Goal: Task Accomplishment & Management: Use online tool/utility

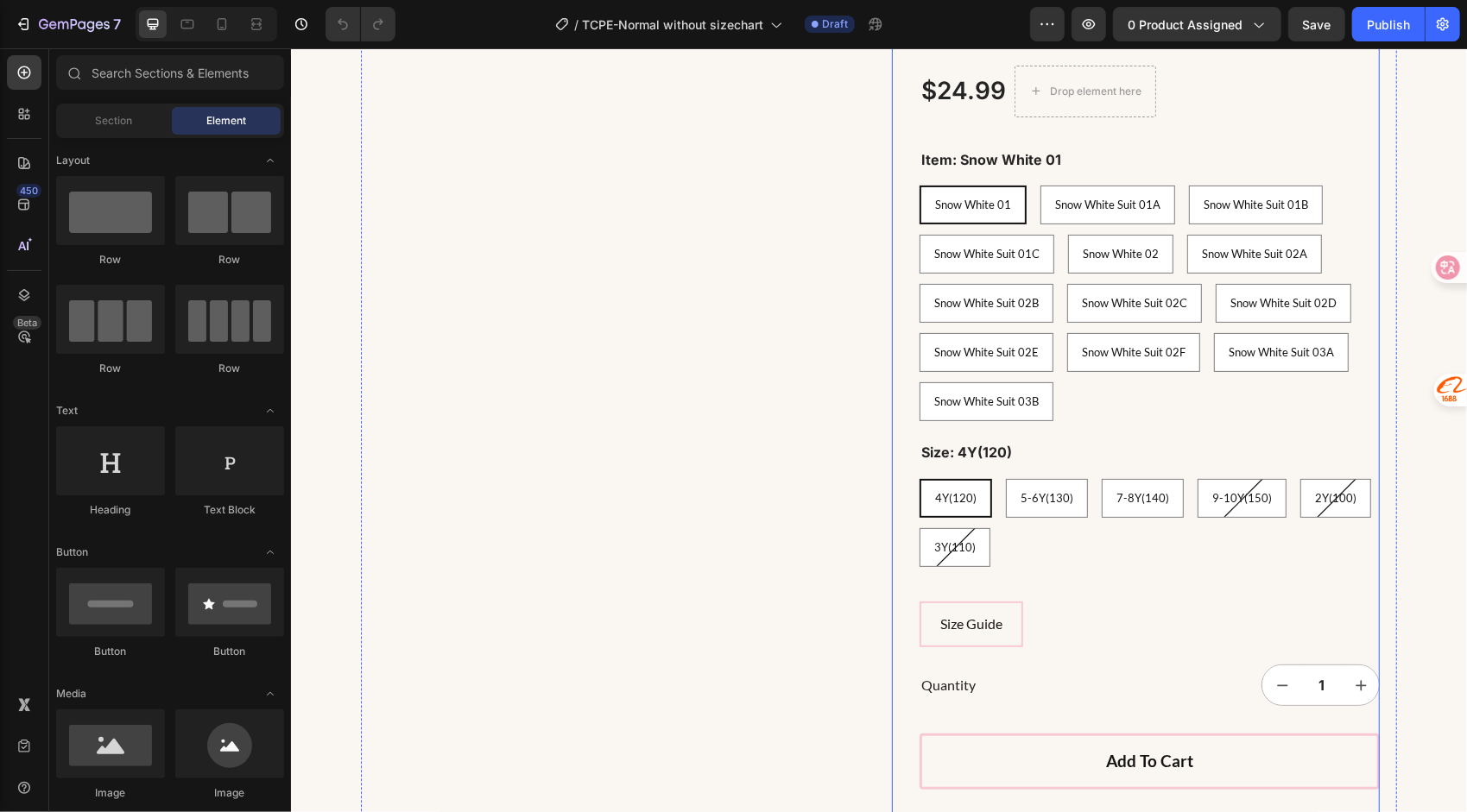
scroll to position [259, 0]
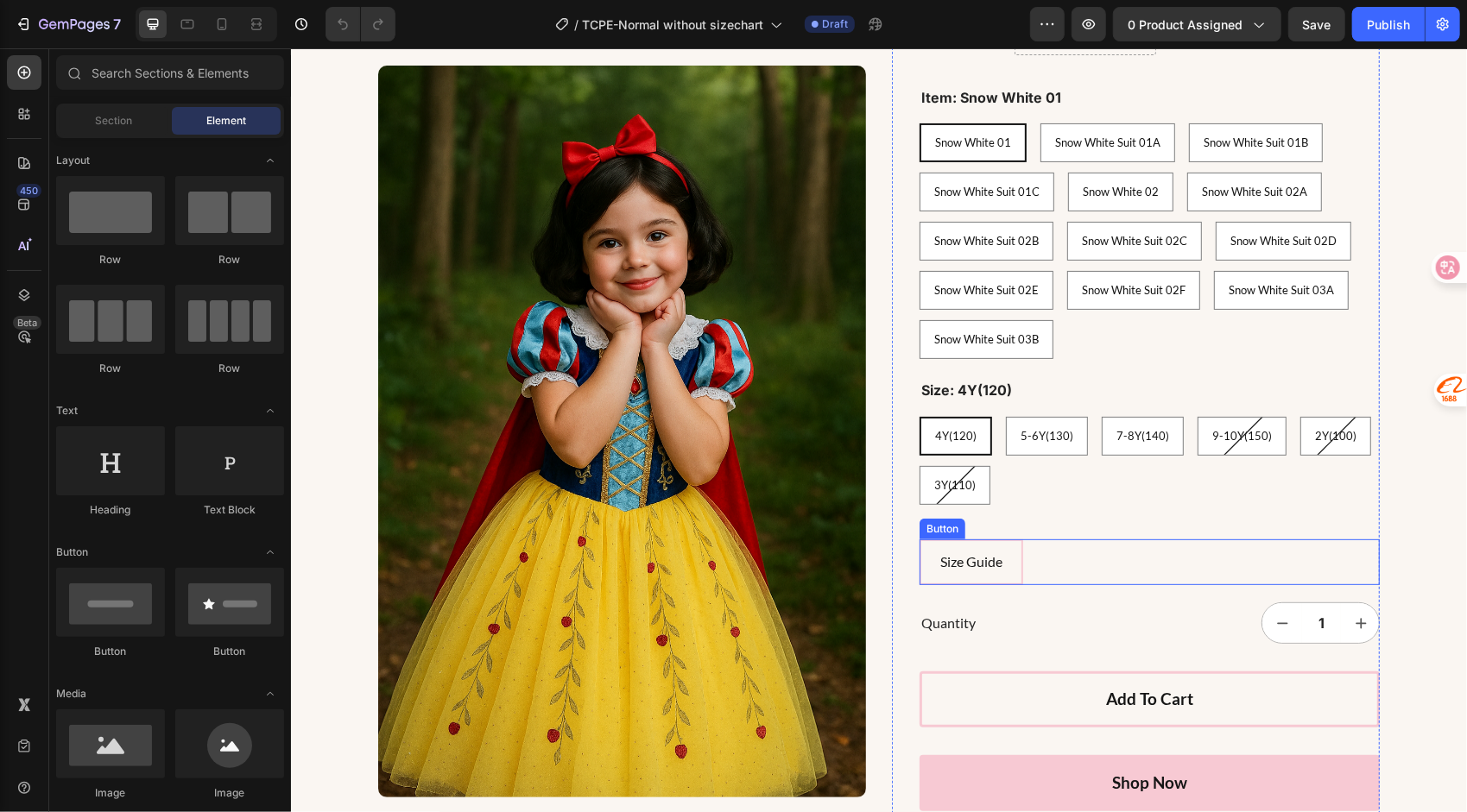
click at [1026, 564] on div "Size Guide Button" at bounding box center [1149, 561] width 460 height 46
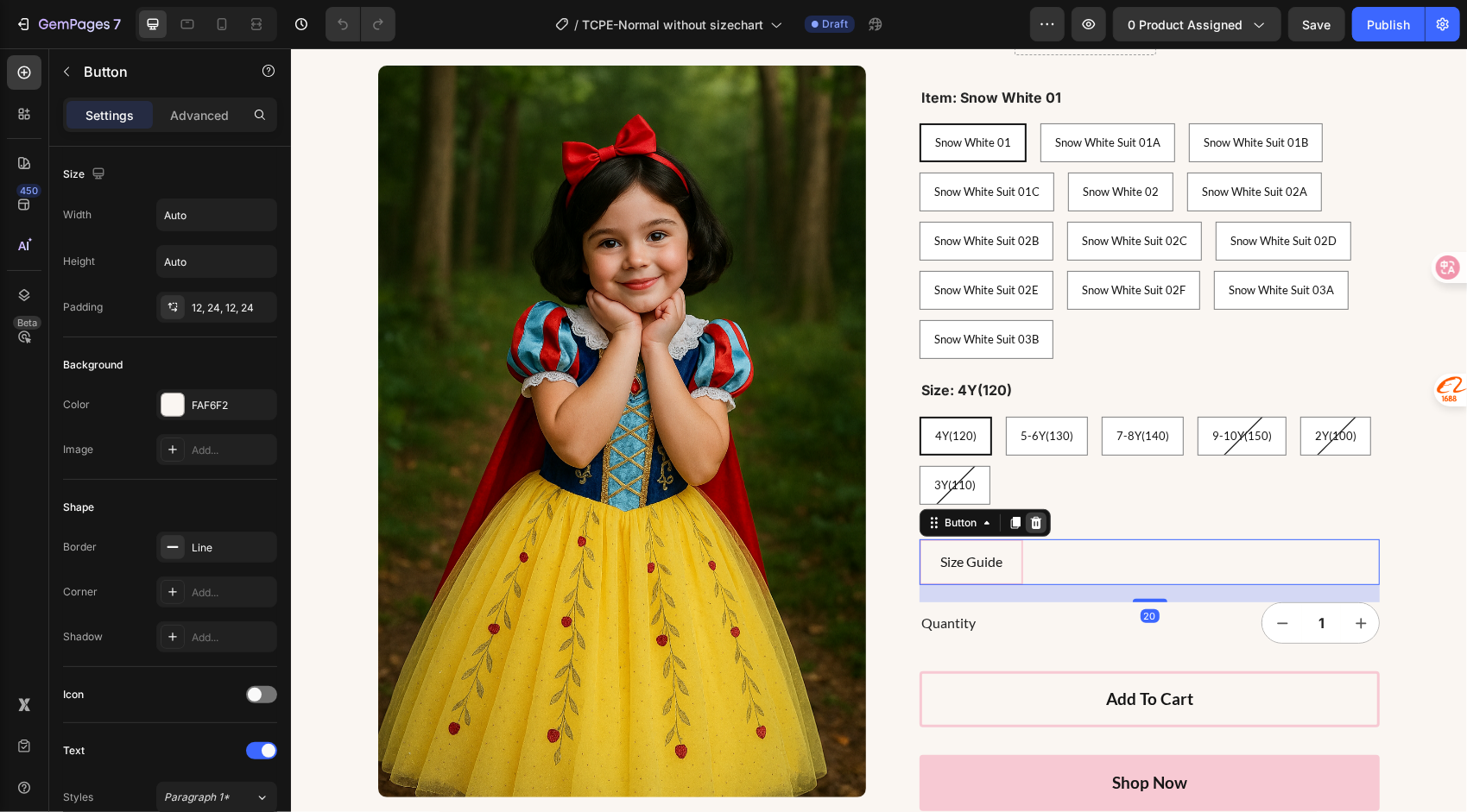
click at [1032, 515] on icon at bounding box center [1035, 521] width 14 height 14
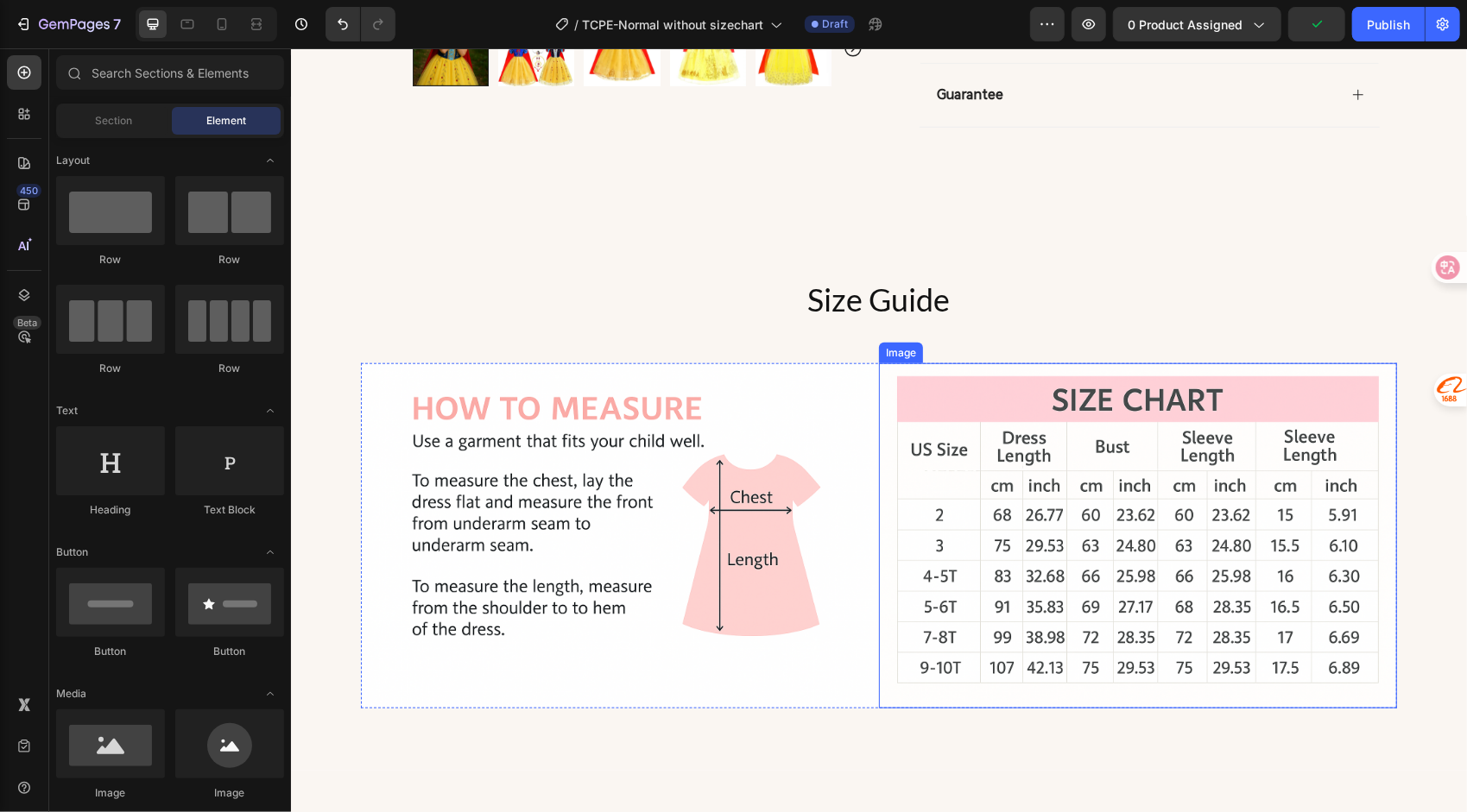
scroll to position [0, 0]
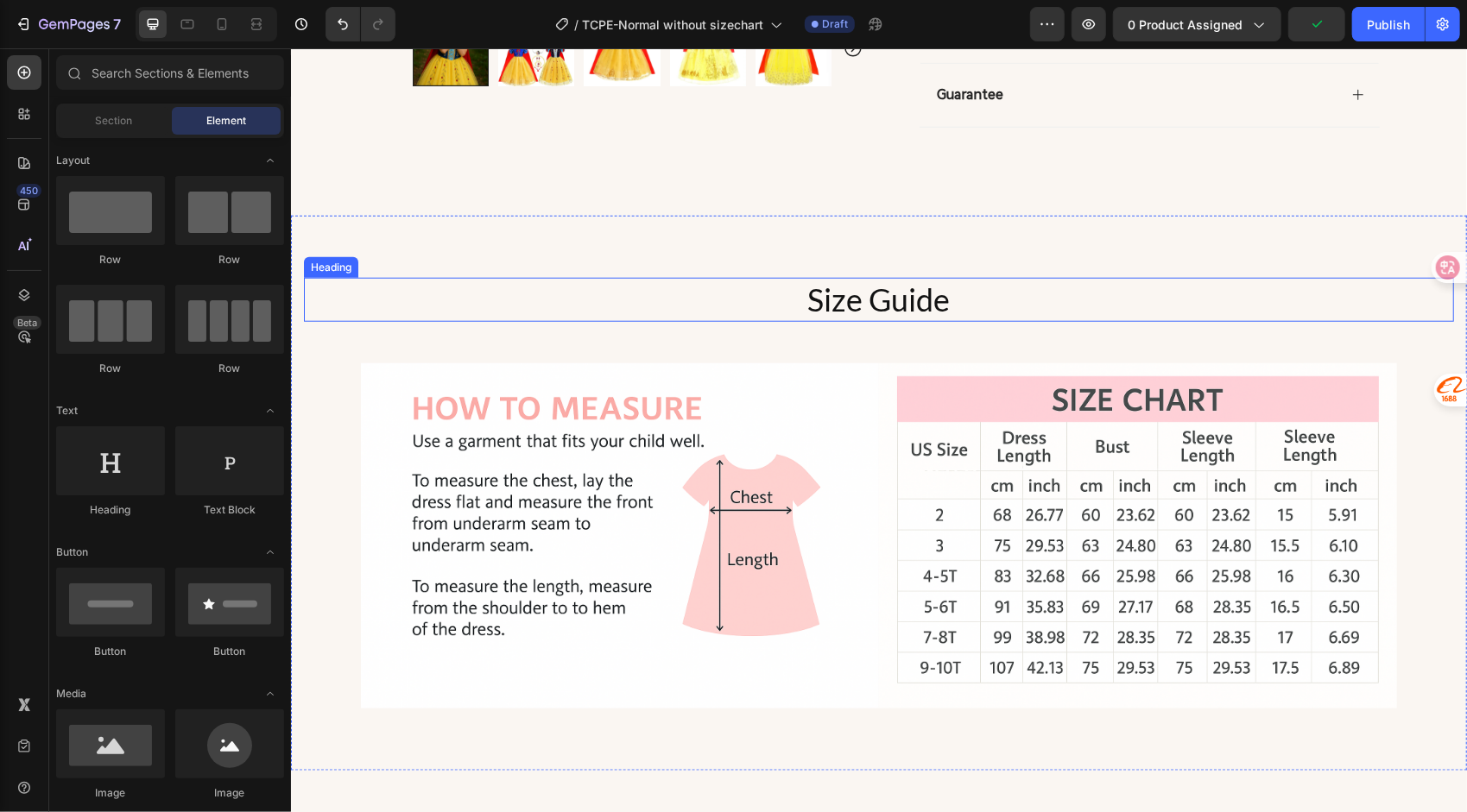
click at [1032, 313] on h2 "Size Guide" at bounding box center [878, 299] width 1150 height 44
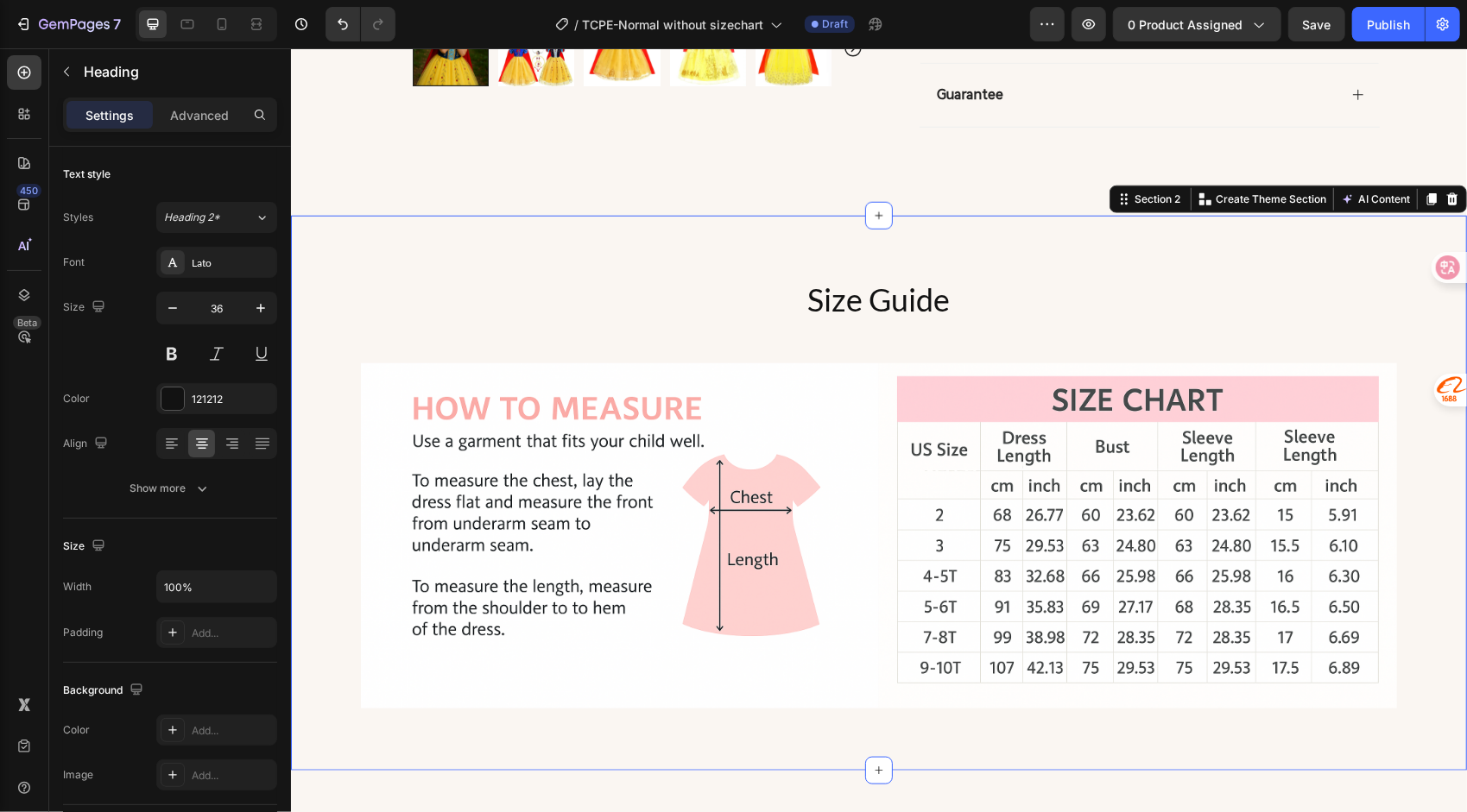
click at [1054, 241] on div "Size Guide Heading Image Row Image Row Section 2 Create Theme Section AI Conten…" at bounding box center [877, 492] width 1176 height 555
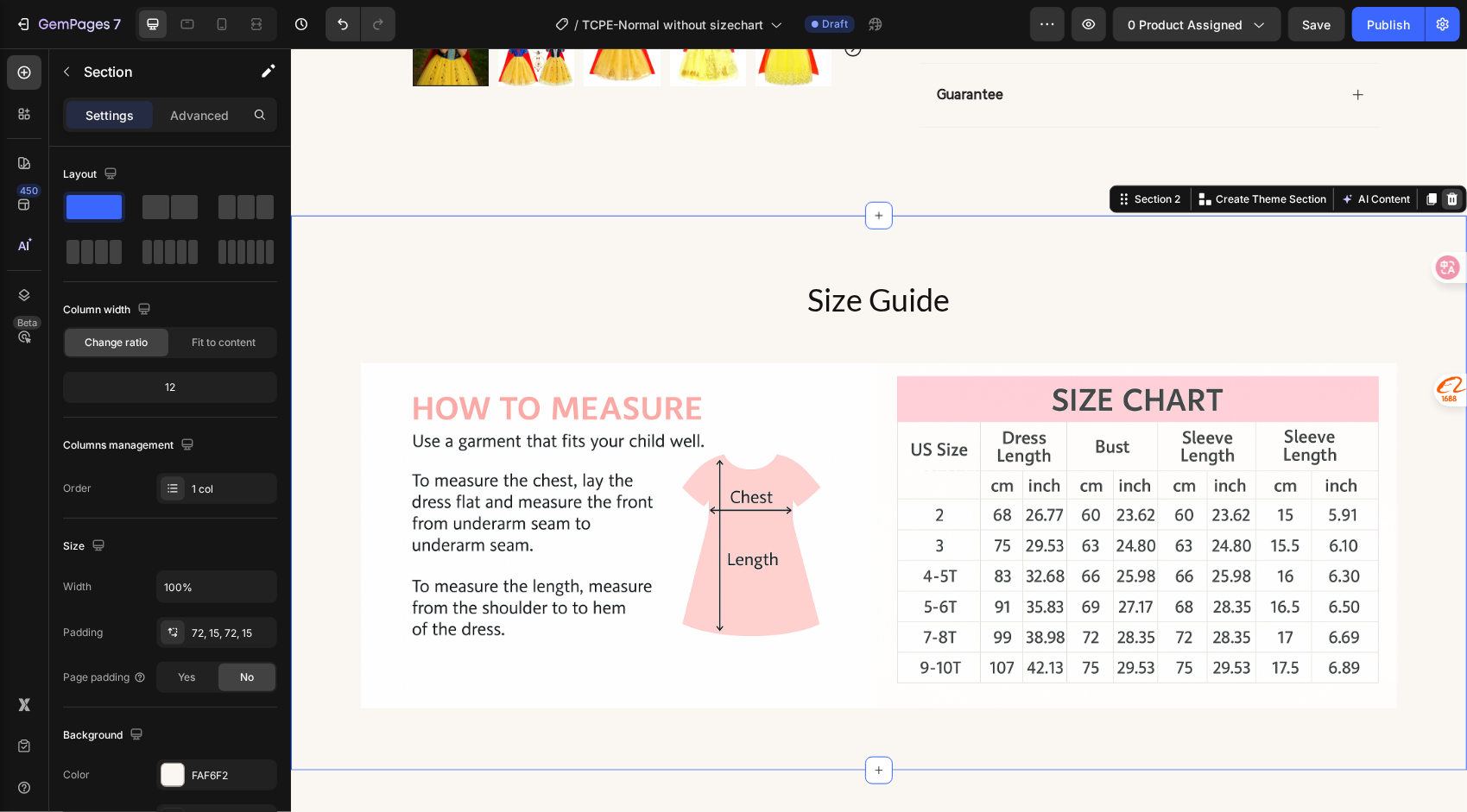
click at [1446, 196] on icon at bounding box center [1452, 198] width 11 height 12
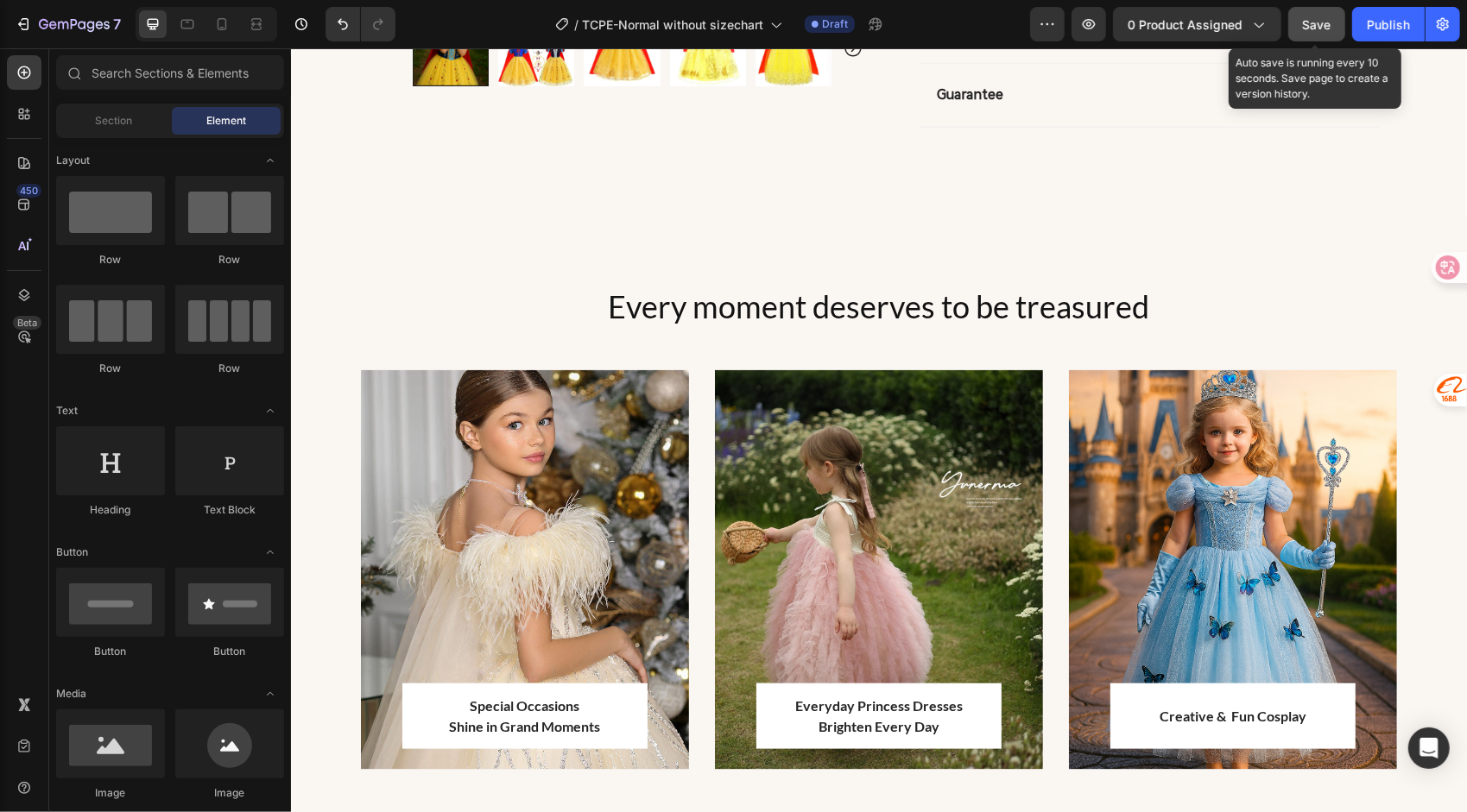
click at [1325, 26] on span "Save" at bounding box center [1317, 24] width 28 height 14
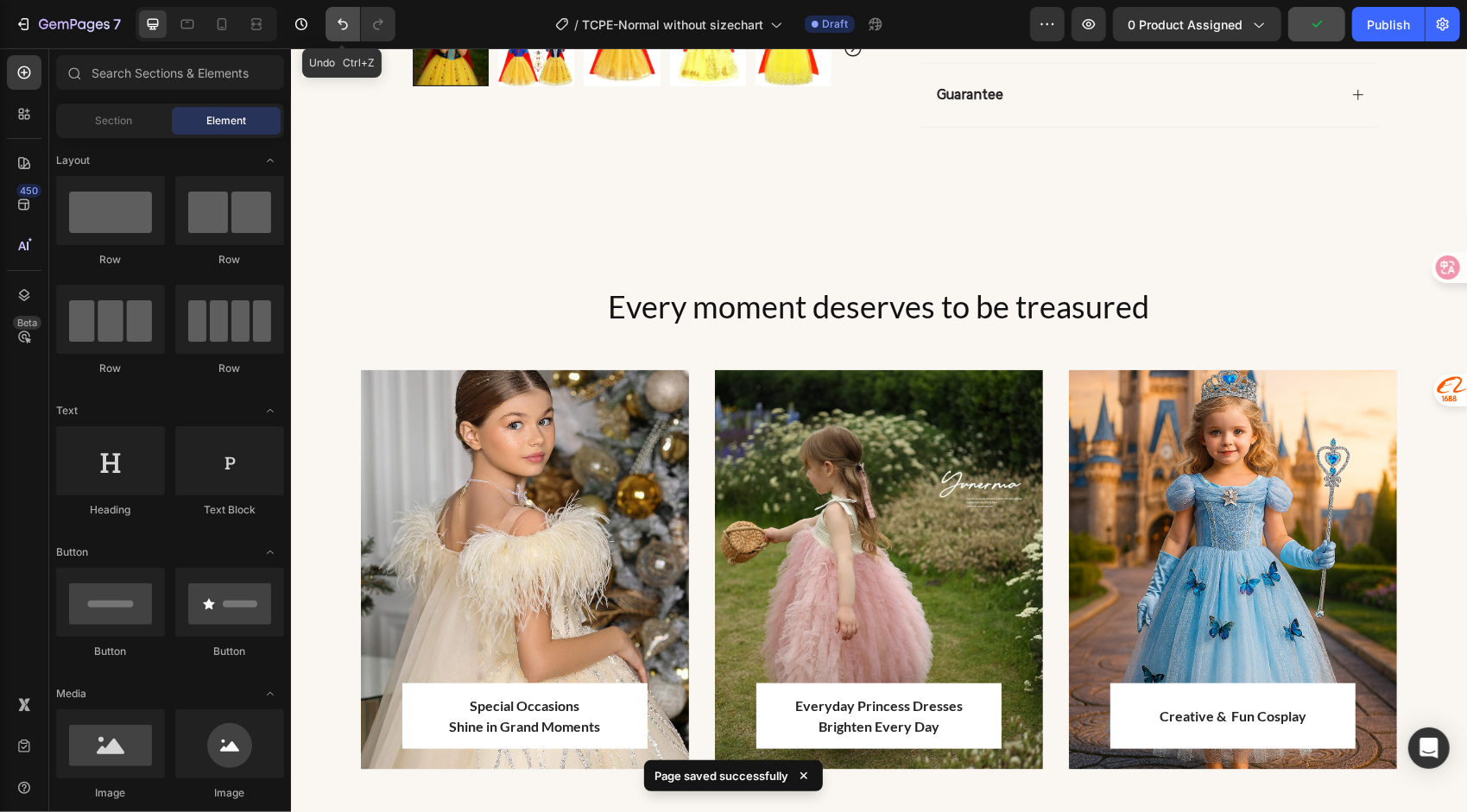
click at [340, 28] on icon "Undo/Redo" at bounding box center [342, 24] width 17 height 17
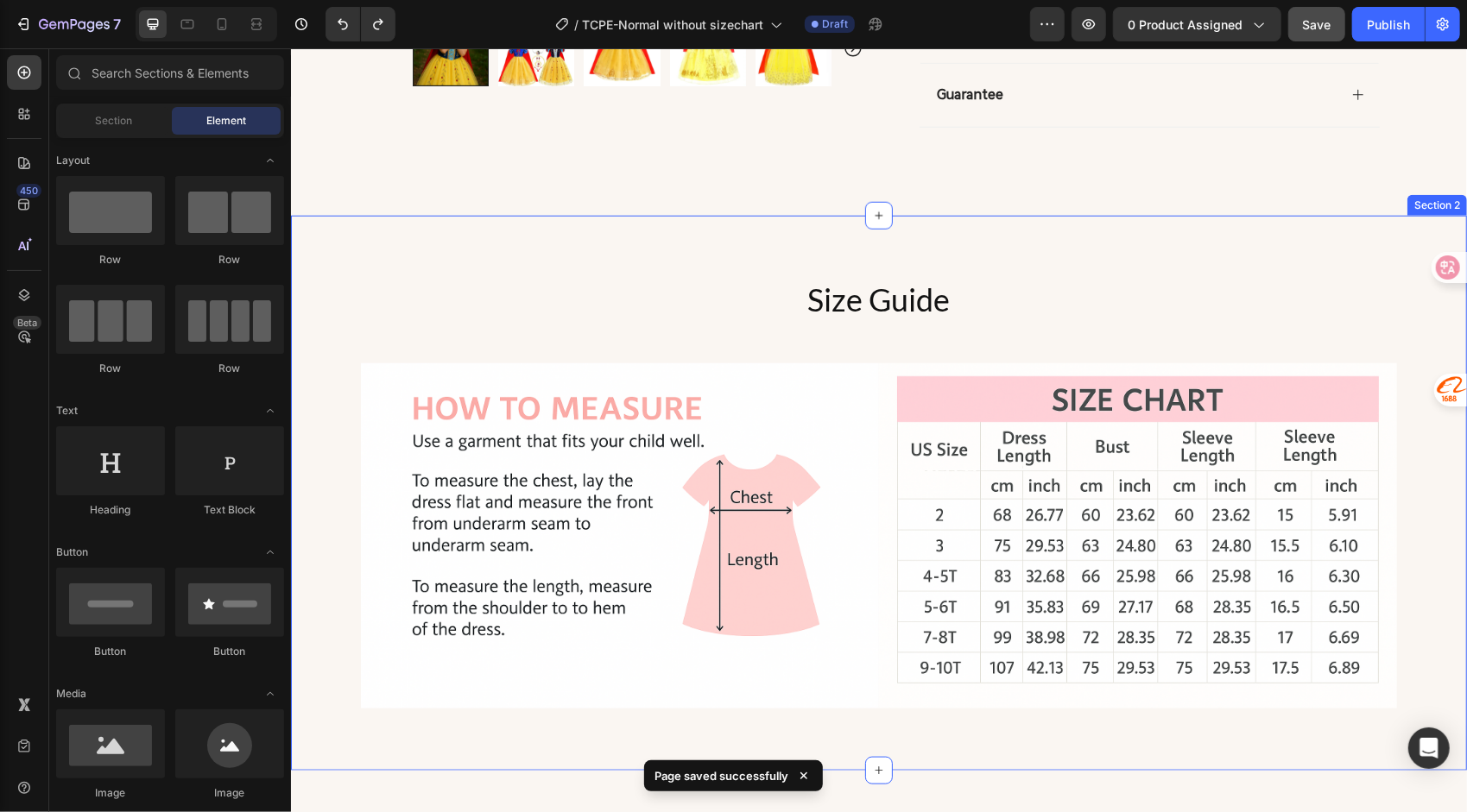
click at [787, 256] on div "Size Guide Heading Image Row Image Row Section 2" at bounding box center [877, 492] width 1176 height 555
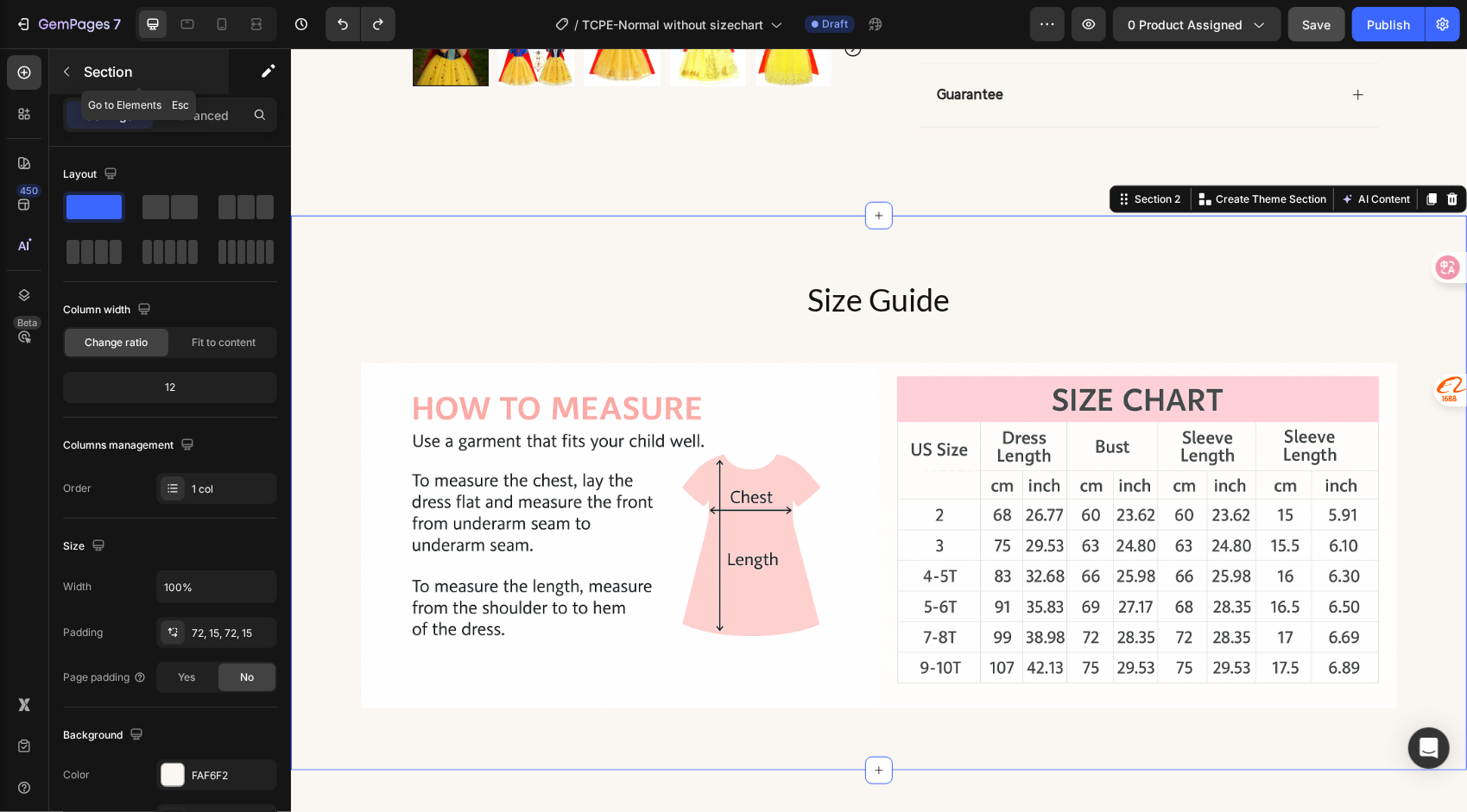
click at [67, 67] on icon "button" at bounding box center [67, 72] width 5 height 9
click at [681, 253] on div "Size Guide Heading Image Row Image Row Section 2 Create Theme Section AI Conten…" at bounding box center [877, 492] width 1176 height 555
click at [193, 111] on p "Advanced" at bounding box center [199, 115] width 59 height 18
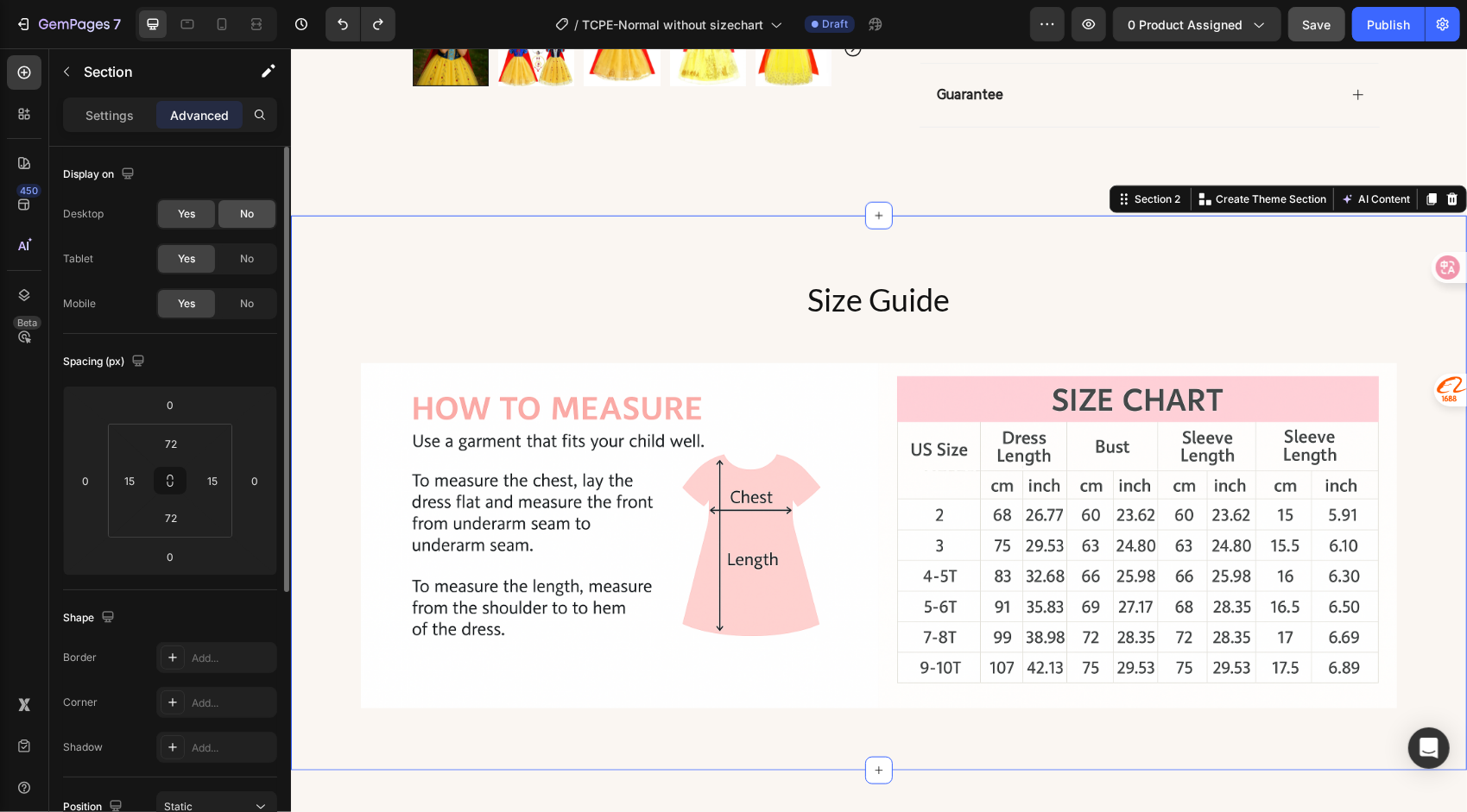
click at [244, 215] on span "No" at bounding box center [246, 214] width 14 height 15
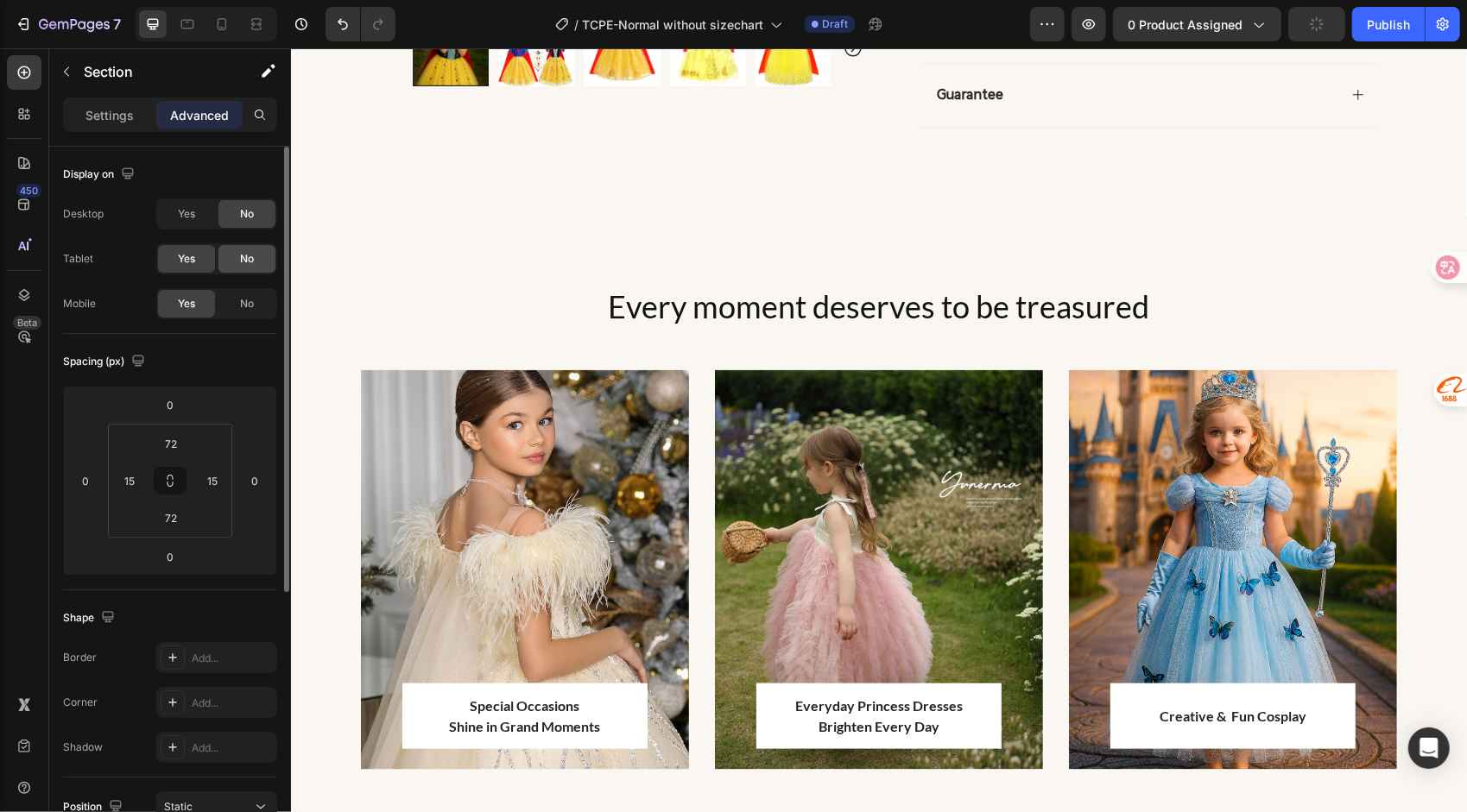
click at [245, 250] on div "No" at bounding box center [246, 259] width 57 height 28
drag, startPoint x: 247, startPoint y: 294, endPoint x: 582, endPoint y: 23, distance: 430.9
click at [247, 294] on div "No" at bounding box center [246, 303] width 57 height 28
click at [244, 301] on span "No" at bounding box center [246, 303] width 14 height 15
click at [194, 260] on span "Yes" at bounding box center [186, 259] width 17 height 15
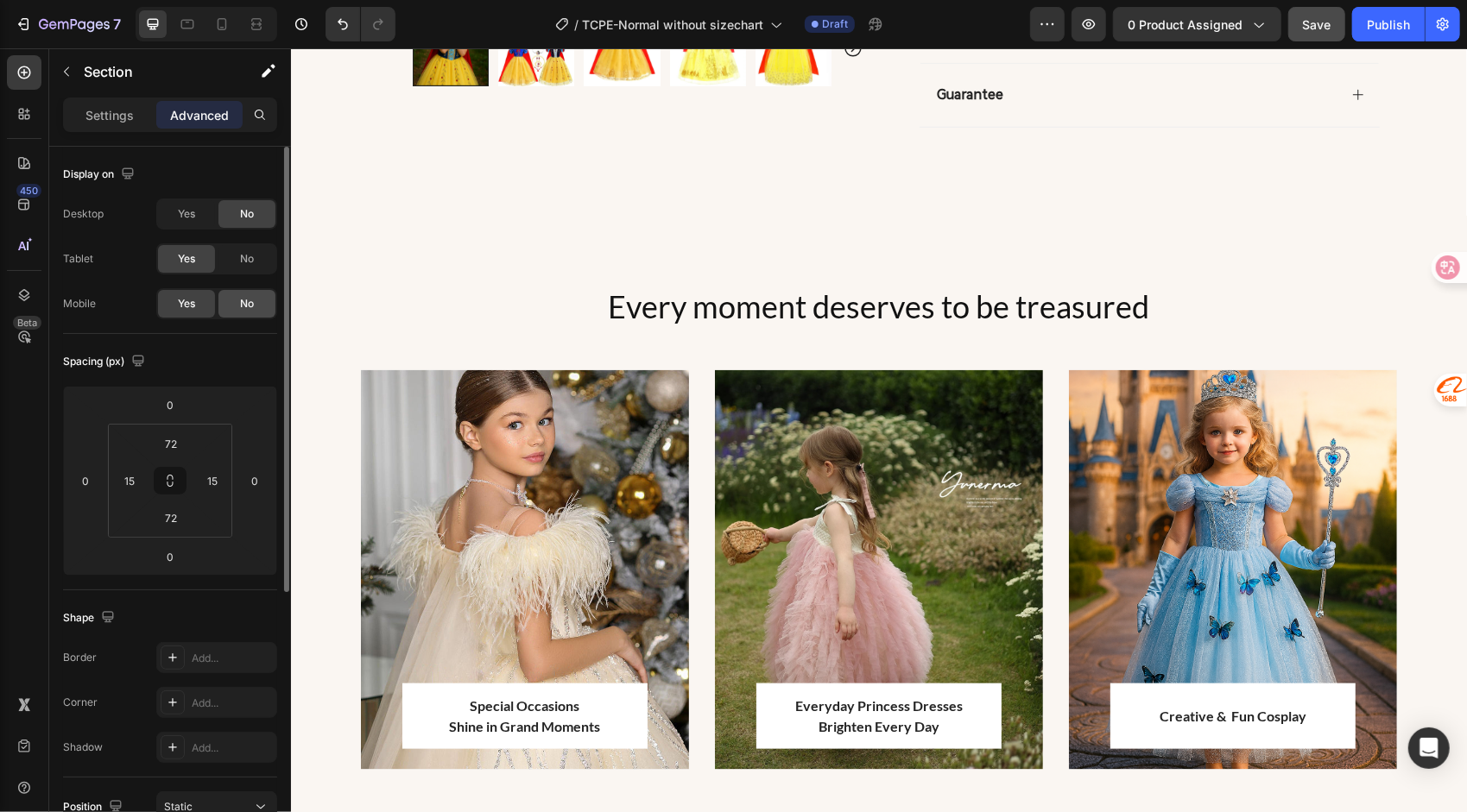
click at [242, 303] on span "No" at bounding box center [246, 303] width 14 height 15
click at [197, 215] on div "Yes" at bounding box center [187, 214] width 57 height 28
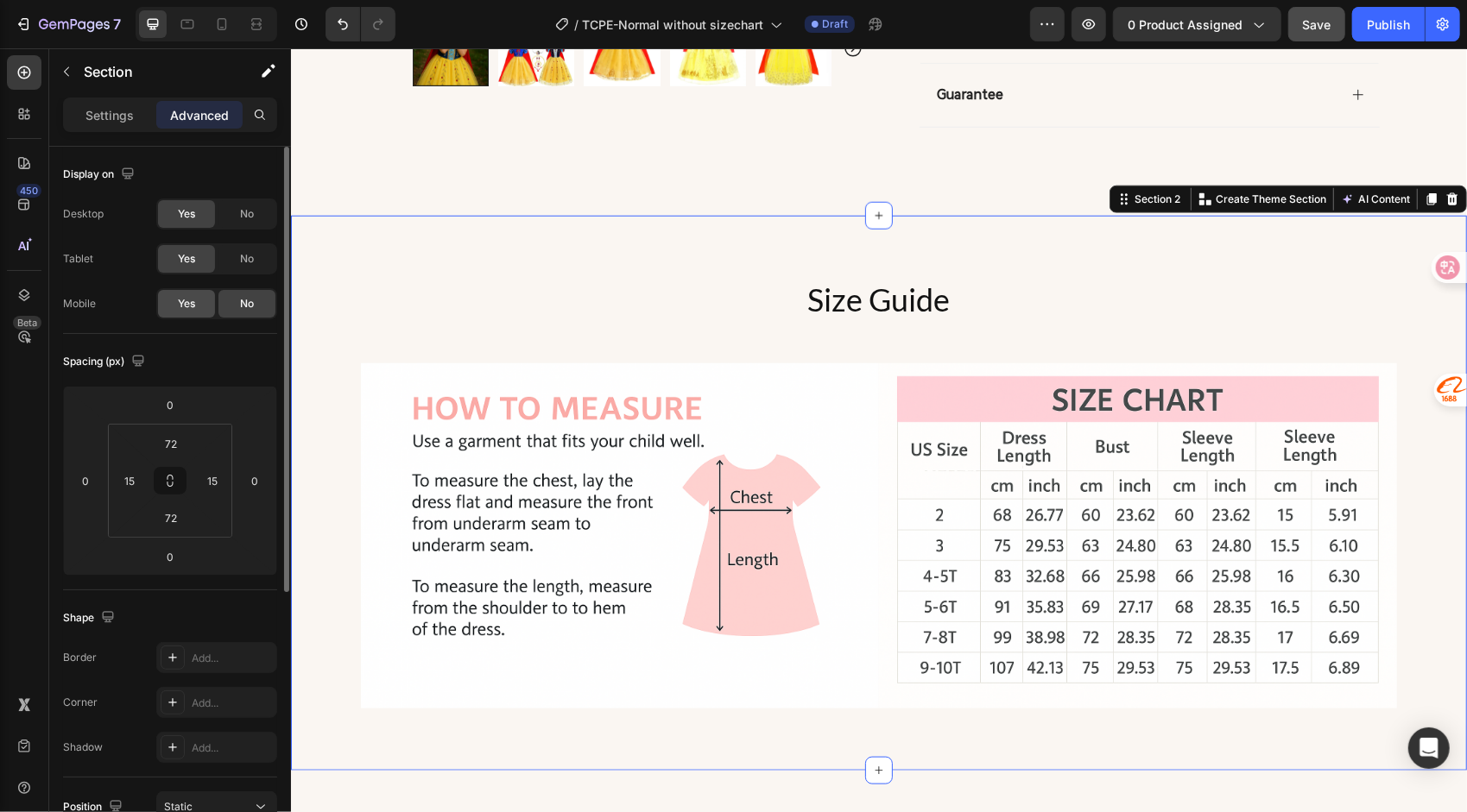
click at [183, 292] on div "Yes" at bounding box center [187, 303] width 57 height 28
click at [736, 235] on div "Size Guide Heading Image Row Image Row Section 2 Create Theme Section AI Conten…" at bounding box center [877, 492] width 1176 height 555
click at [1446, 193] on icon at bounding box center [1452, 198] width 11 height 12
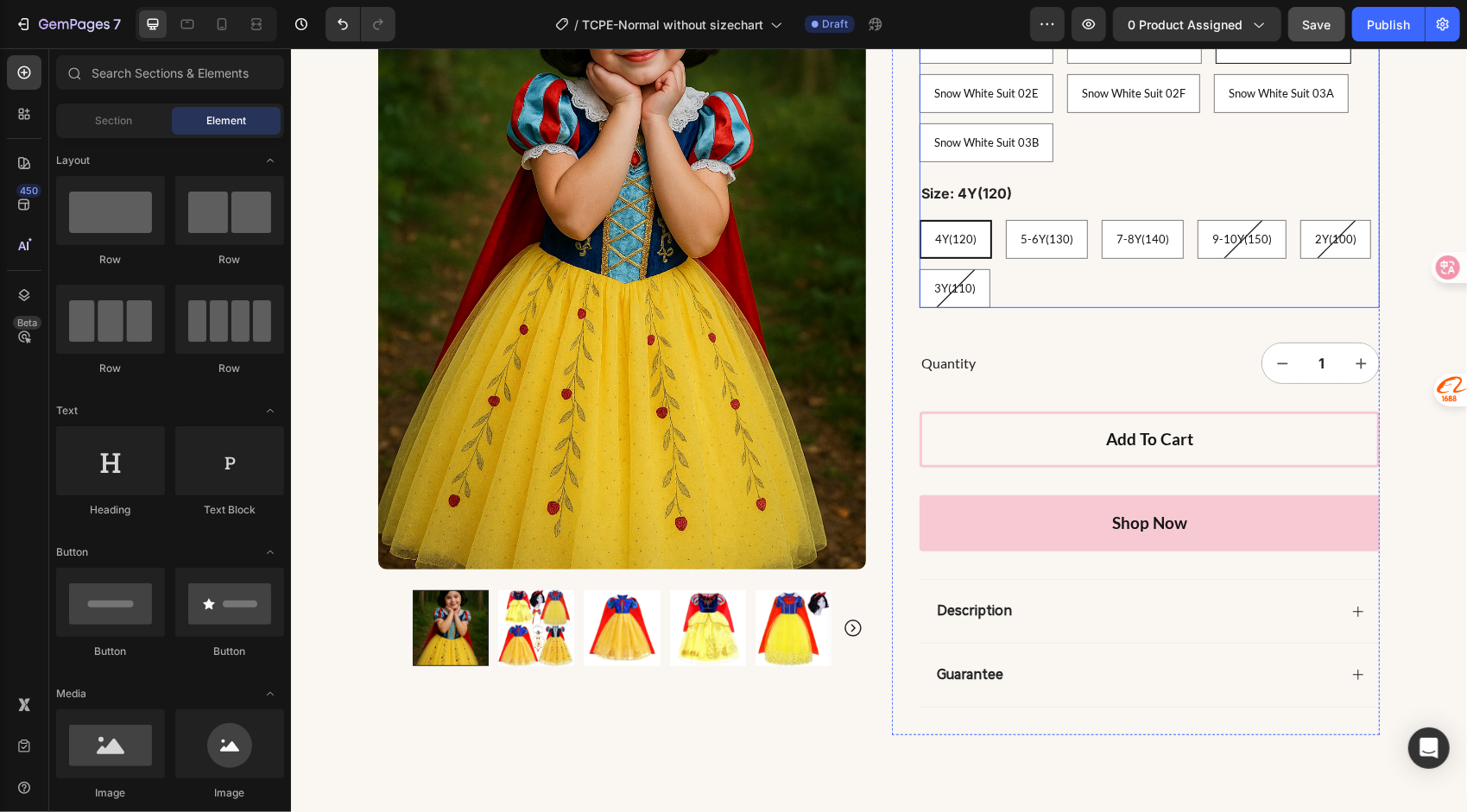
scroll to position [432, 0]
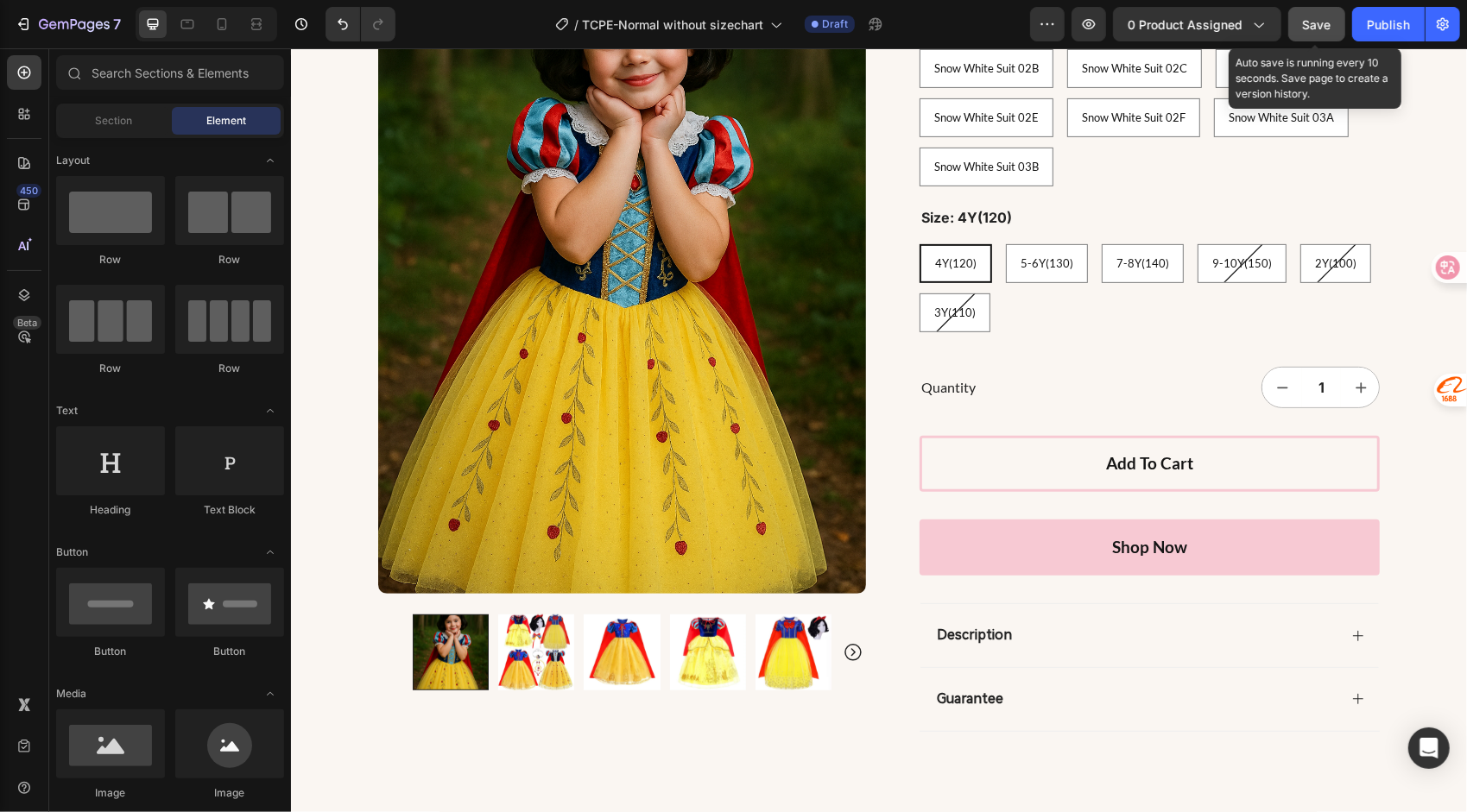
click at [1317, 25] on span "Save" at bounding box center [1317, 24] width 28 height 14
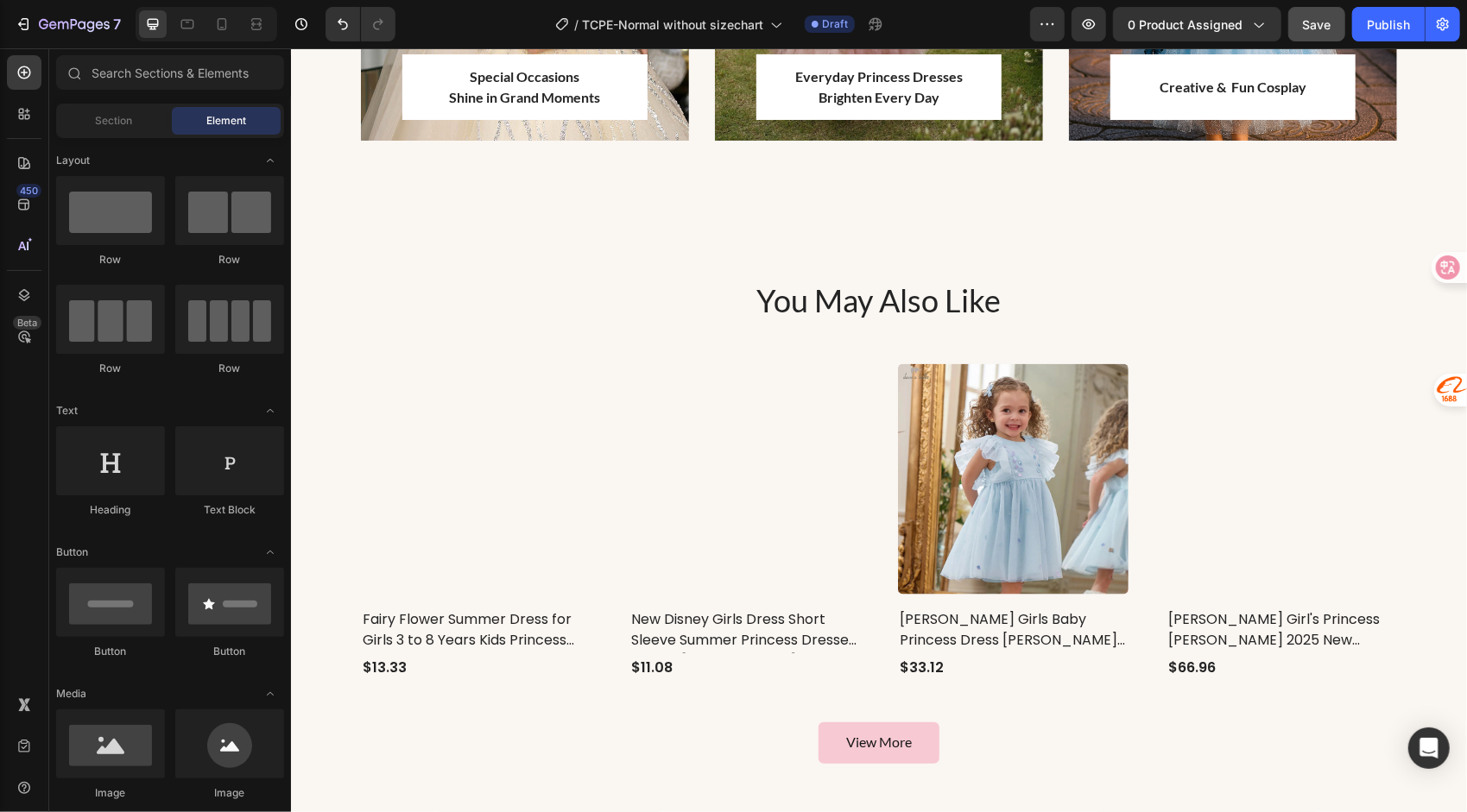
scroll to position [1657, 0]
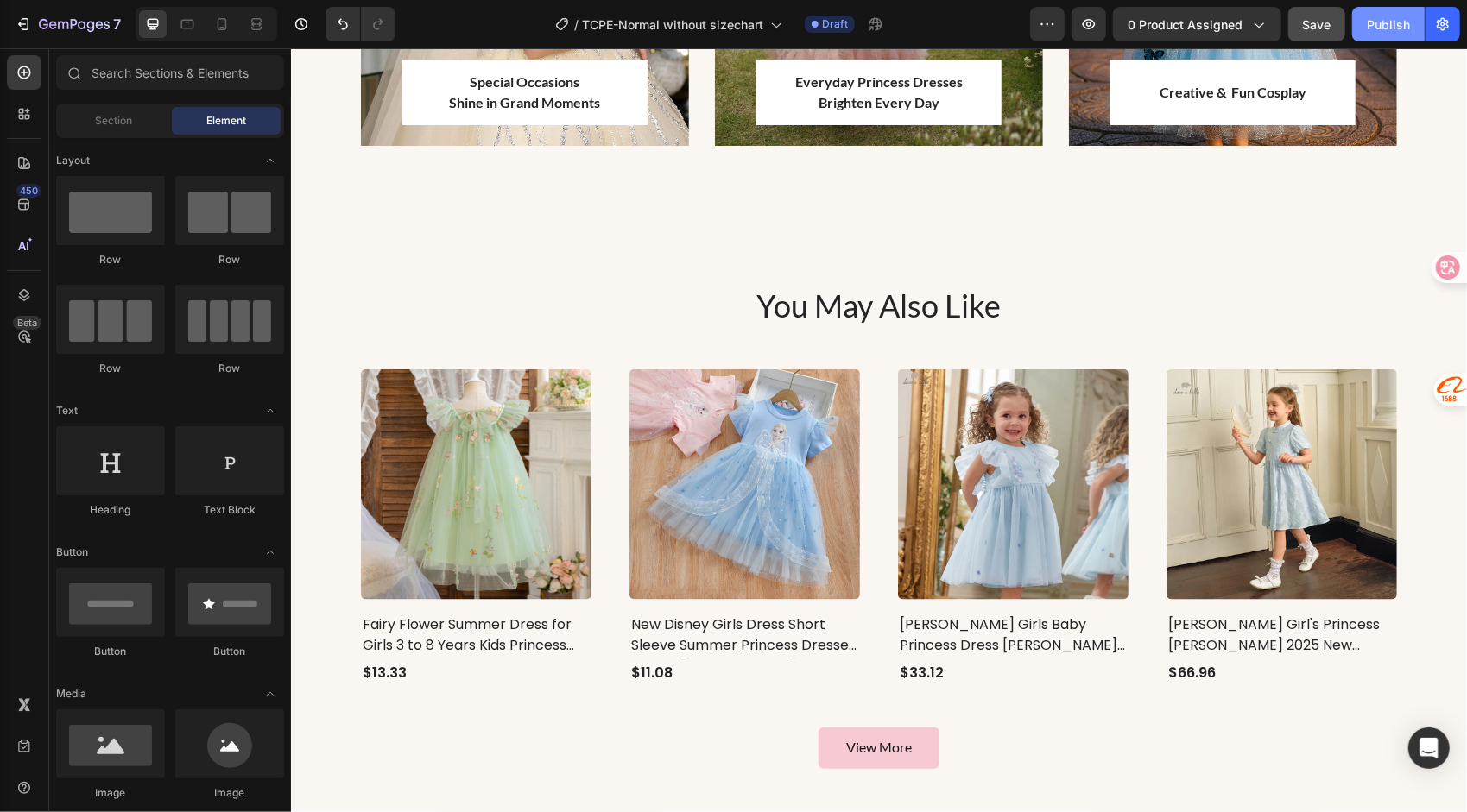
click at [1383, 15] on div "Publish" at bounding box center [1389, 24] width 43 height 18
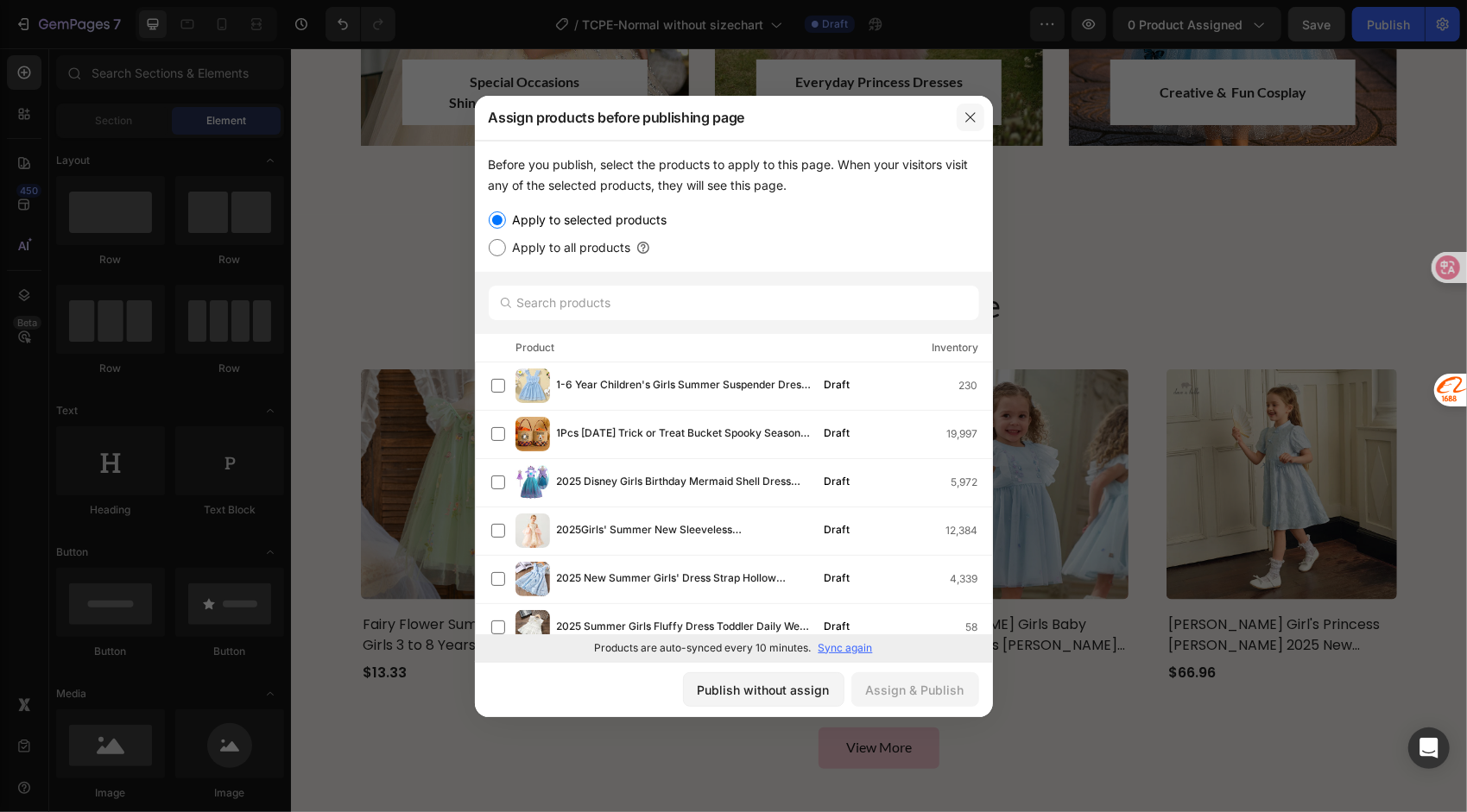
click at [974, 118] on icon "button" at bounding box center [970, 117] width 14 height 14
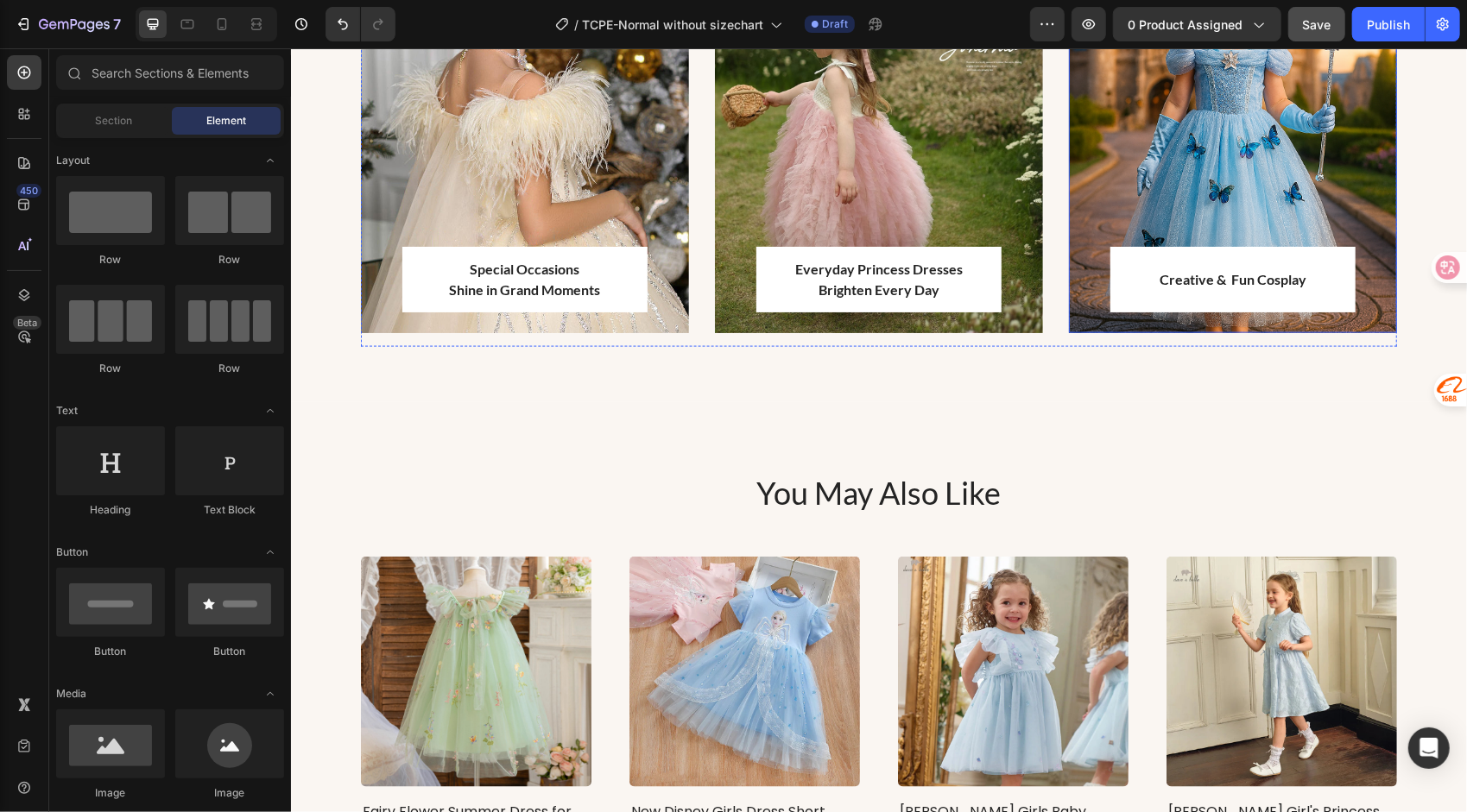
scroll to position [1399, 0]
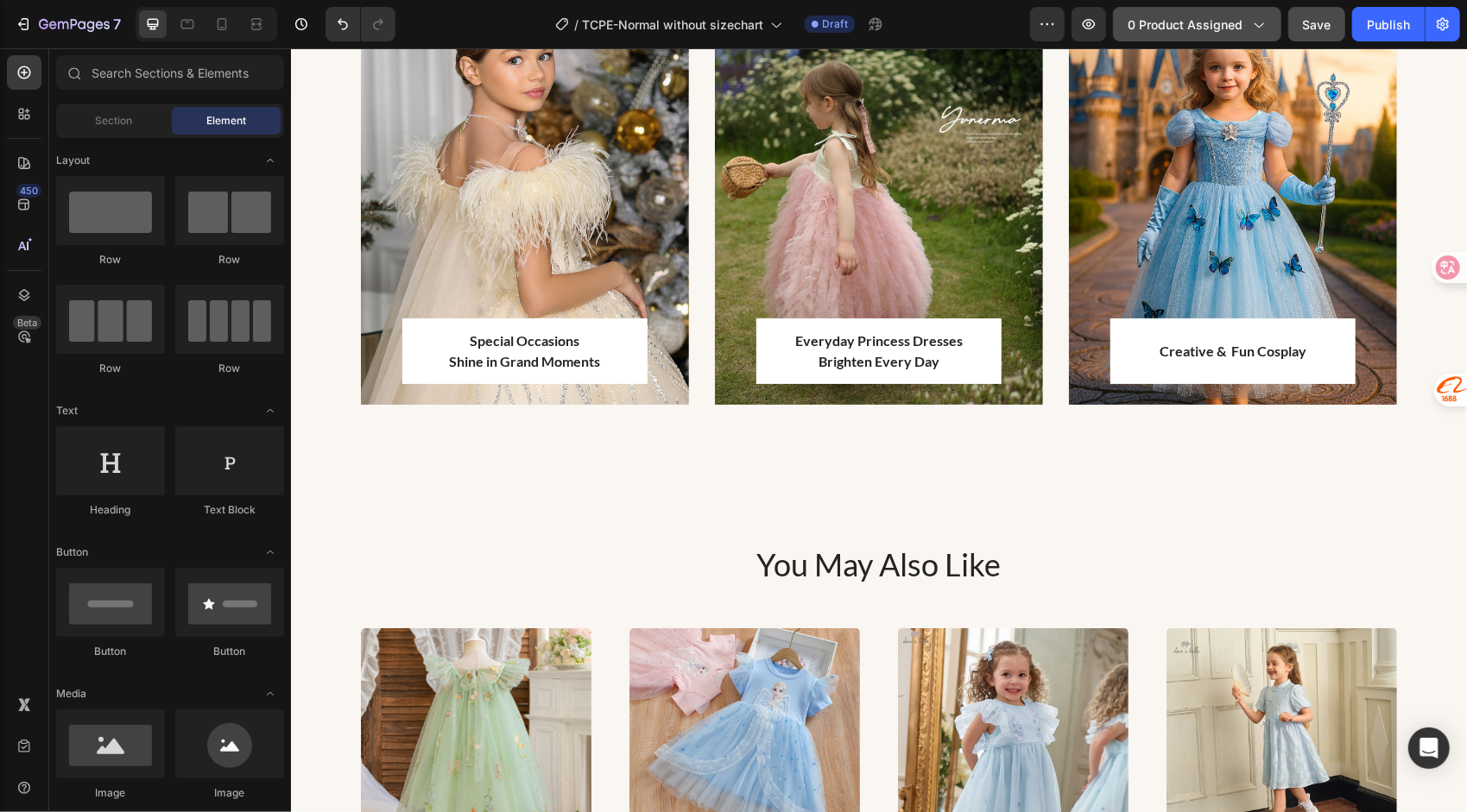
click at [1165, 26] on span "0 product assigned" at bounding box center [1185, 24] width 115 height 18
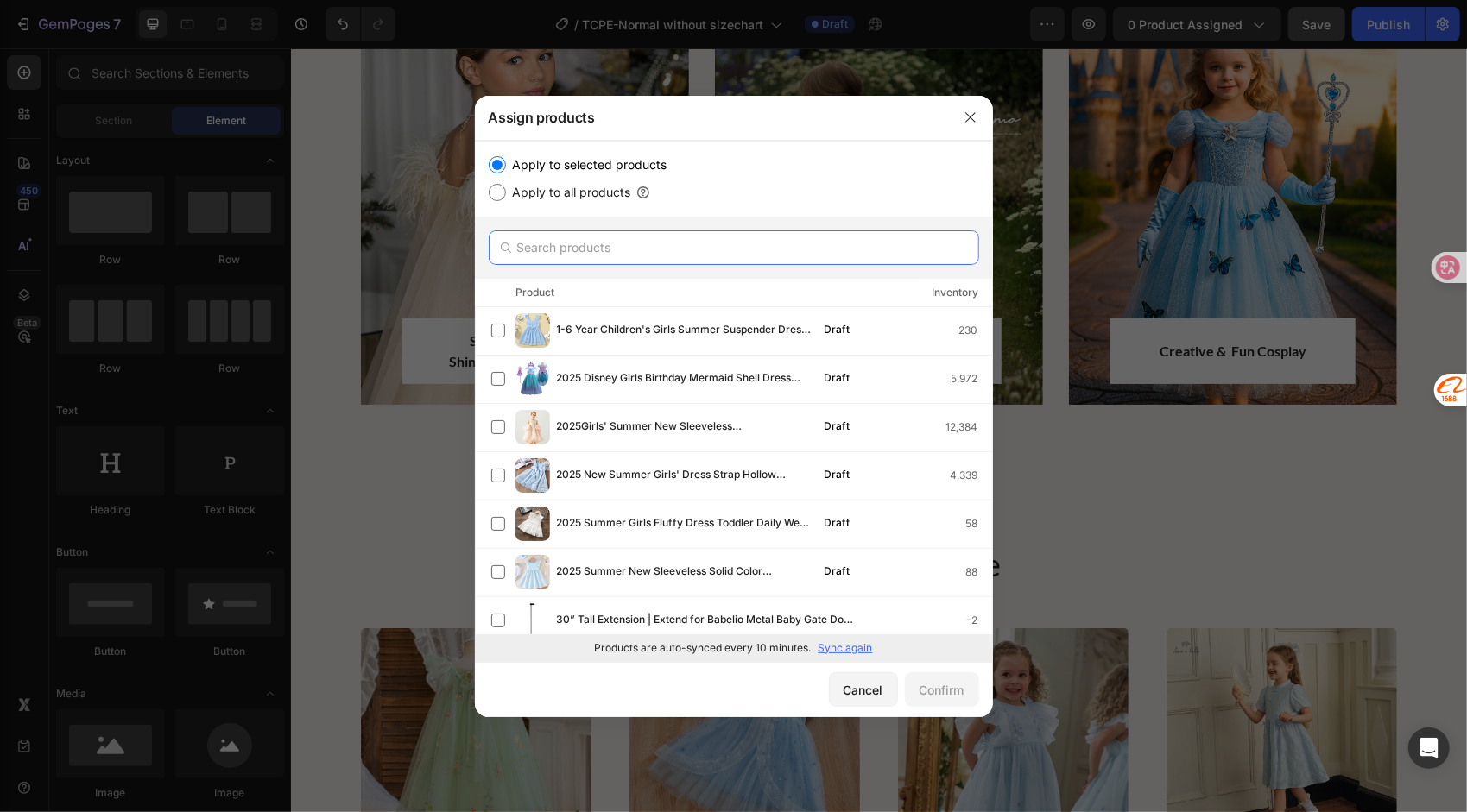
click at [601, 246] on input "text" at bounding box center [734, 248] width 491 height 34
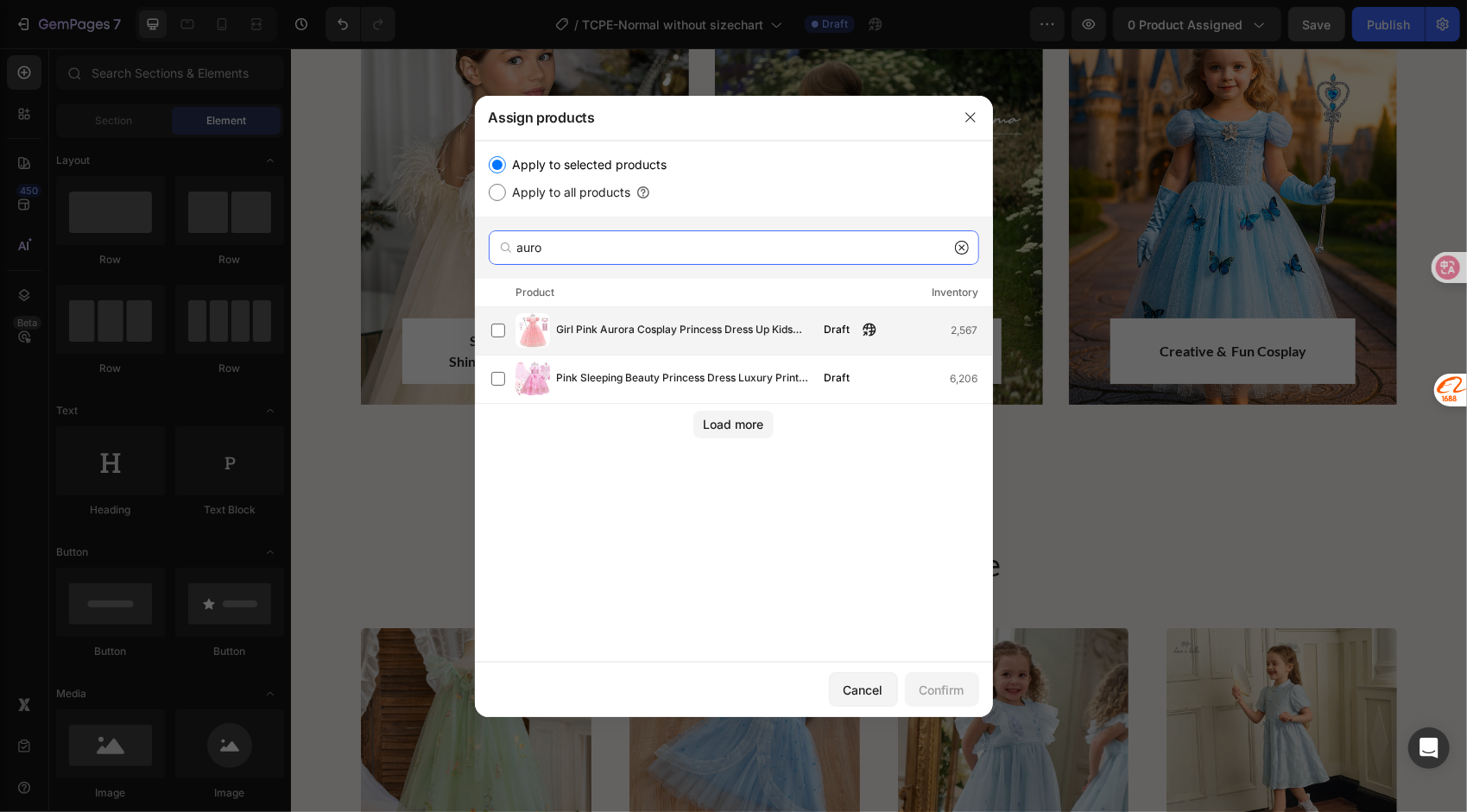
type input "auro"
click at [627, 328] on span "Girl Pink Aurora Cosplay Princess Dress Up Kids Christmas [DATE] Tulle Fancy Ra…" at bounding box center [686, 330] width 257 height 19
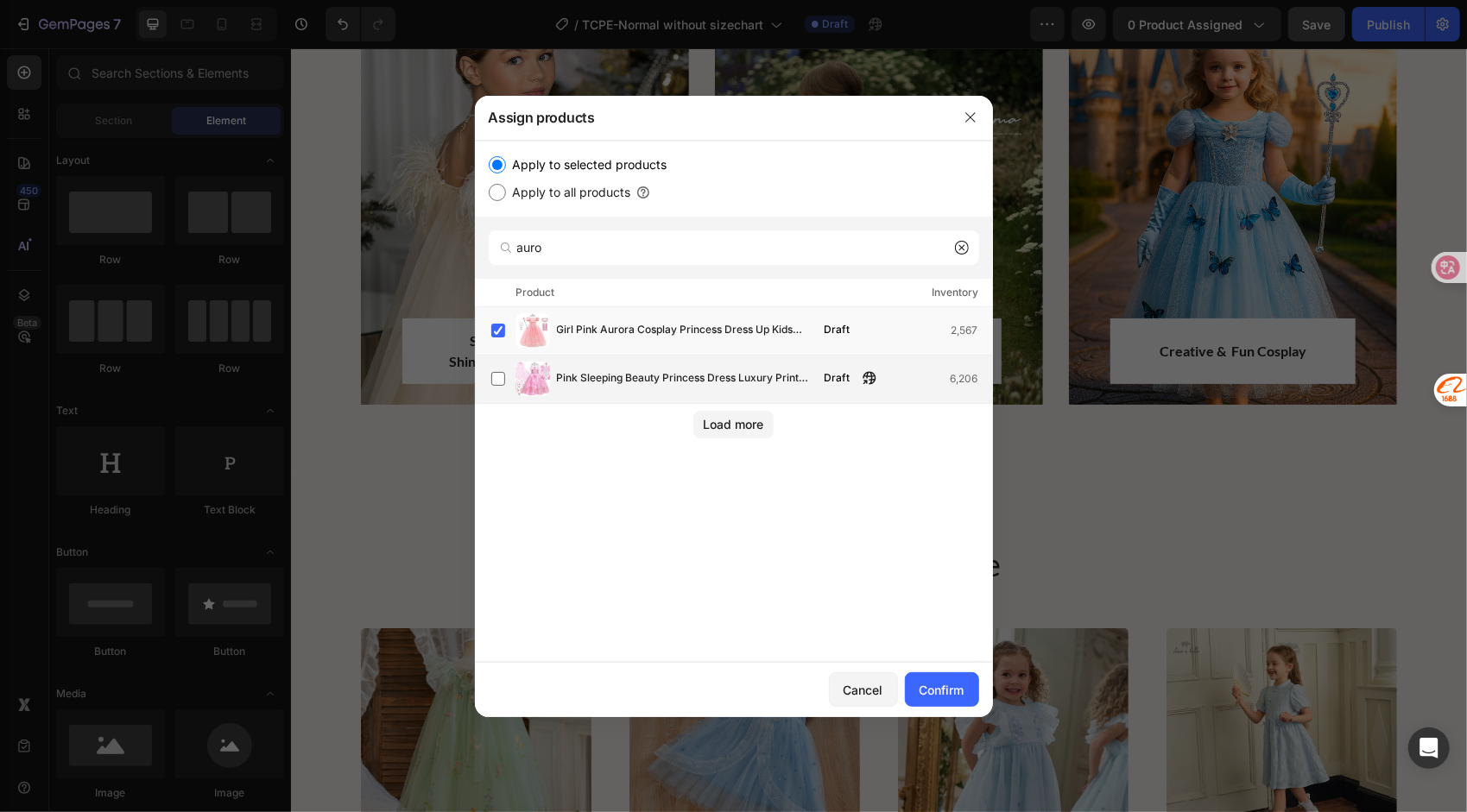
click at [645, 380] on span "Pink Sleeping Beauty Princess Dress Luxury Print Aurora Cosplay Costume Girl Bi…" at bounding box center [686, 378] width 257 height 19
click at [734, 412] on button "Load more" at bounding box center [734, 425] width 81 height 28
click at [929, 683] on div "Confirm" at bounding box center [943, 690] width 45 height 18
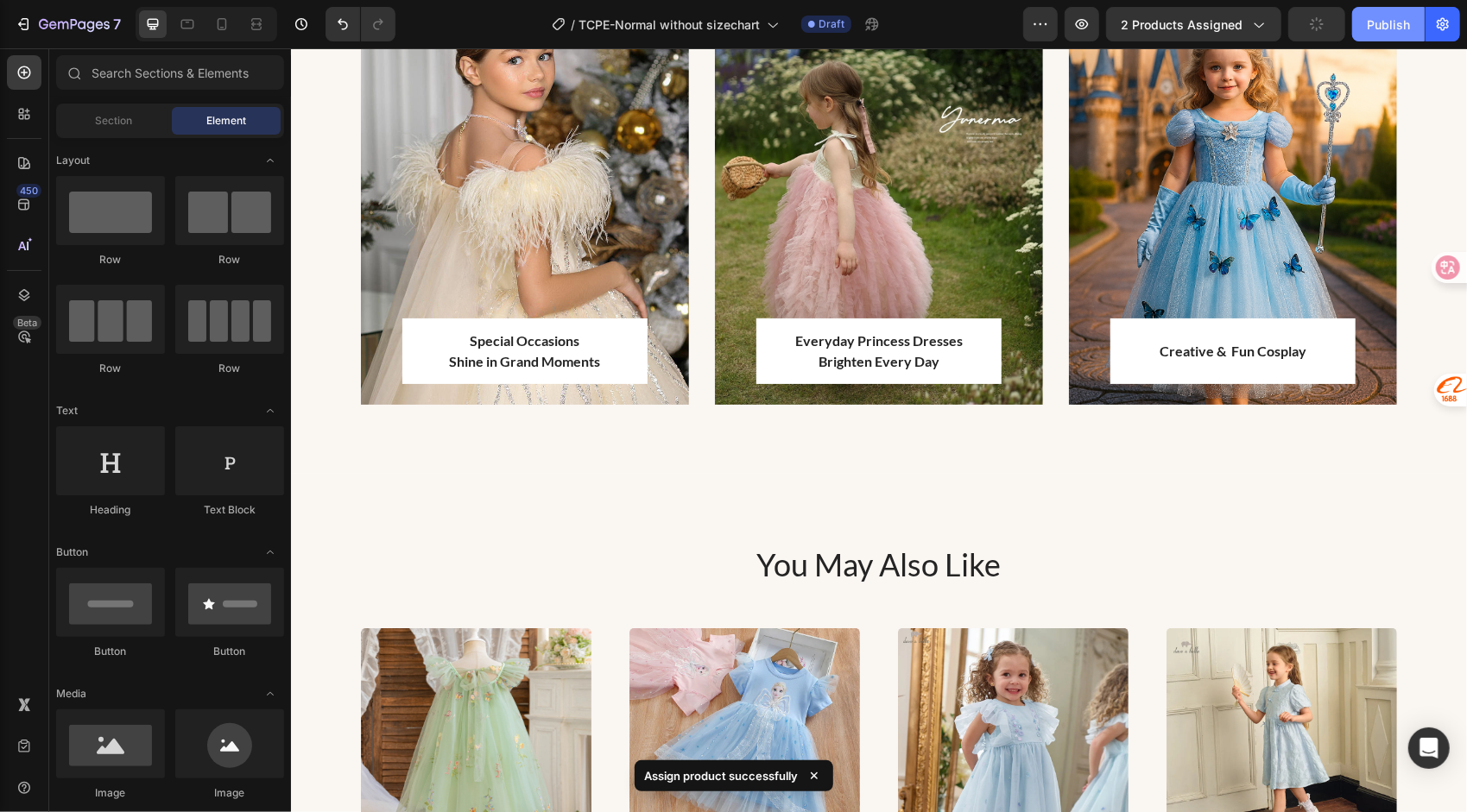
click at [1390, 17] on div "Publish" at bounding box center [1389, 24] width 43 height 18
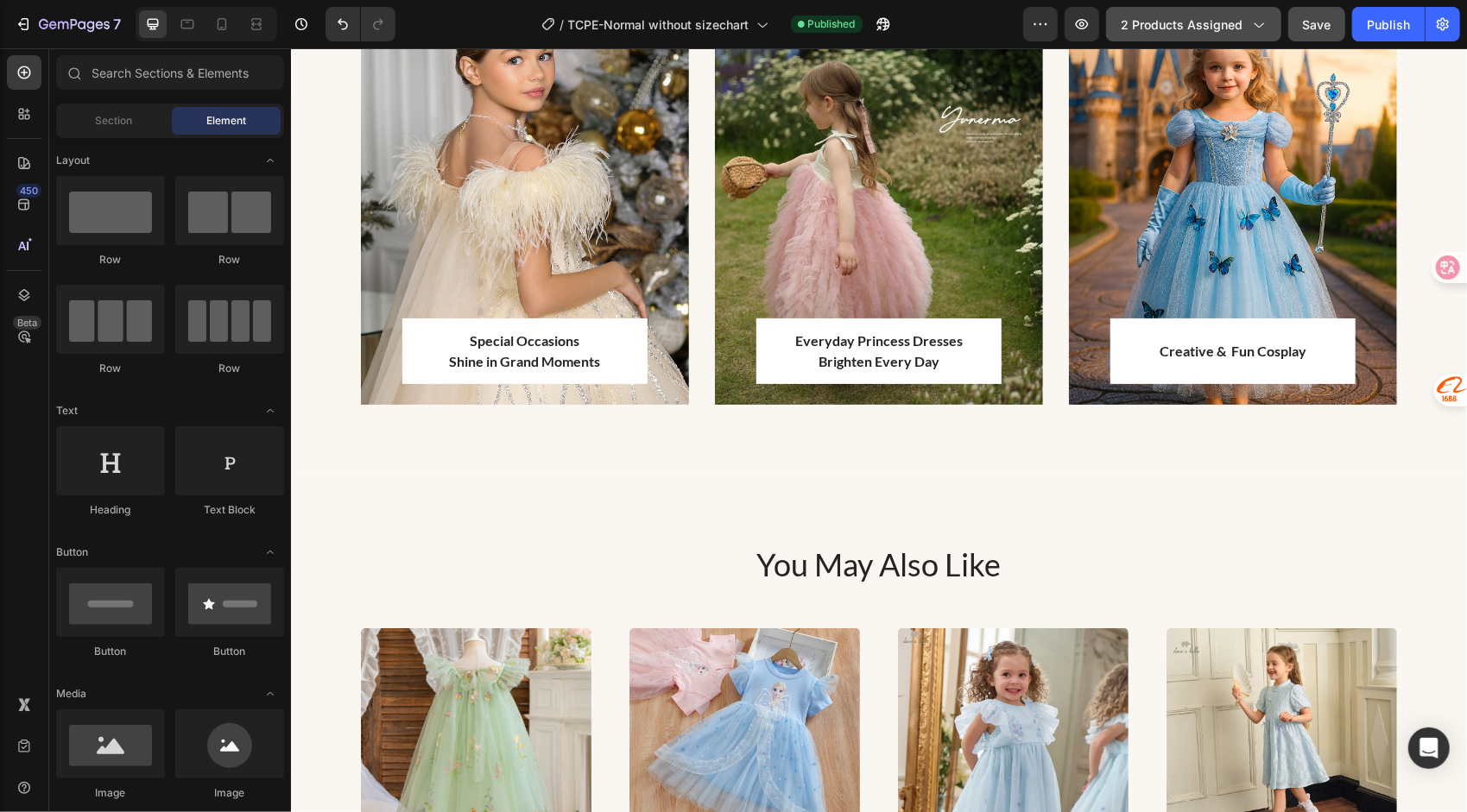
click at [1163, 19] on span "2 products assigned" at bounding box center [1182, 24] width 121 height 18
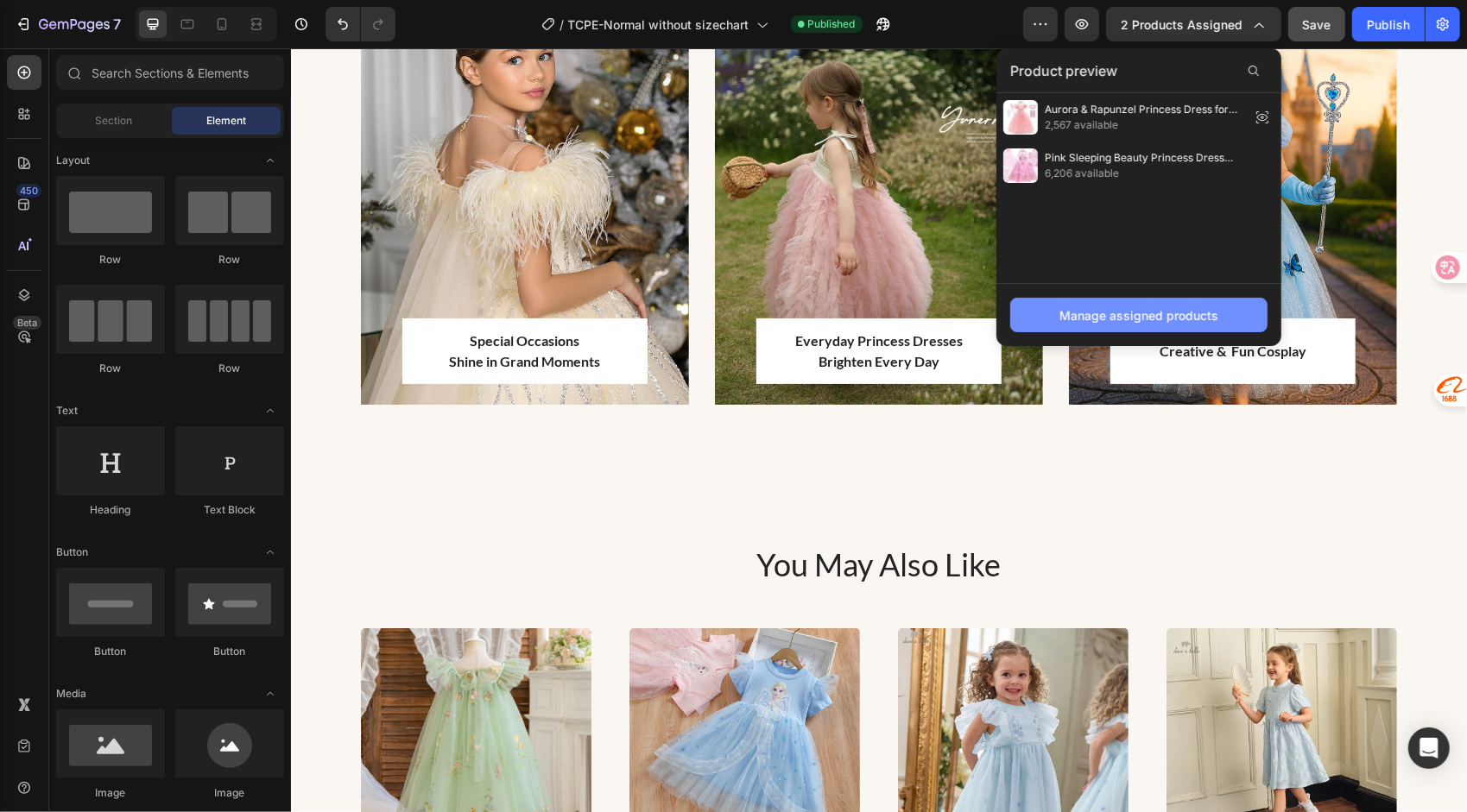
click at [1083, 316] on div "Manage assigned products" at bounding box center [1138, 316] width 158 height 18
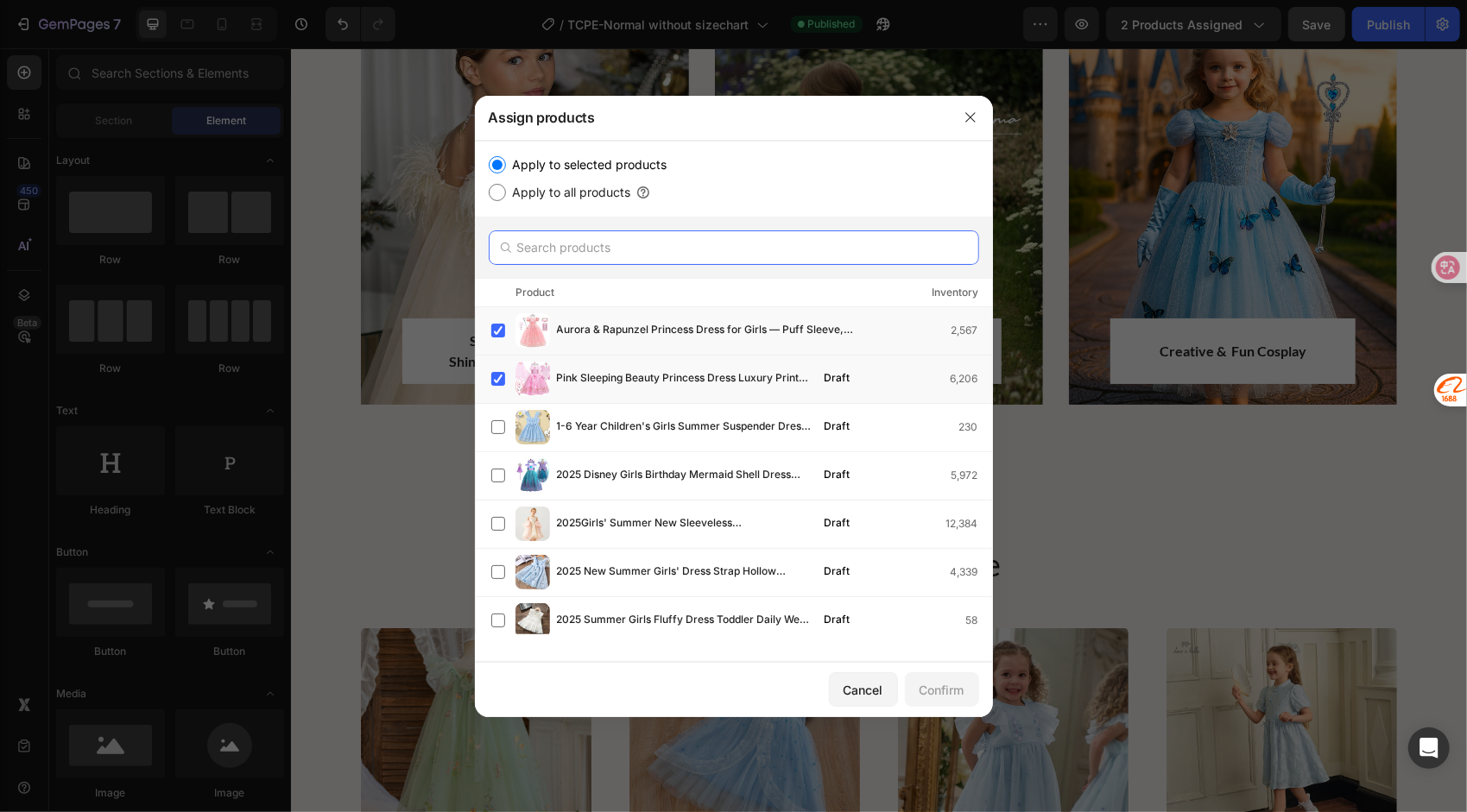
click at [594, 252] on input "text" at bounding box center [734, 248] width 491 height 34
paste input "Rapunzel"
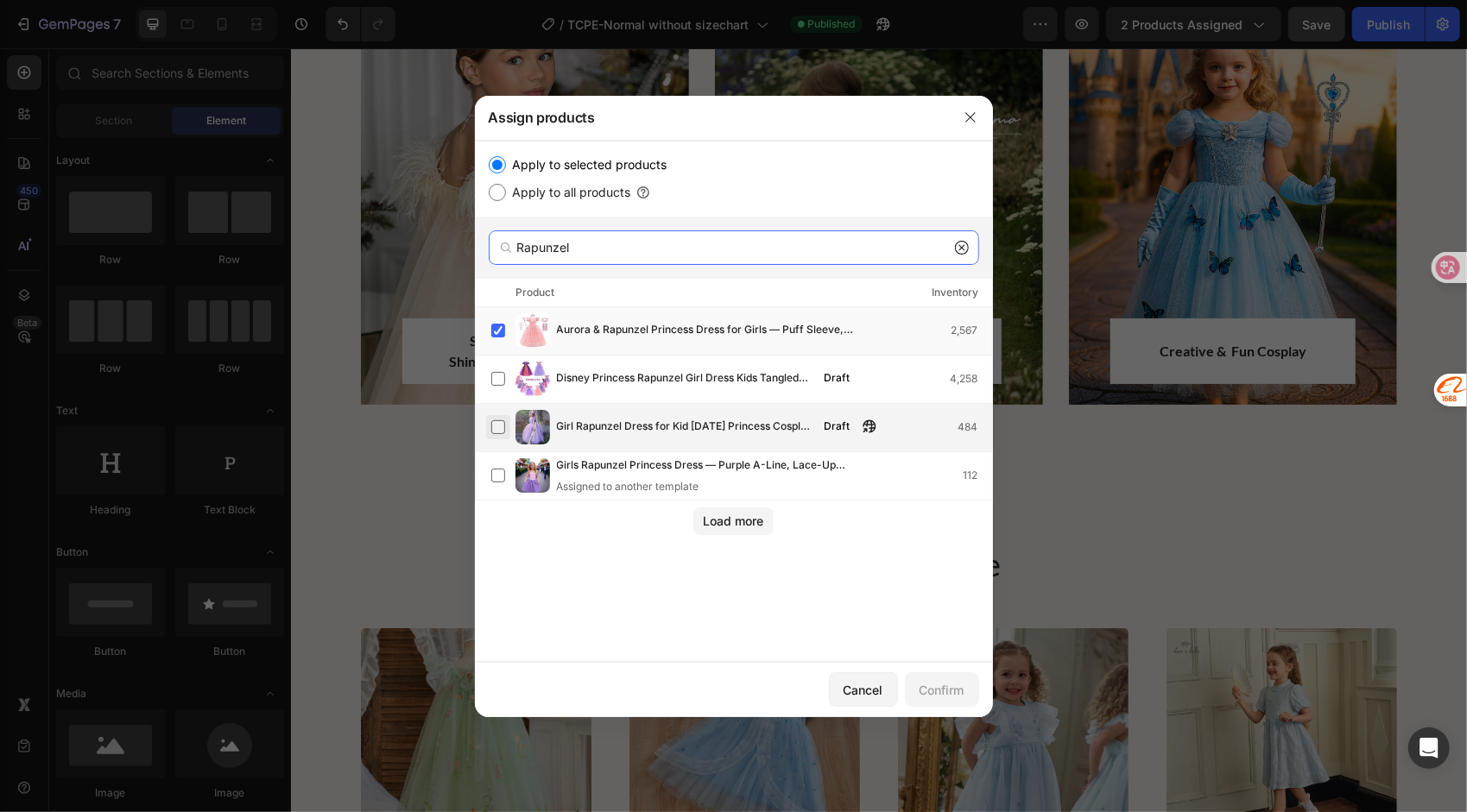
type input "Rapunzel"
click at [492, 428] on label at bounding box center [498, 426] width 14 height 14
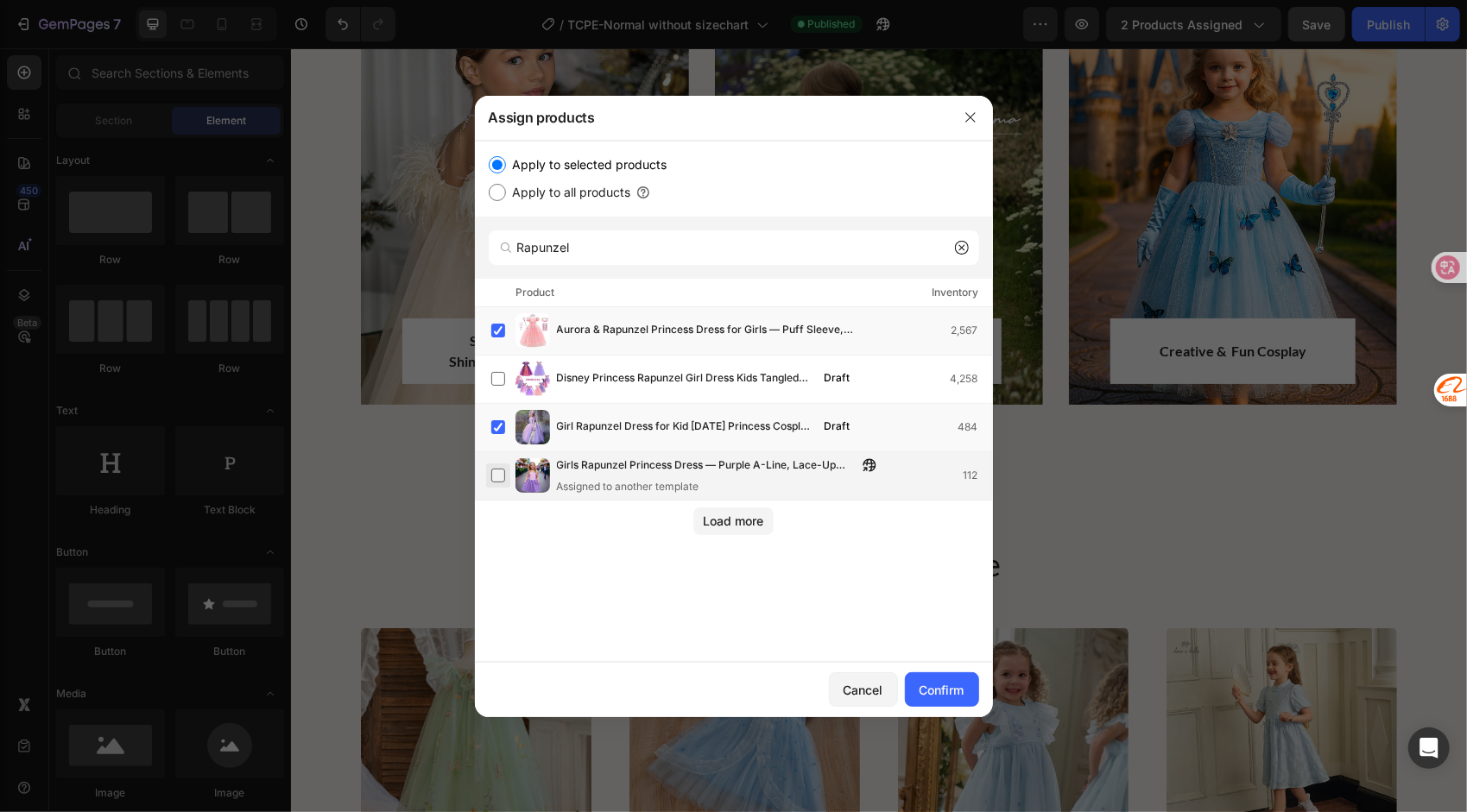
click at [494, 473] on label at bounding box center [498, 475] width 14 height 14
click at [500, 377] on label at bounding box center [498, 378] width 14 height 14
click at [716, 527] on div "Load more" at bounding box center [734, 521] width 61 height 18
click at [942, 689] on div "Confirm" at bounding box center [943, 690] width 45 height 18
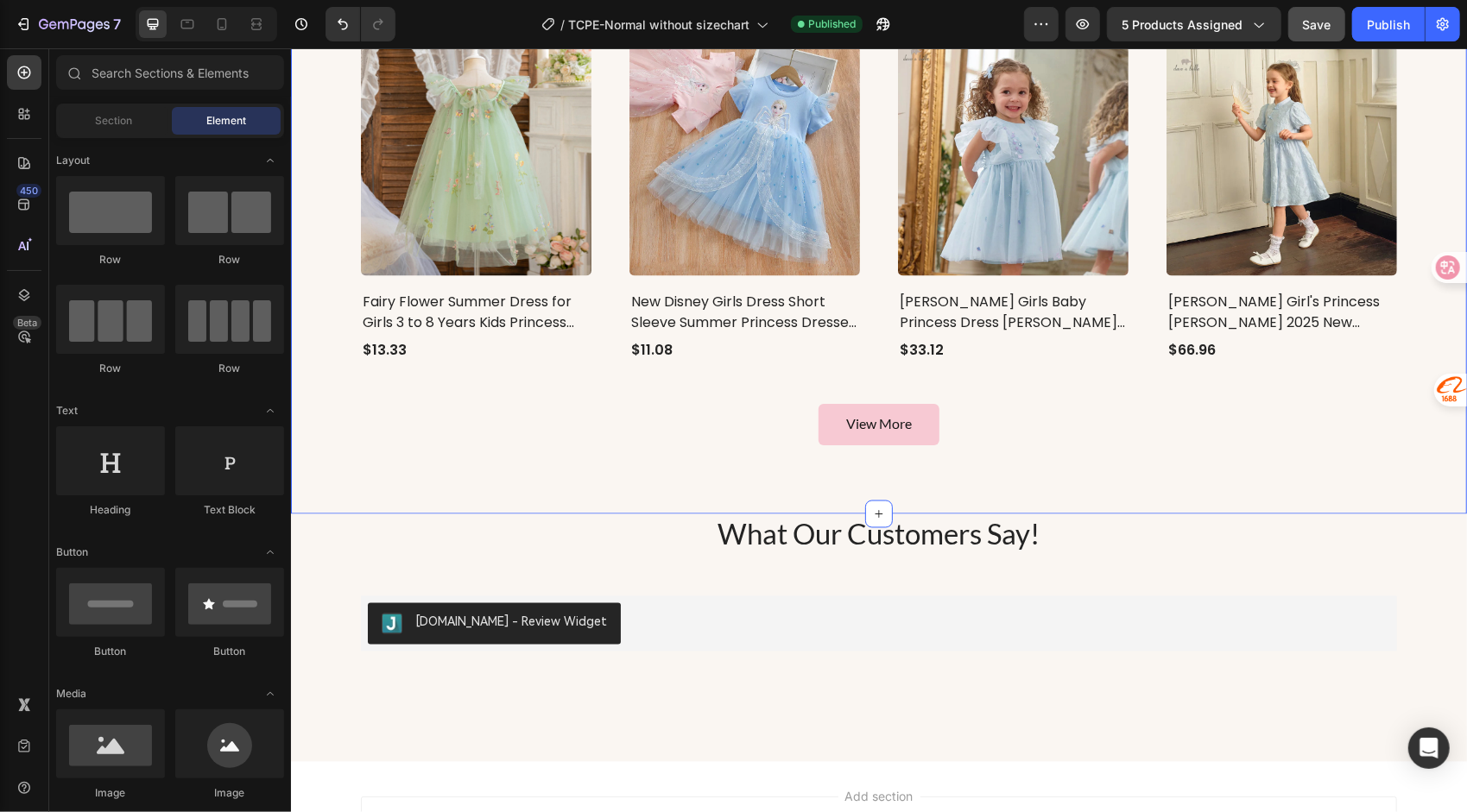
scroll to position [1648, 0]
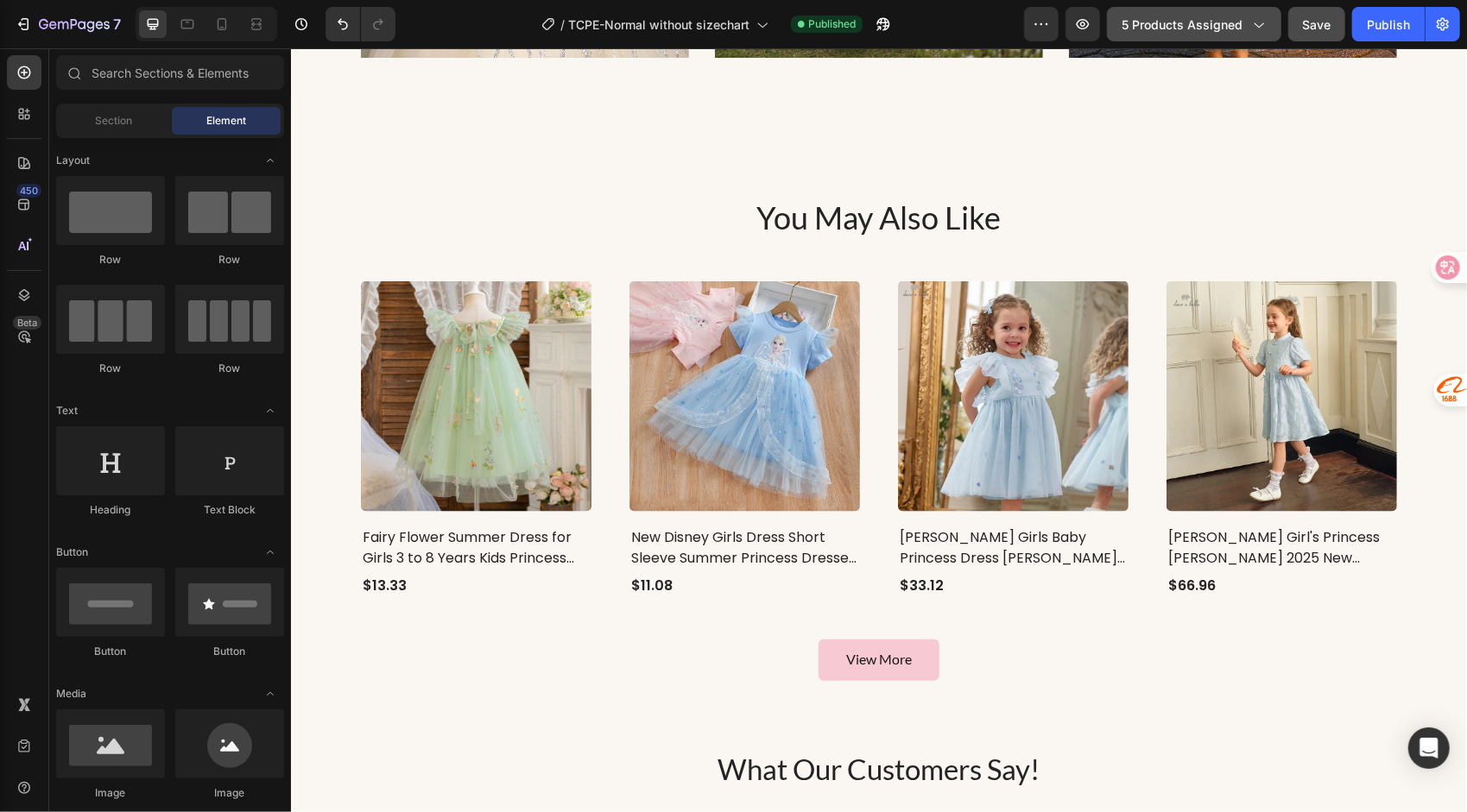
click at [1236, 24] on span "5 products assigned" at bounding box center [1183, 24] width 121 height 18
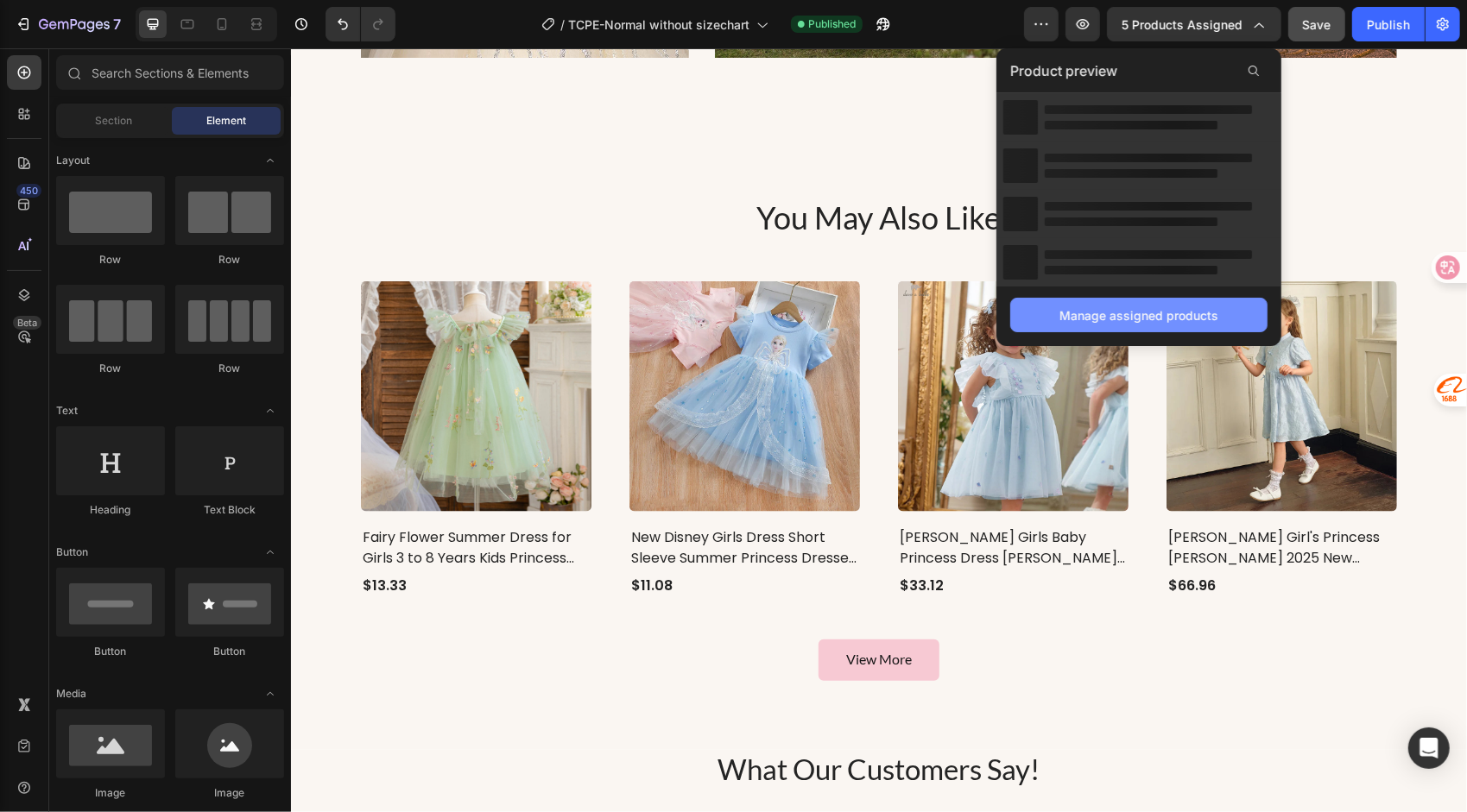
click at [1093, 310] on div "Manage assigned products" at bounding box center [1138, 316] width 158 height 18
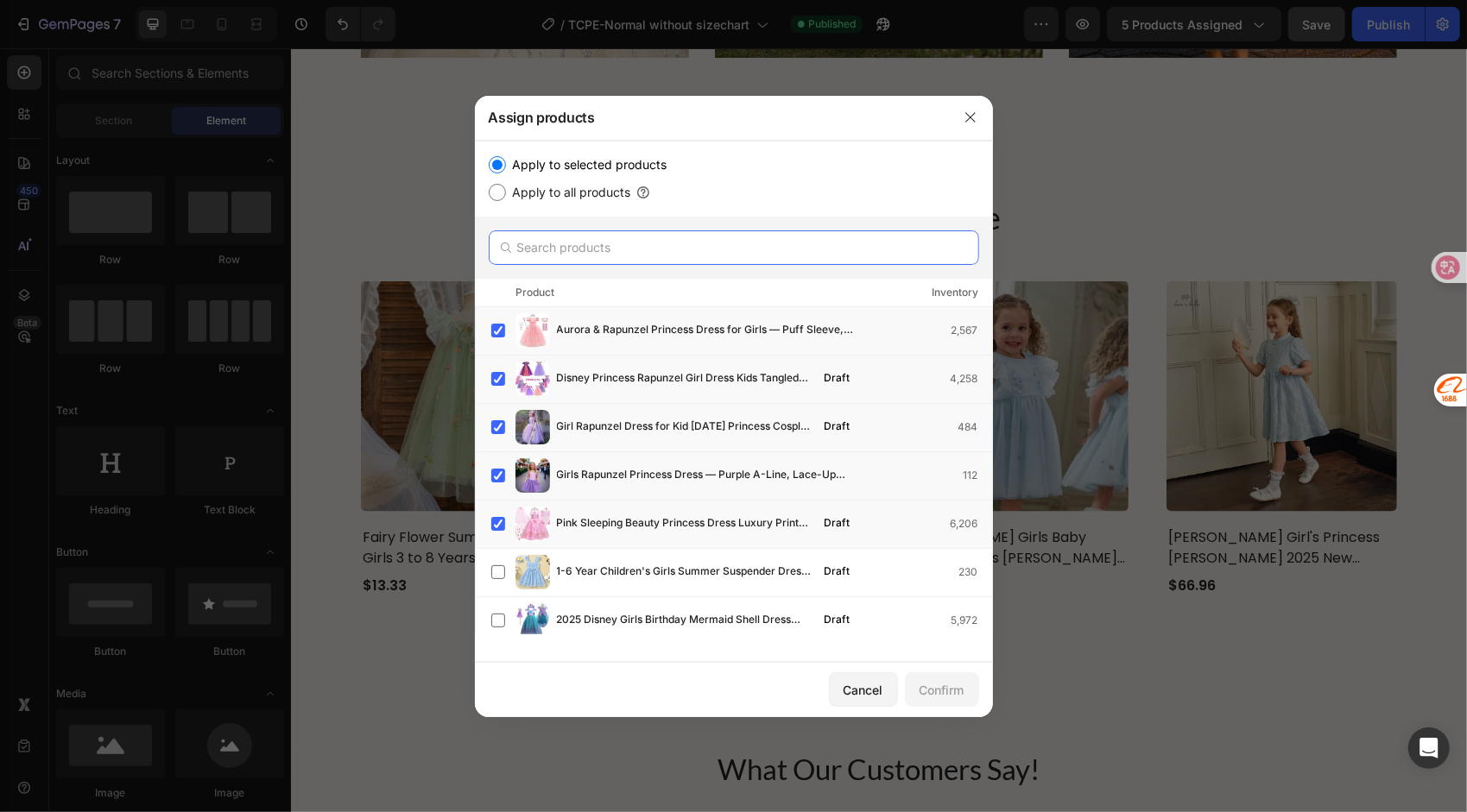
click at [571, 245] on input "text" at bounding box center [734, 248] width 491 height 34
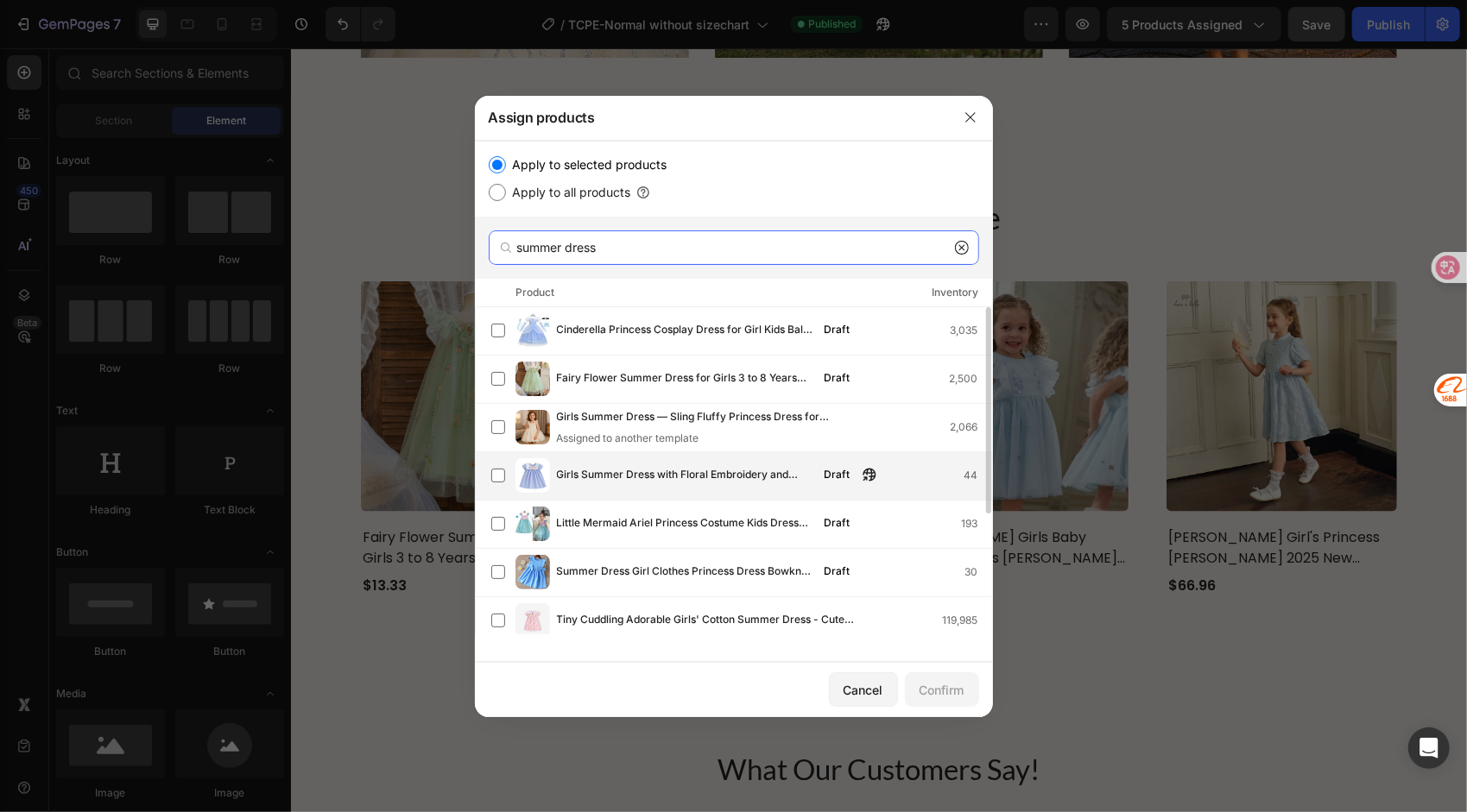
type input "summer dress"
click at [617, 483] on span "Girls Summer Dress with Floral Embroidery and Ruffle Sleeves Cute Back to Schoo…" at bounding box center [686, 475] width 257 height 19
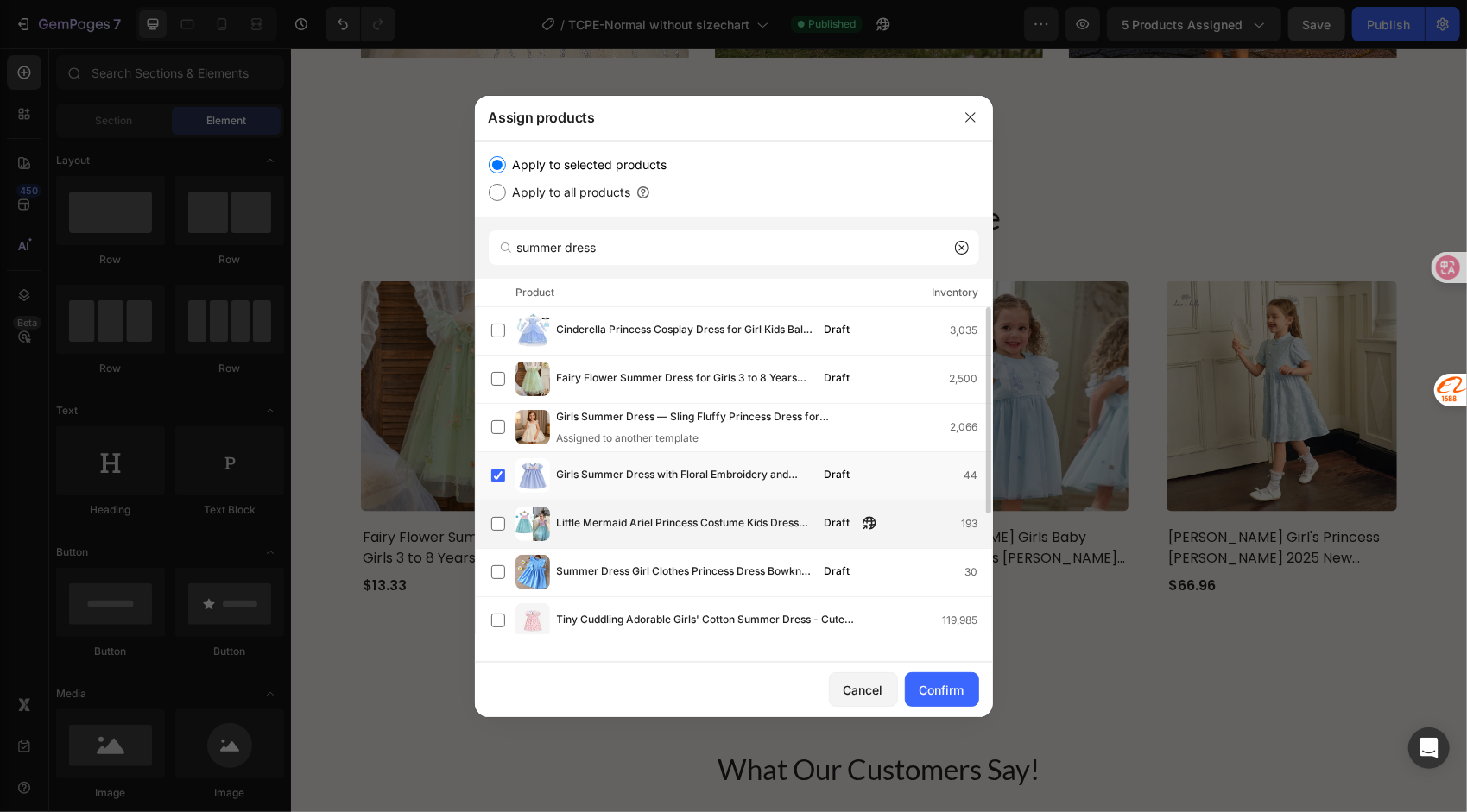
click at [609, 529] on span "Little Mermaid Ariel Princess Costume Kids Dress For Girls Cosplay Children [DA…" at bounding box center [686, 523] width 257 height 19
click at [592, 425] on span "Girls Summer Dress — Sling Fluffy Princess Dress for Toddlers & Kids" at bounding box center [707, 417] width 301 height 19
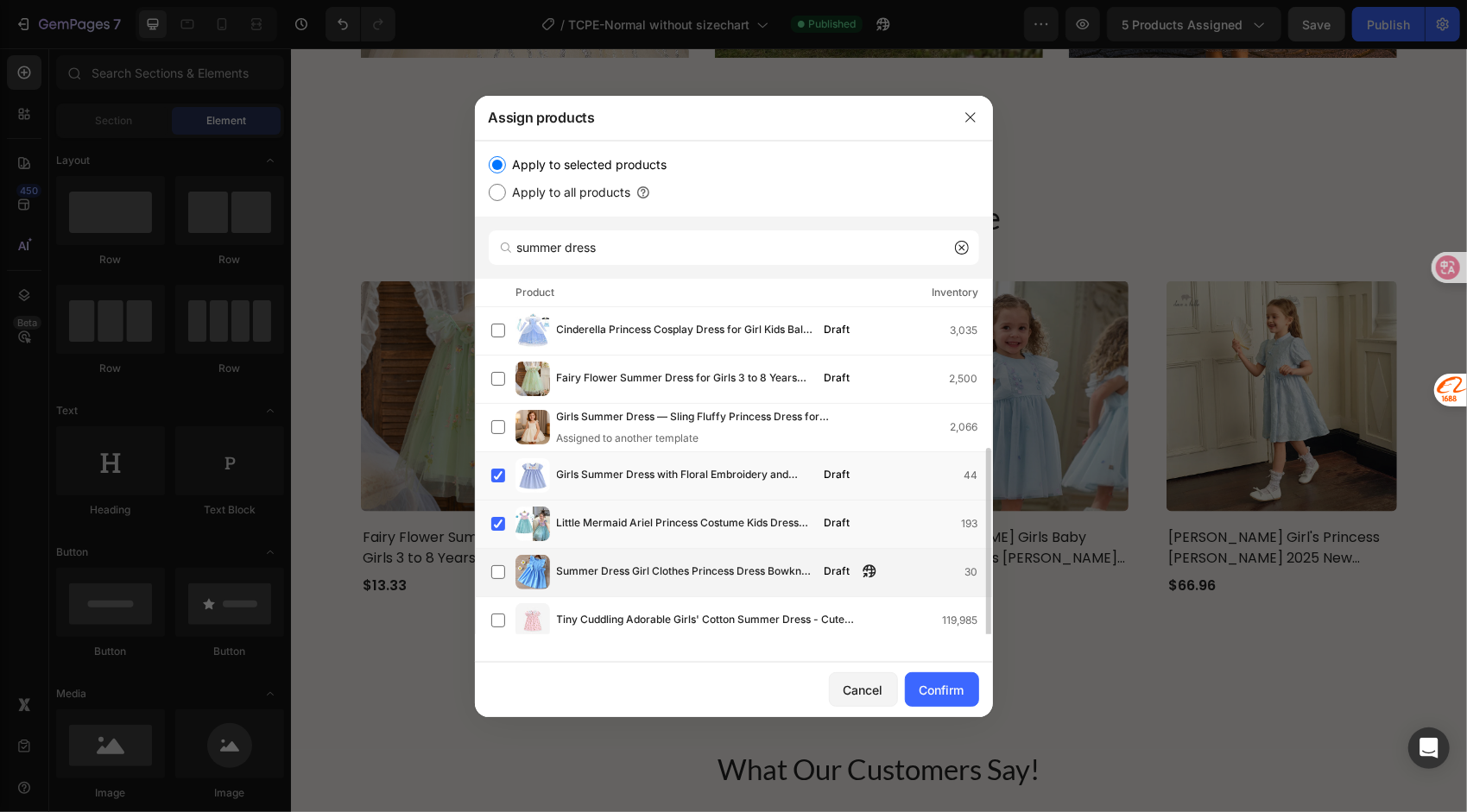
scroll to position [86, 0]
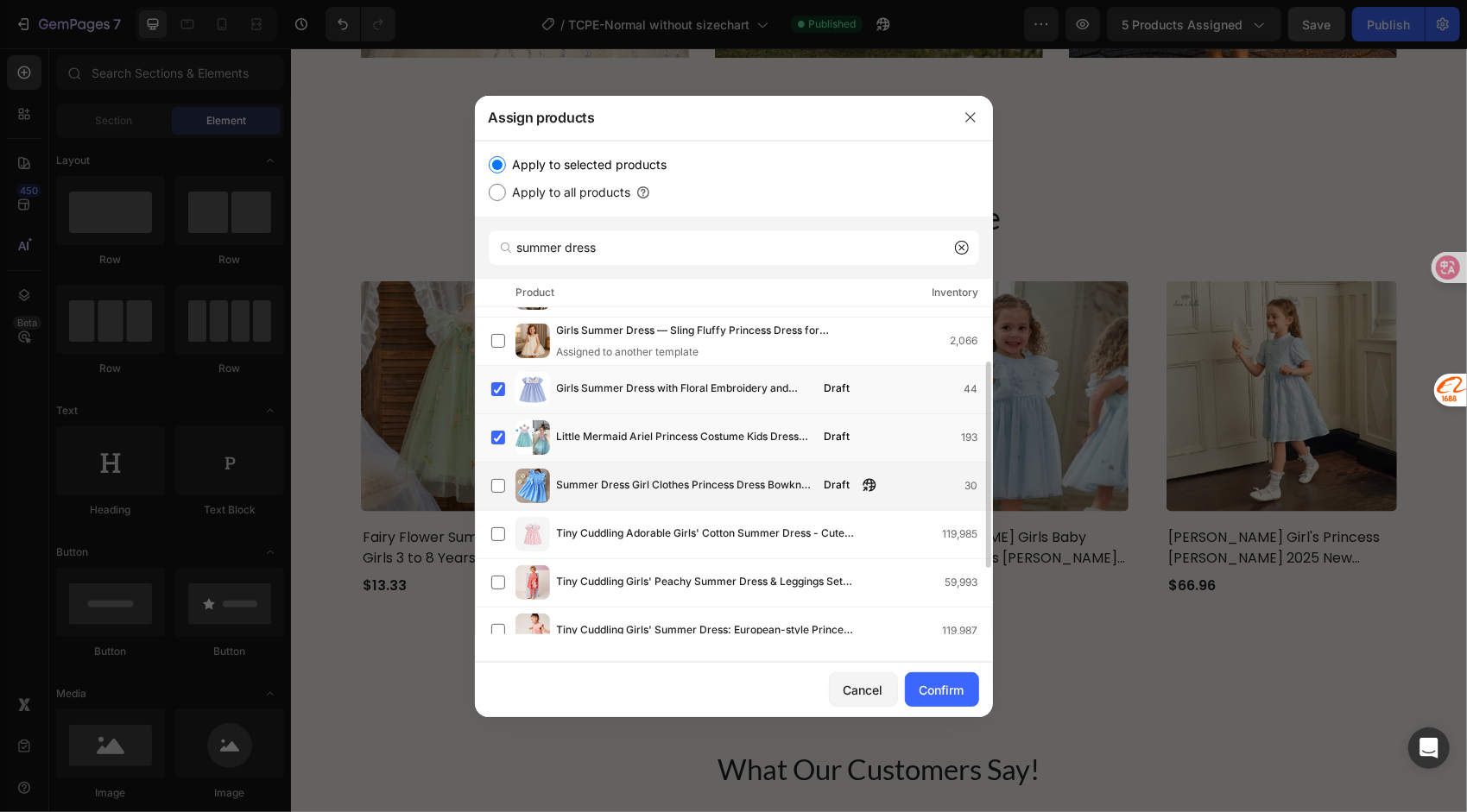
click at [623, 485] on span "Summer Dress Girl Clothes Princess Dress Bowknot Party Dress For Girls Kids Clo…" at bounding box center [686, 485] width 257 height 19
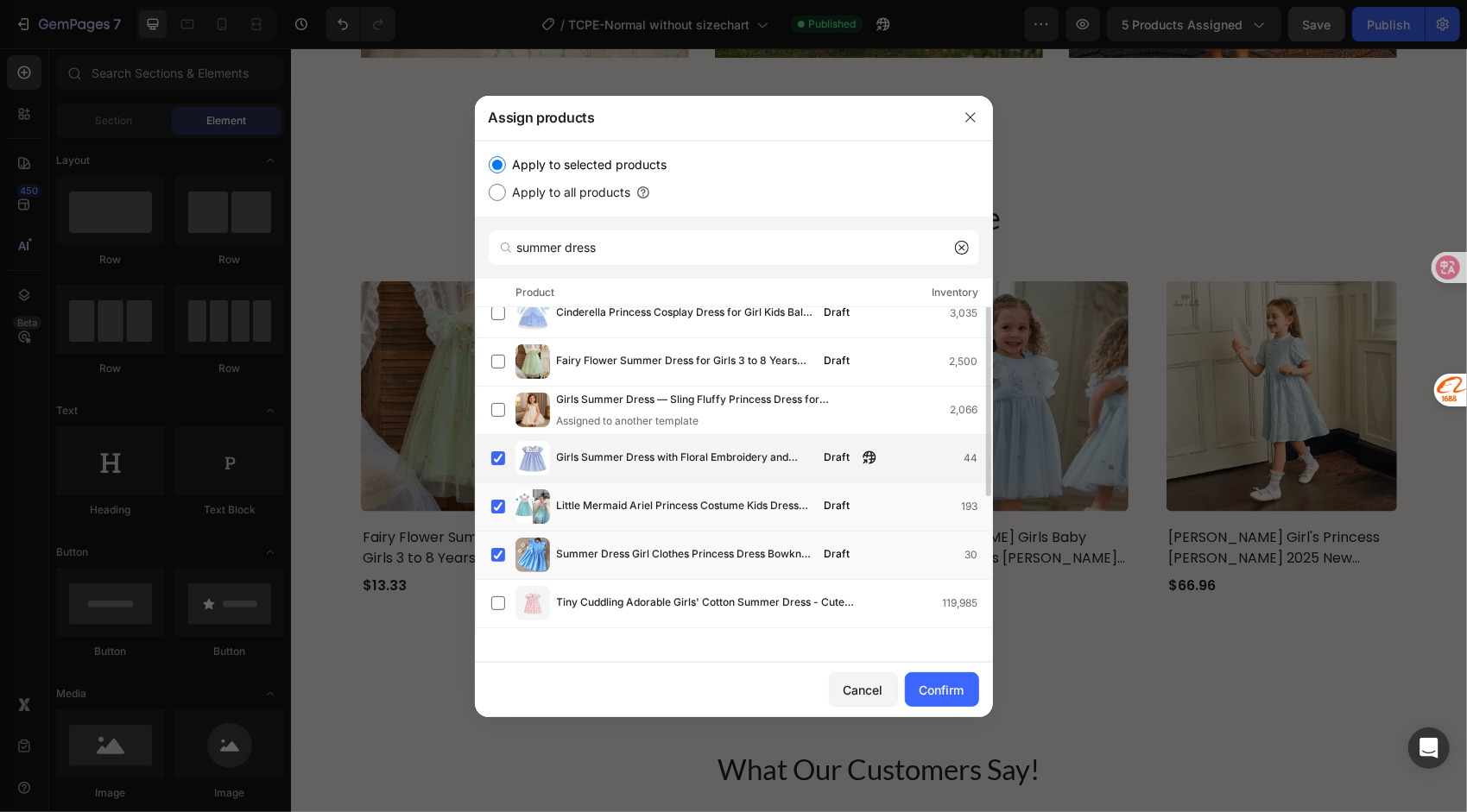
scroll to position [0, 0]
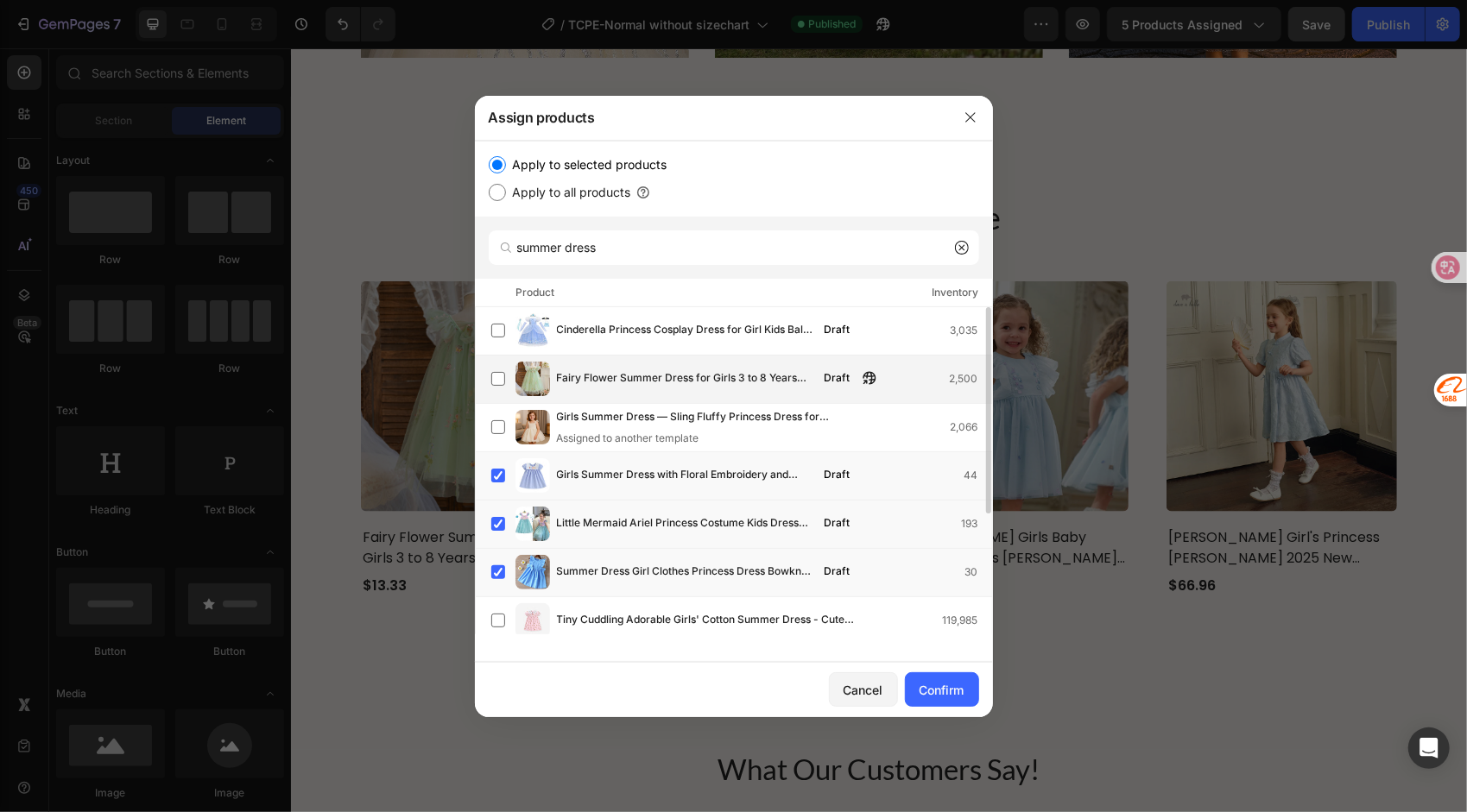
click at [657, 375] on span "Fairy Flower Summer Dress for Girls 3 to 8 Years Kids Princess Dresses Birthday…" at bounding box center [686, 378] width 257 height 19
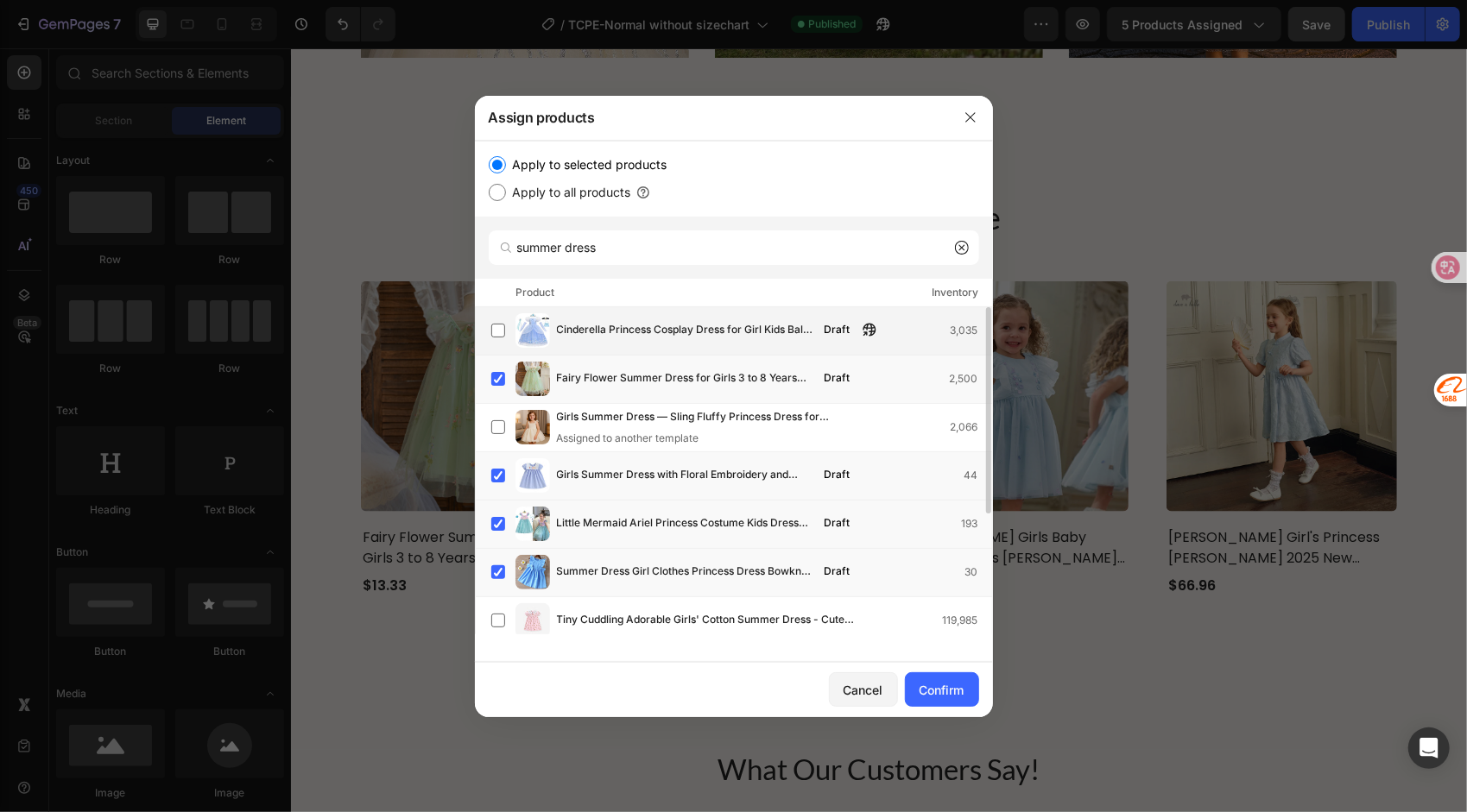
click at [635, 334] on span "Cinderella Princess Cosplay Dress for Girl Kids Ball Gown Sequin [DATE] TUTU Pu…" at bounding box center [686, 330] width 257 height 19
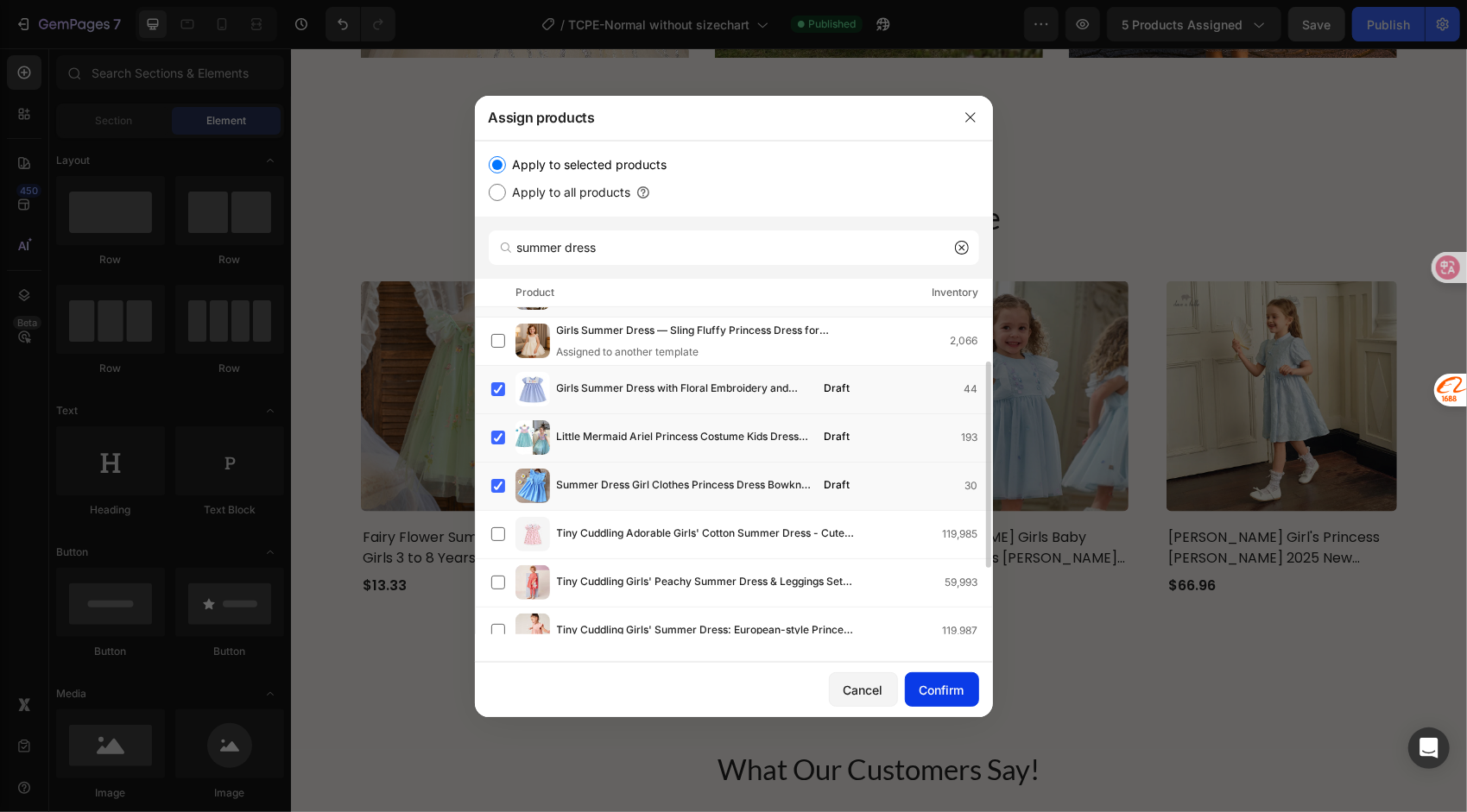
drag, startPoint x: 949, startPoint y: 686, endPoint x: 912, endPoint y: 689, distance: 37.1
click at [949, 687] on div "Confirm" at bounding box center [943, 690] width 45 height 18
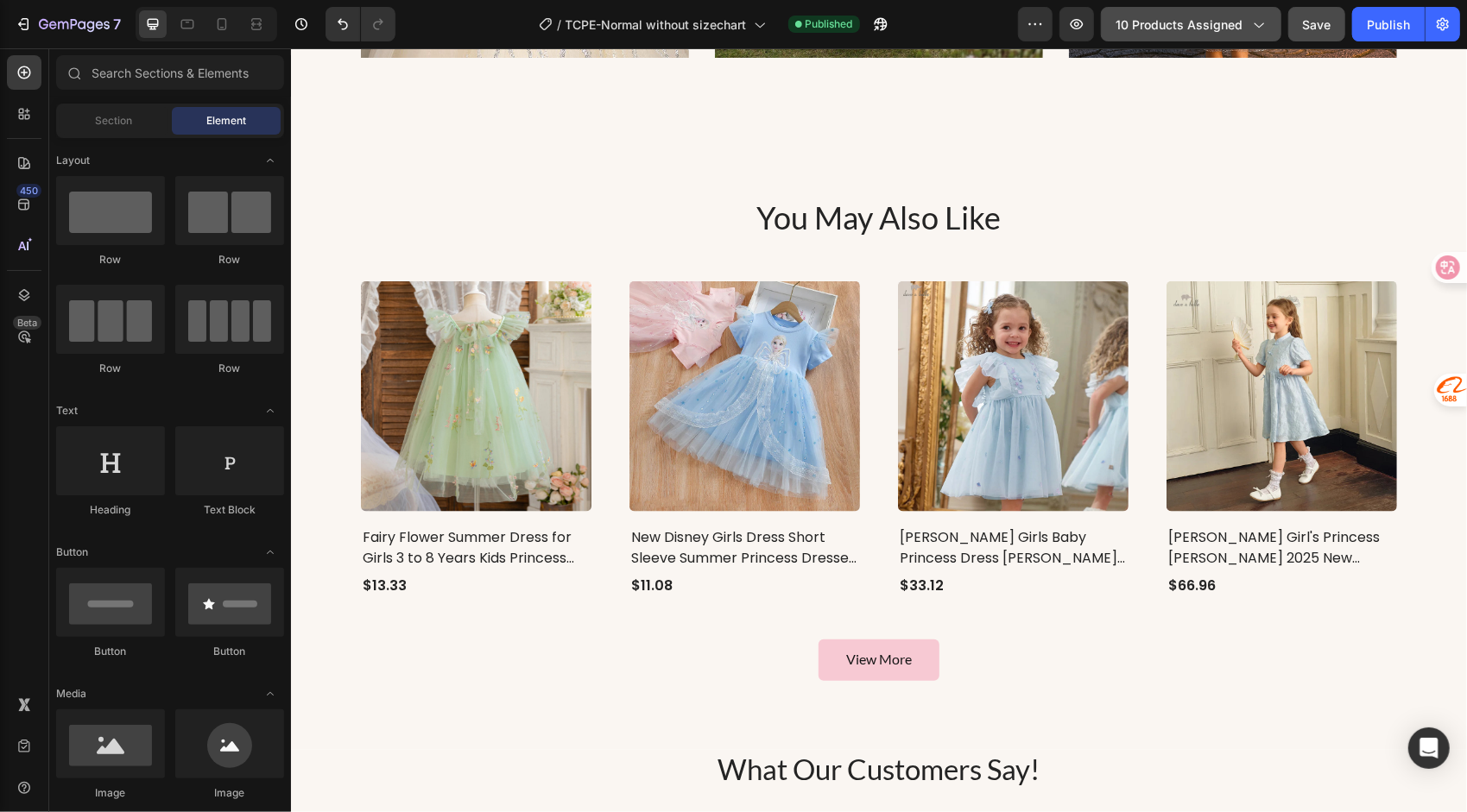
click at [1228, 21] on span "10 products assigned" at bounding box center [1179, 24] width 127 height 18
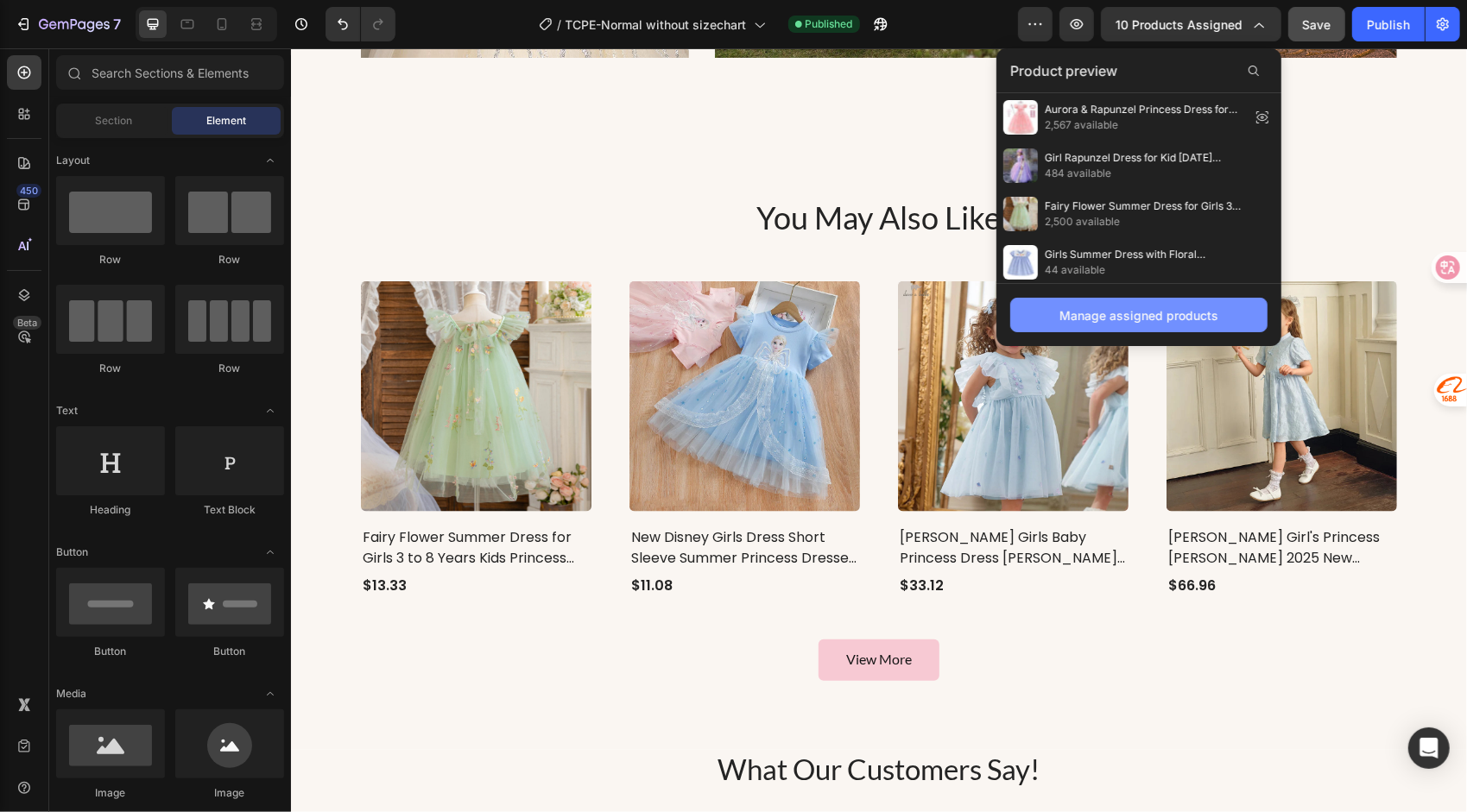
click at [1119, 310] on div "Manage assigned products" at bounding box center [1138, 316] width 158 height 18
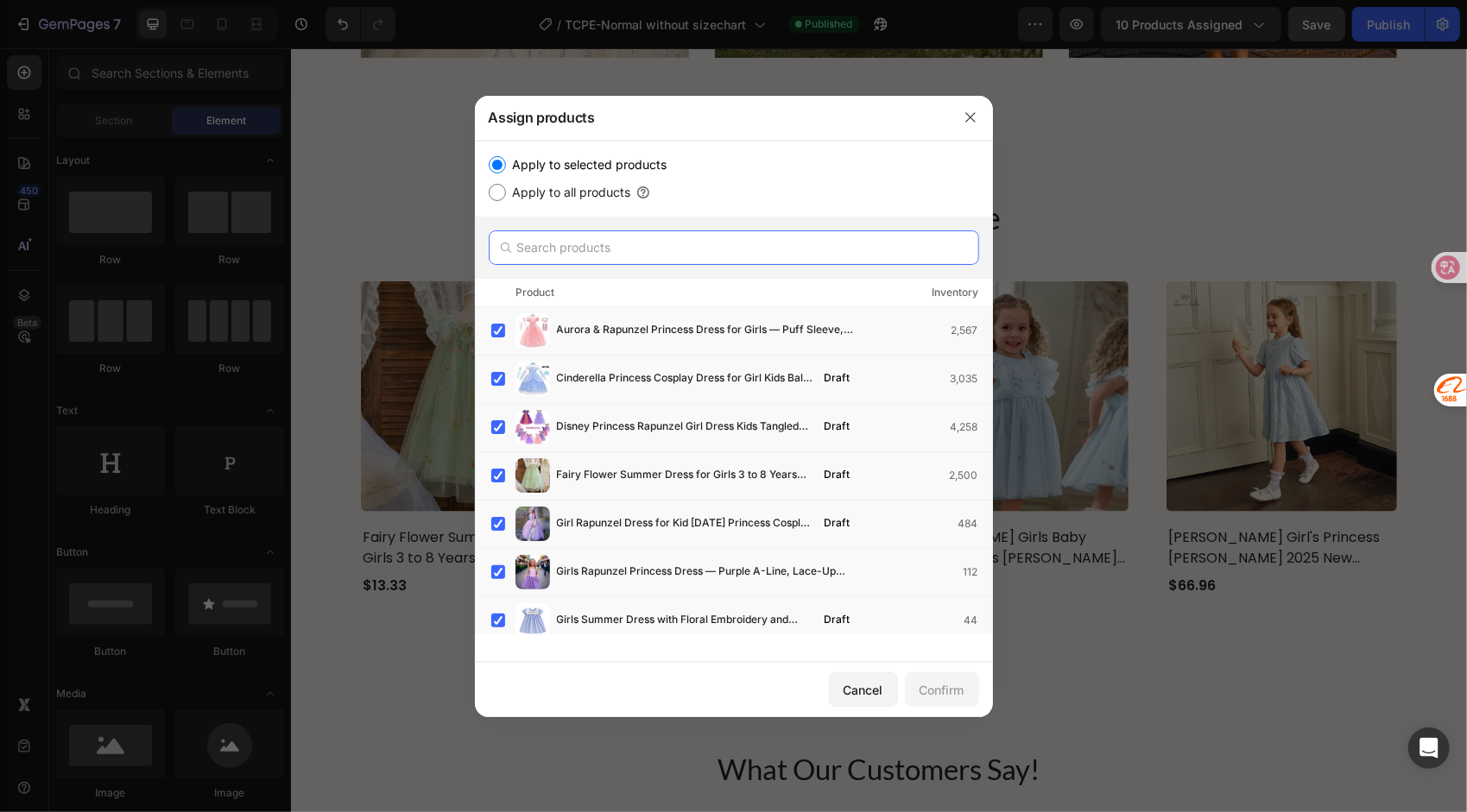
click at [609, 251] on input "text" at bounding box center [734, 248] width 491 height 34
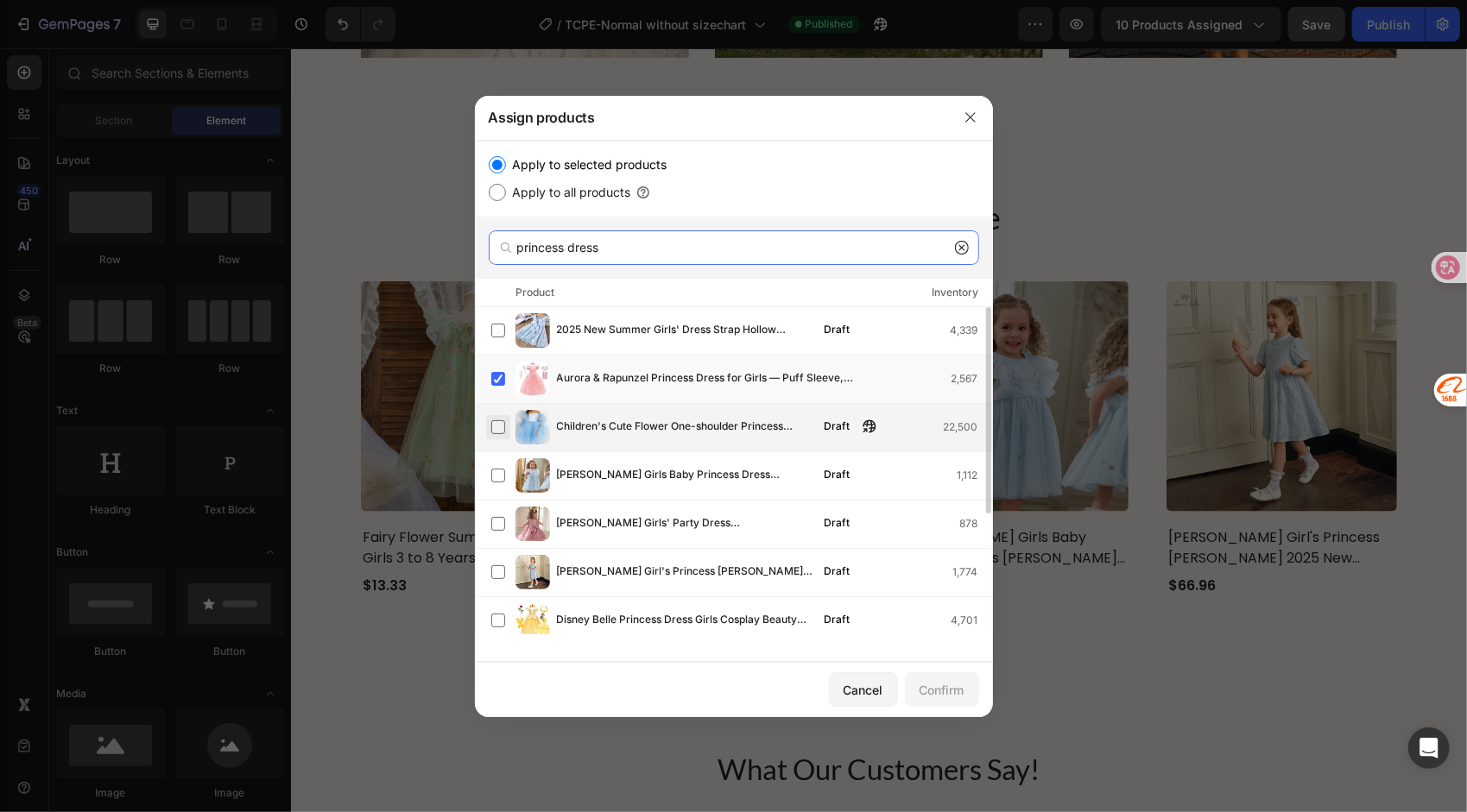
type input "princess dress"
click at [499, 421] on label at bounding box center [498, 426] width 14 height 14
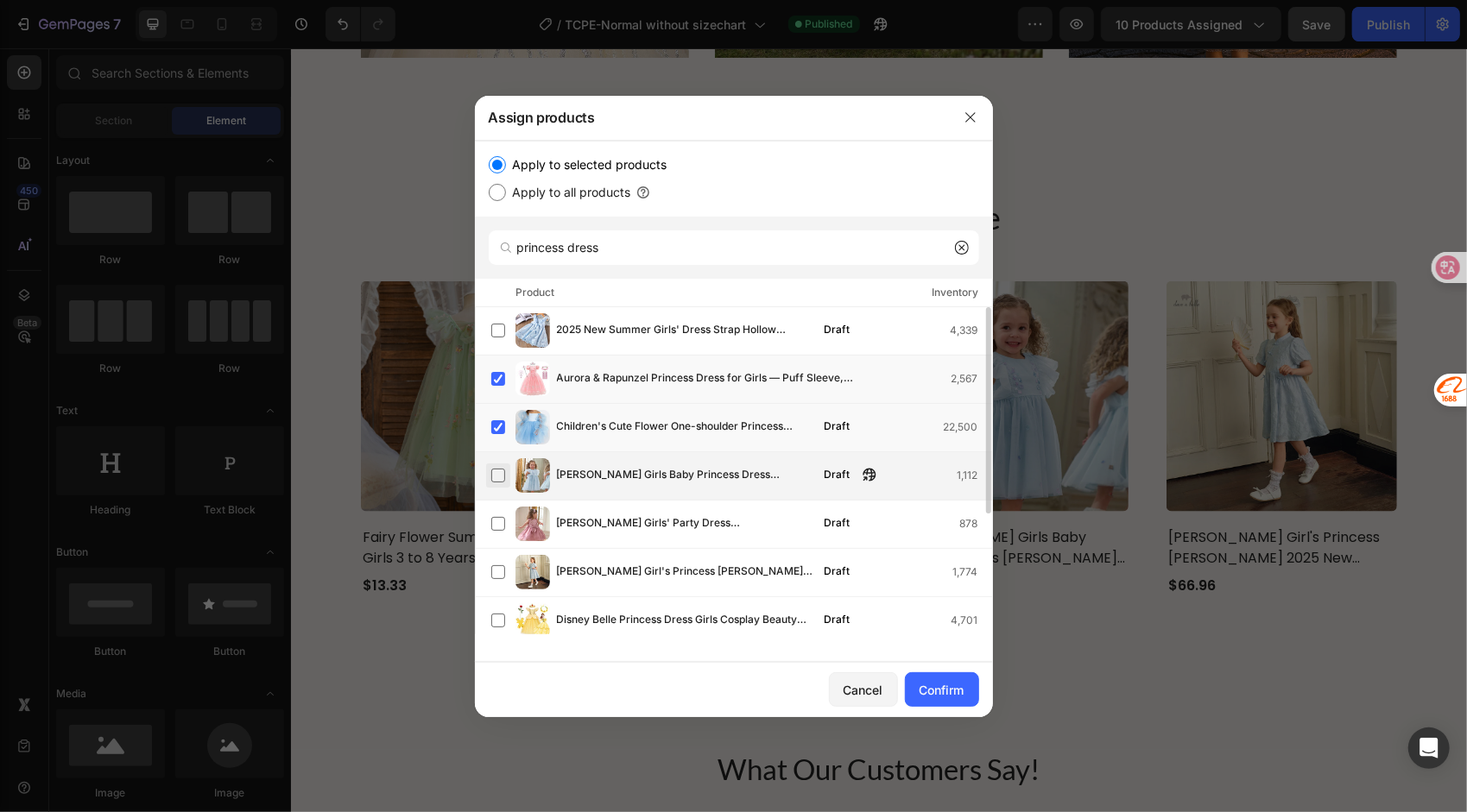
click at [495, 470] on label at bounding box center [498, 475] width 14 height 14
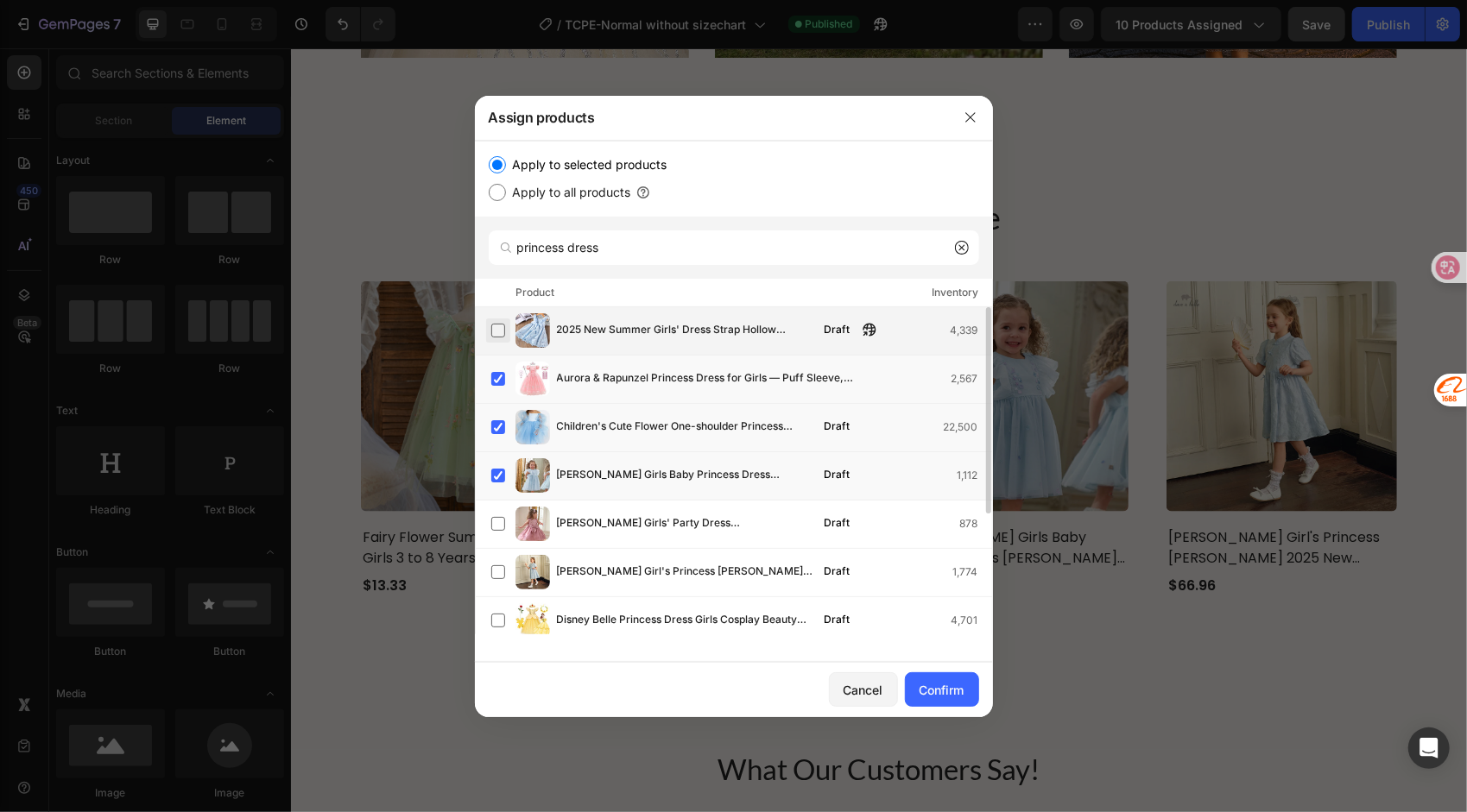
click at [497, 326] on label at bounding box center [498, 330] width 14 height 14
click at [499, 523] on label at bounding box center [498, 523] width 14 height 14
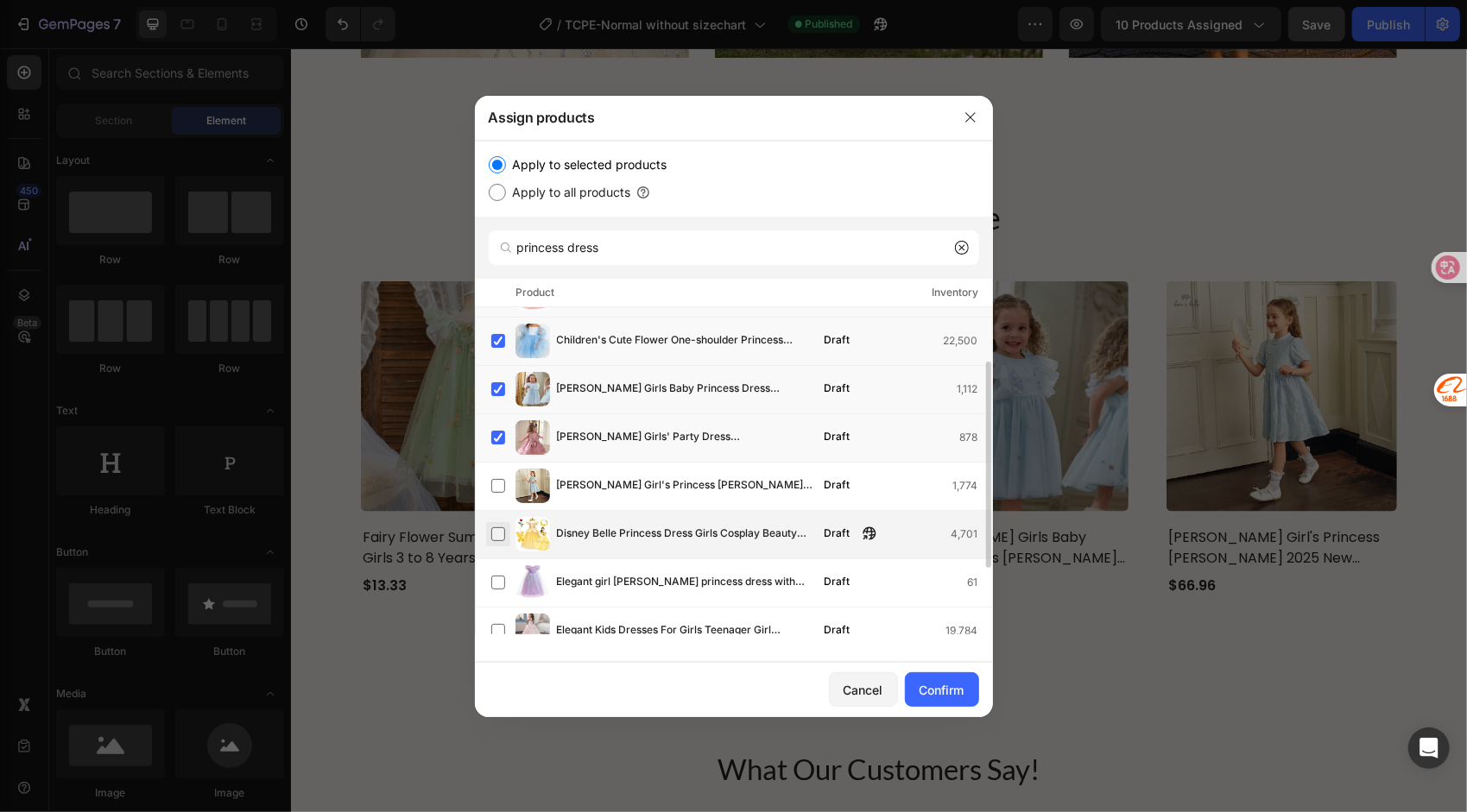
click at [492, 532] on label at bounding box center [498, 534] width 14 height 14
click at [501, 582] on label at bounding box center [498, 582] width 14 height 14
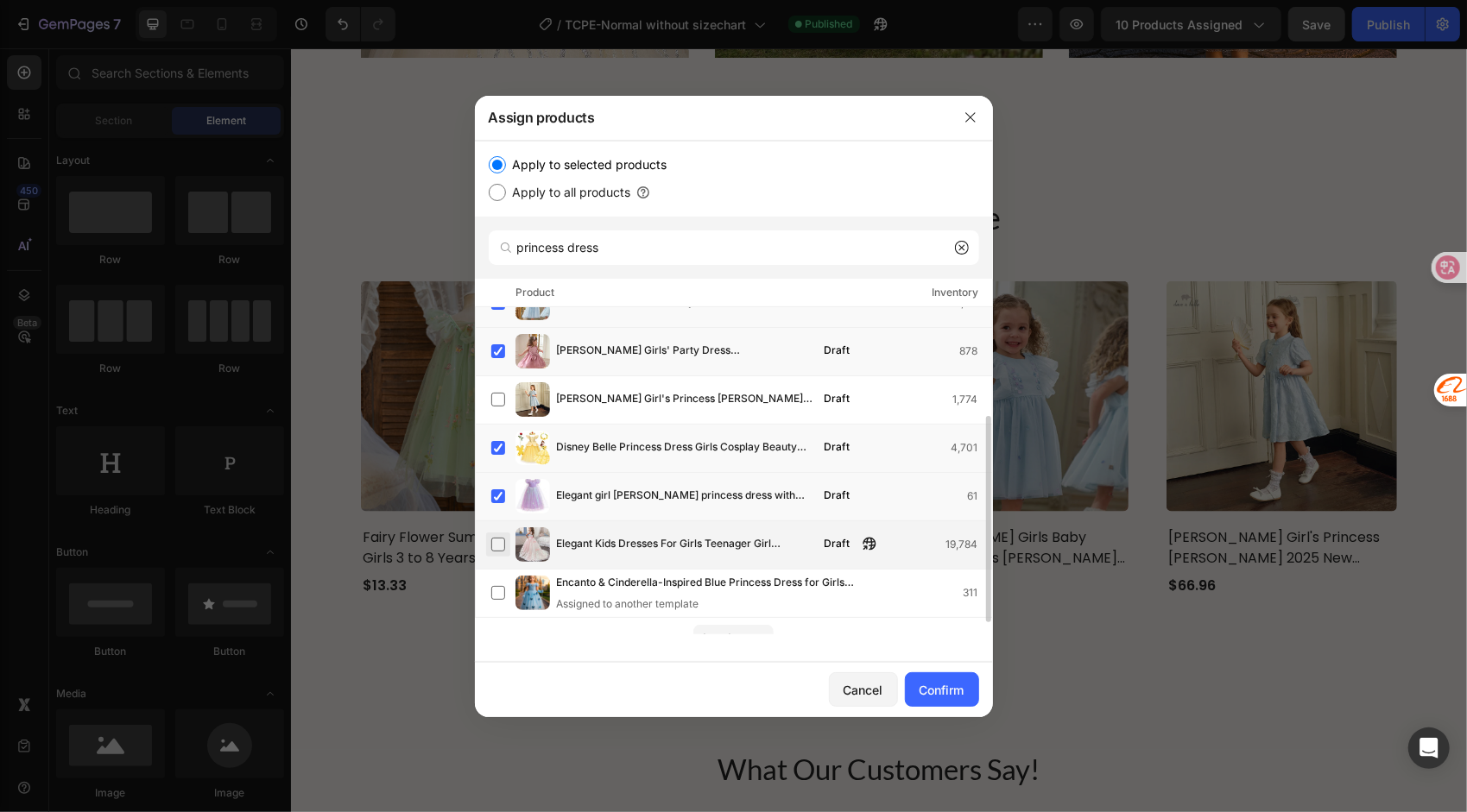
click at [492, 543] on label at bounding box center [498, 544] width 14 height 14
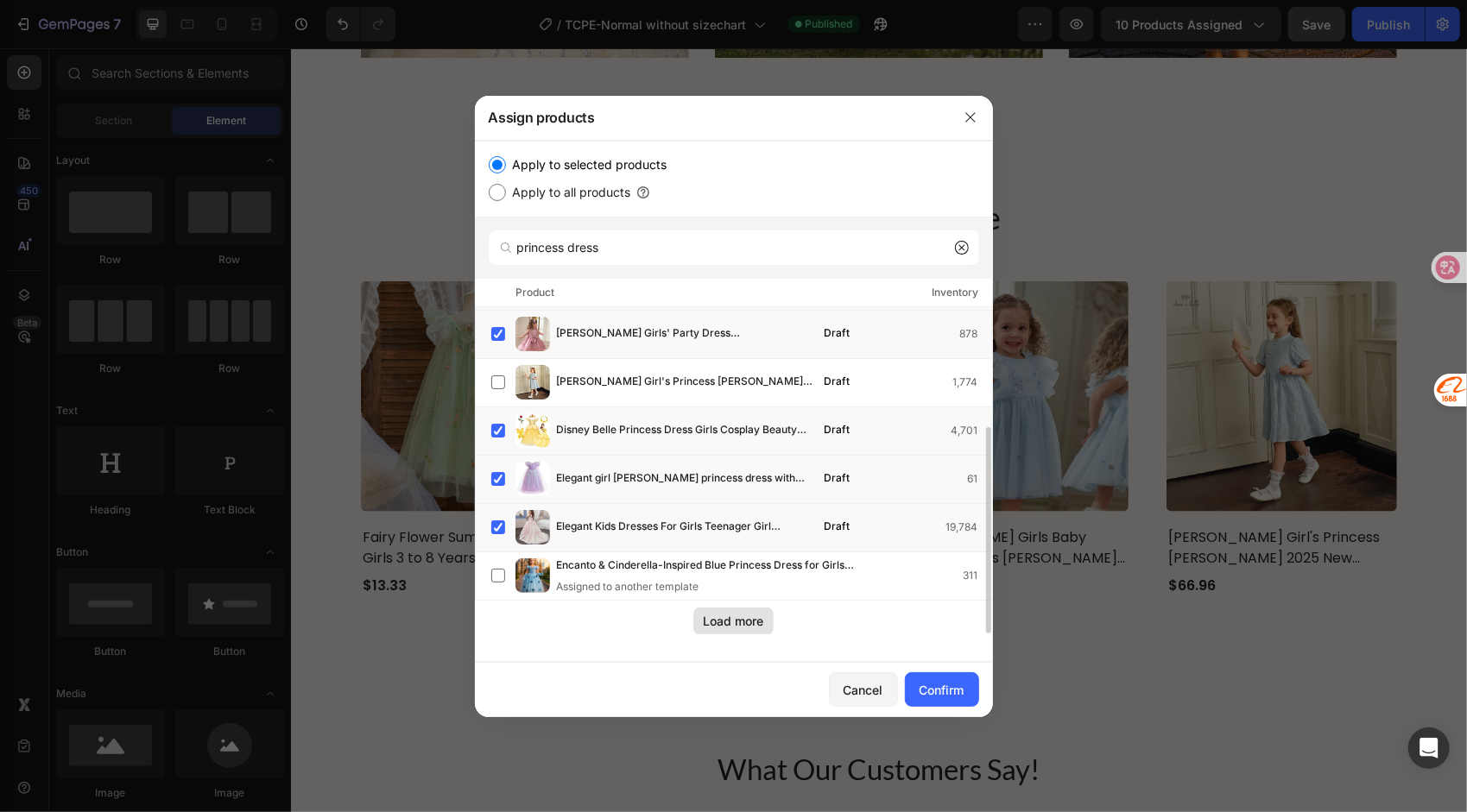
click at [739, 621] on div "Load more" at bounding box center [734, 621] width 61 height 18
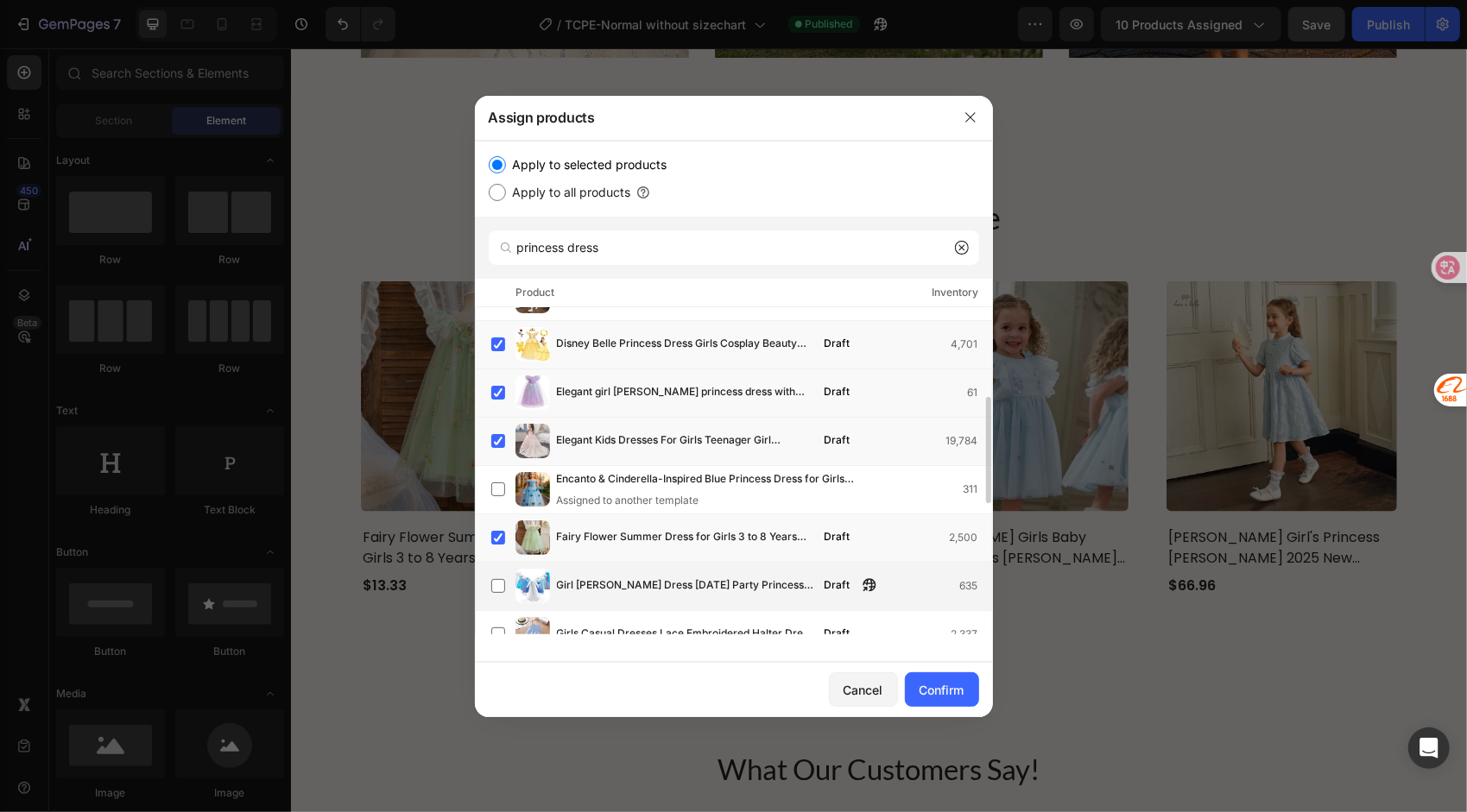
scroll to position [363, 0]
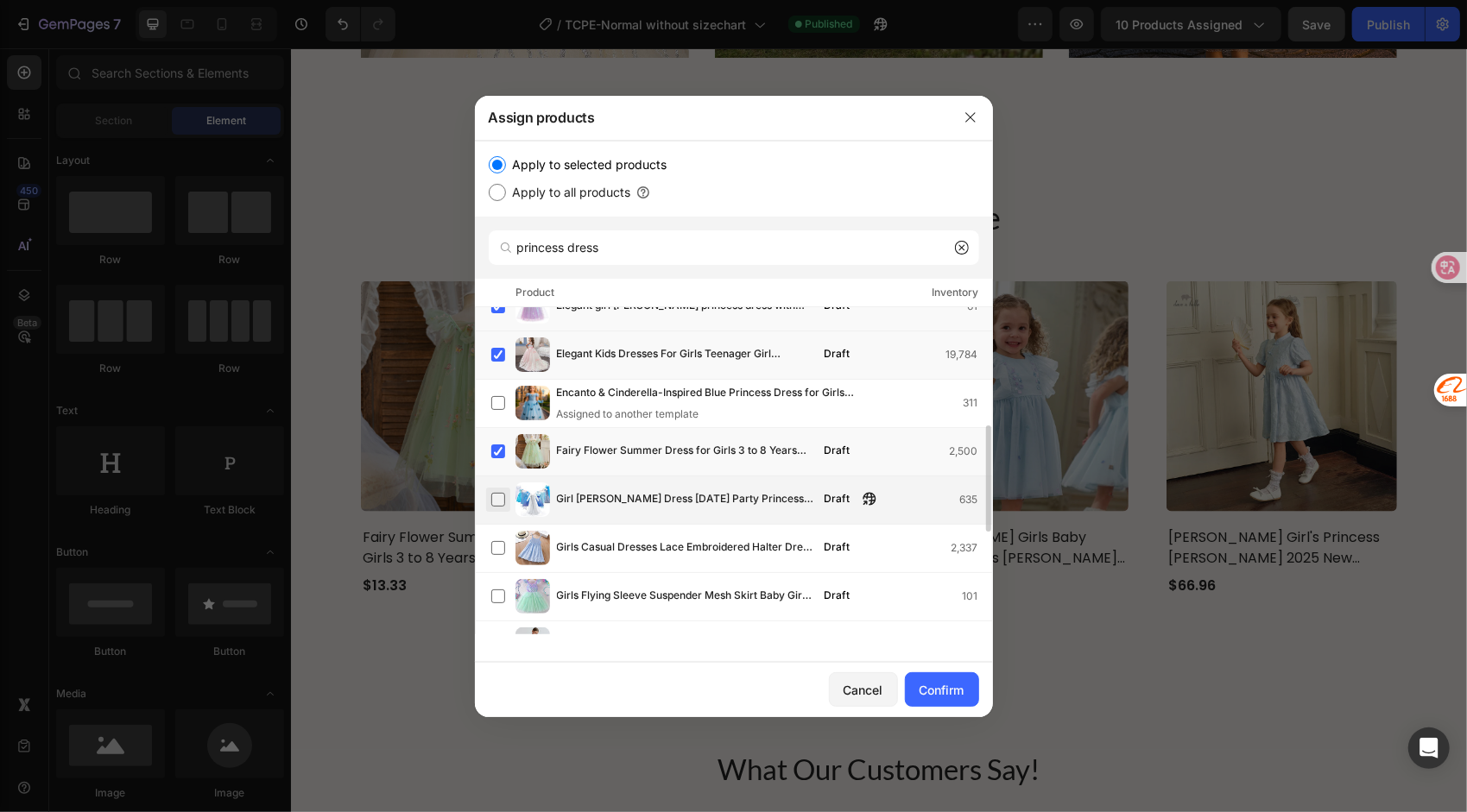
click at [494, 499] on label at bounding box center [498, 500] width 14 height 14
click at [505, 594] on label at bounding box center [498, 596] width 14 height 14
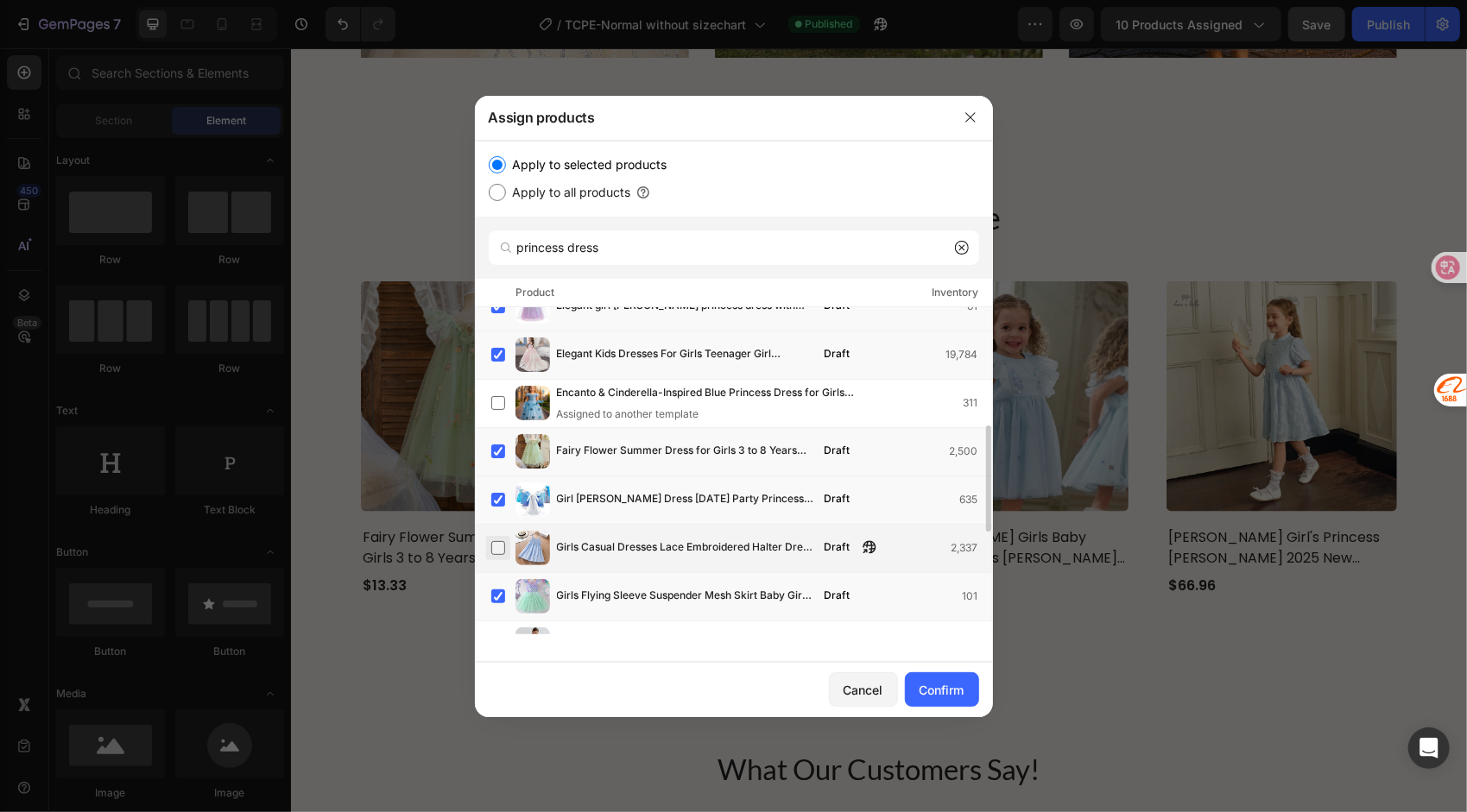
click at [492, 542] on label at bounding box center [498, 548] width 14 height 14
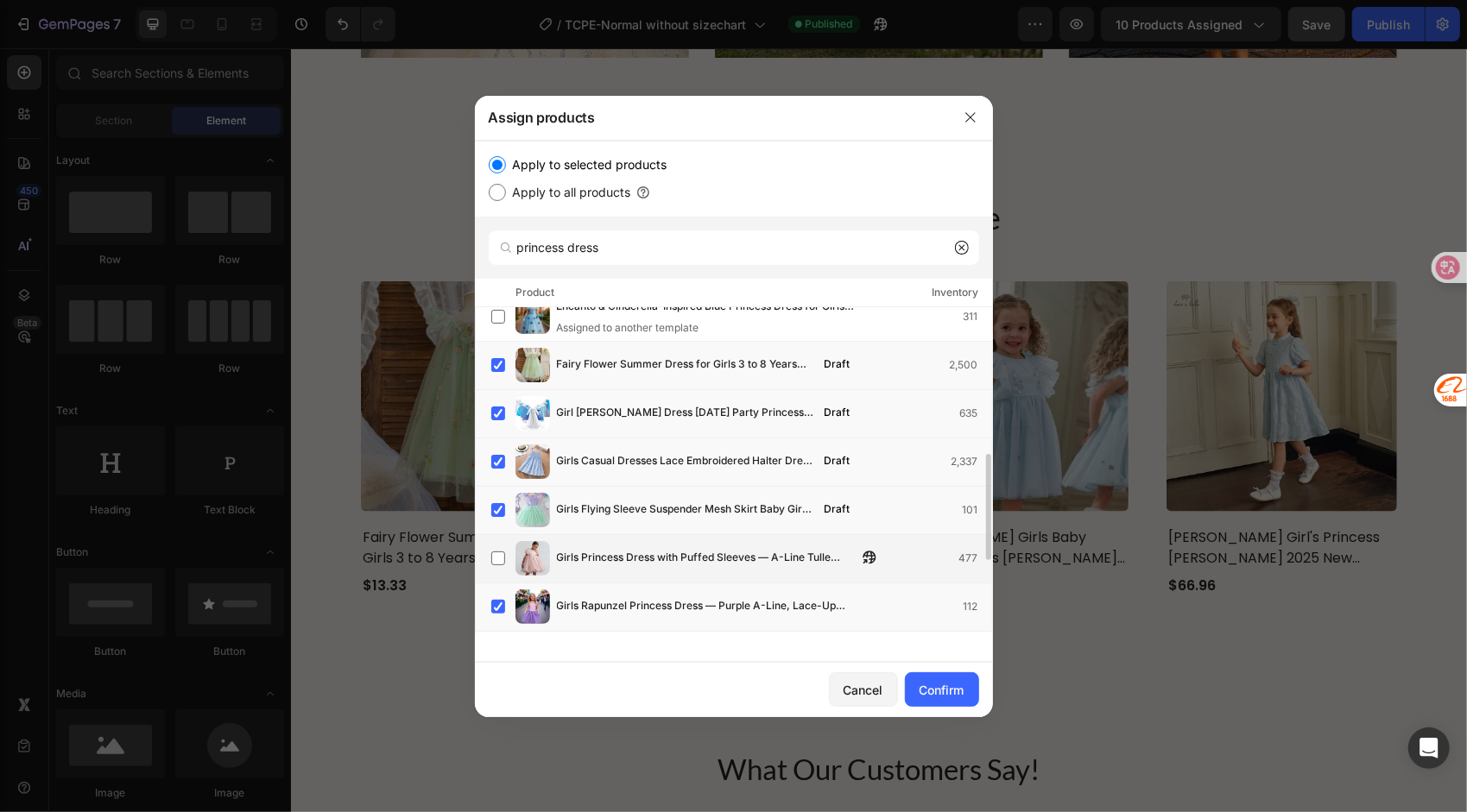
scroll to position [535, 0]
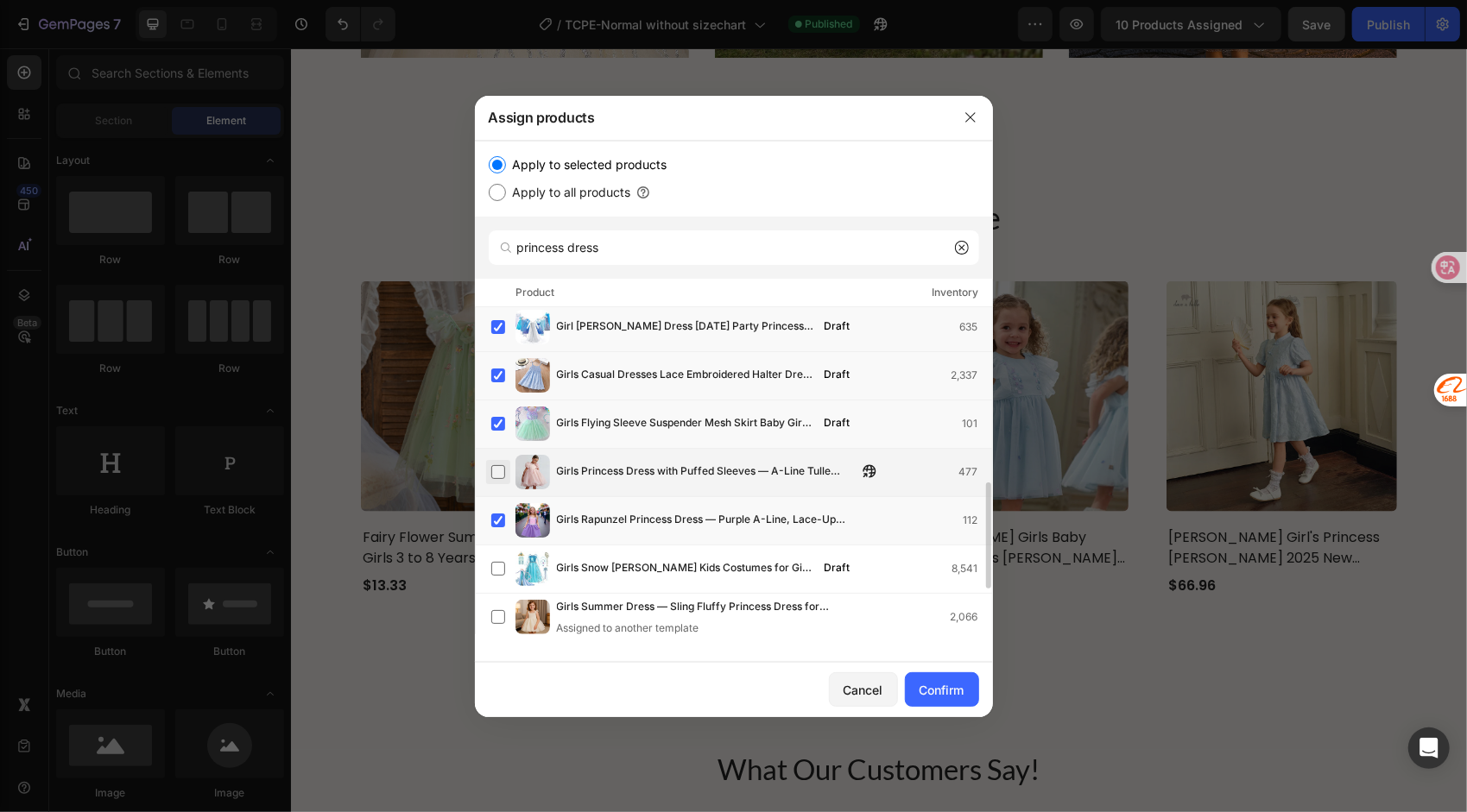
click at [498, 471] on label at bounding box center [498, 472] width 14 height 14
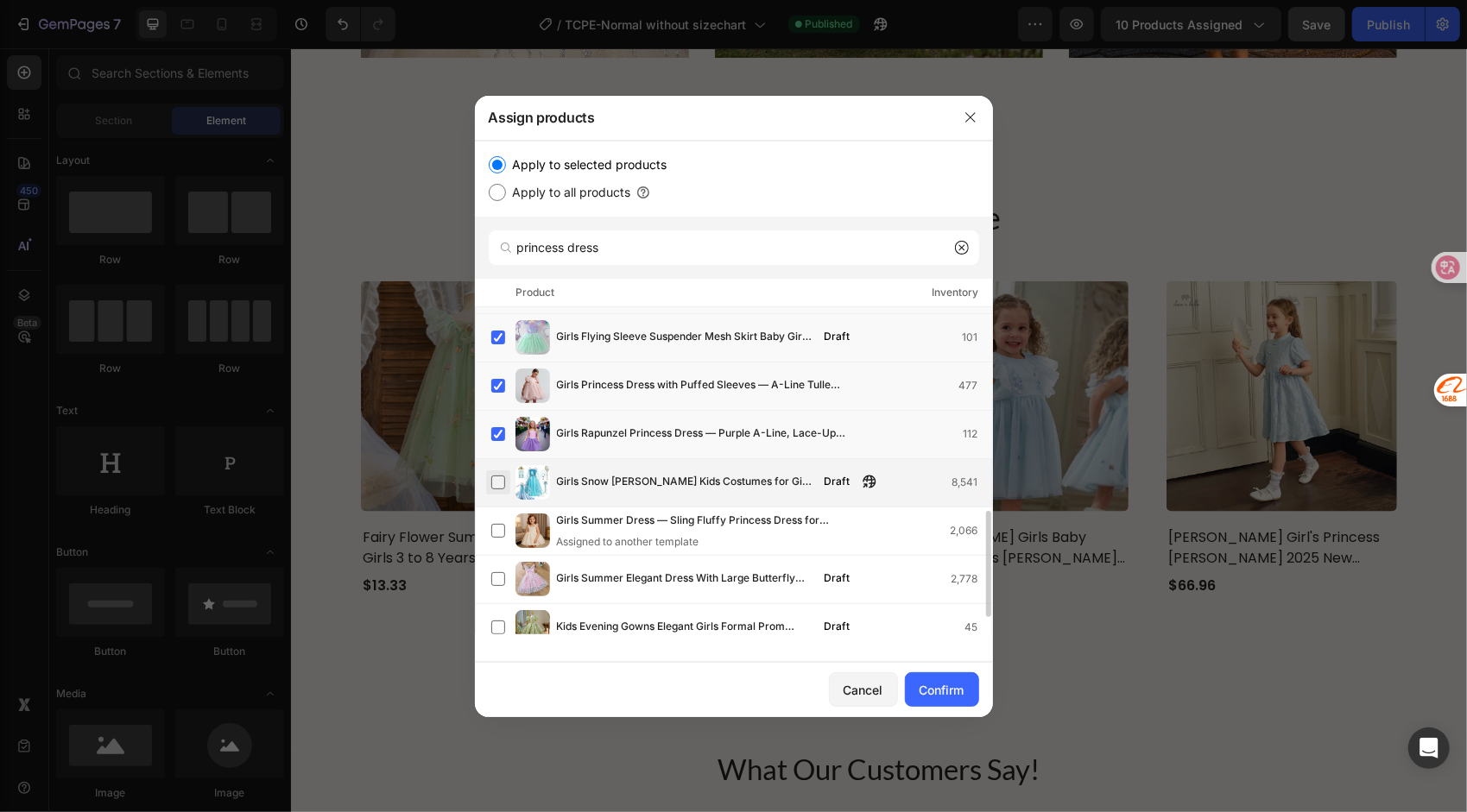
click at [495, 482] on label at bounding box center [498, 482] width 14 height 14
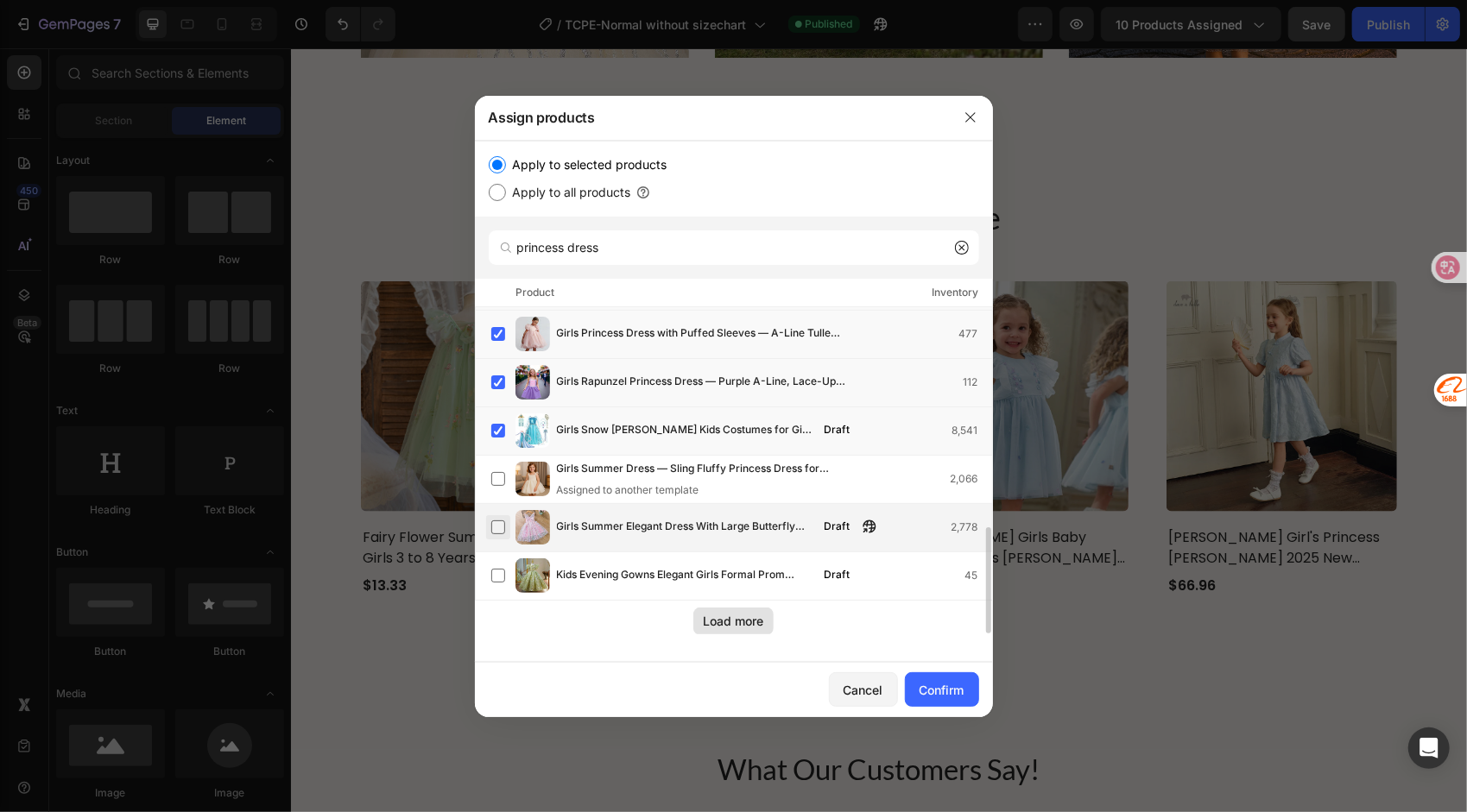
click at [495, 525] on label at bounding box center [498, 527] width 14 height 14
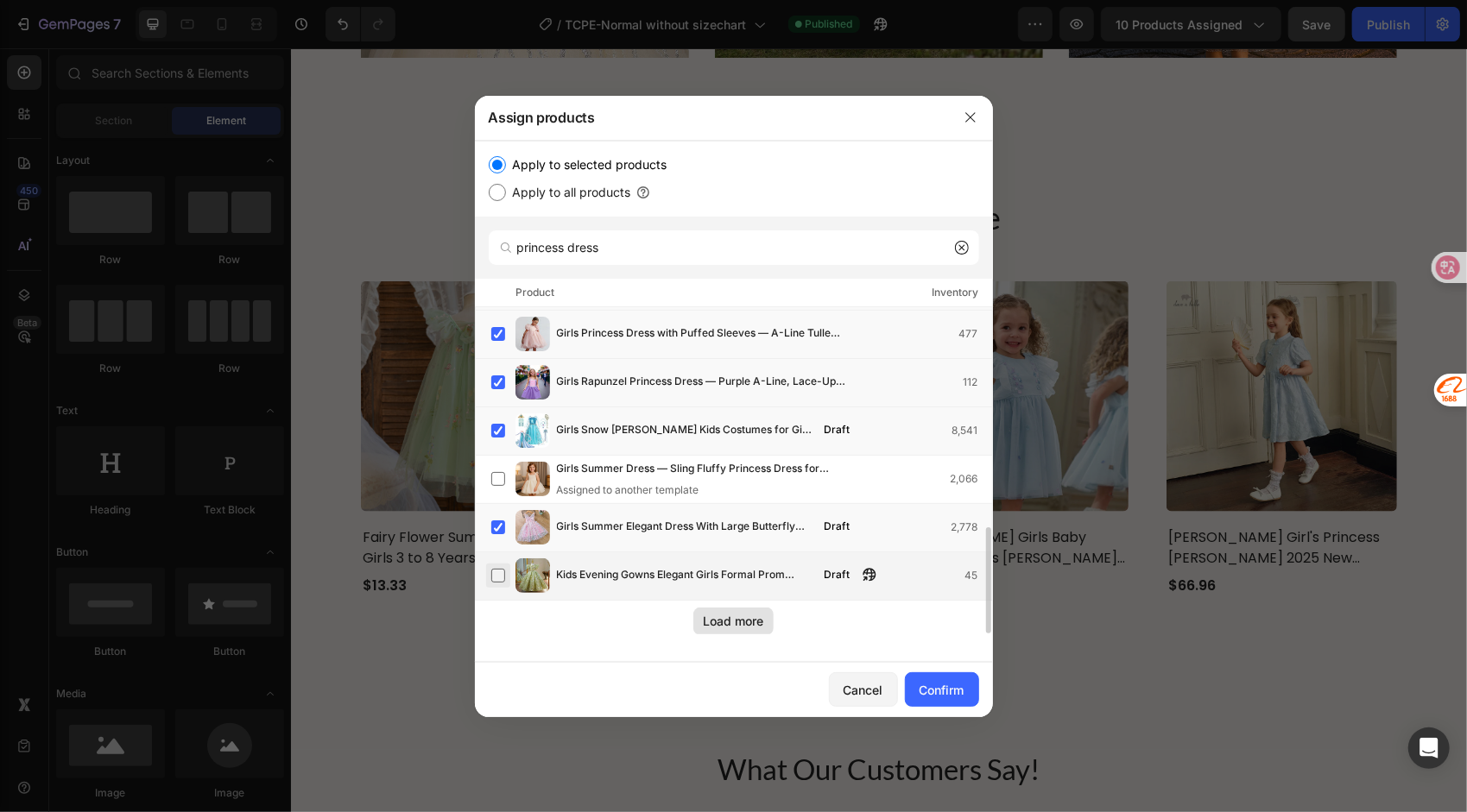
click at [499, 573] on label at bounding box center [498, 575] width 14 height 14
click at [739, 622] on div "Load more" at bounding box center [734, 621] width 61 height 18
click at [727, 624] on span "Long Ivory Satin Flower Girl Dresses for Wedding Bow Party Birthday Princess Dr…" at bounding box center [686, 624] width 257 height 19
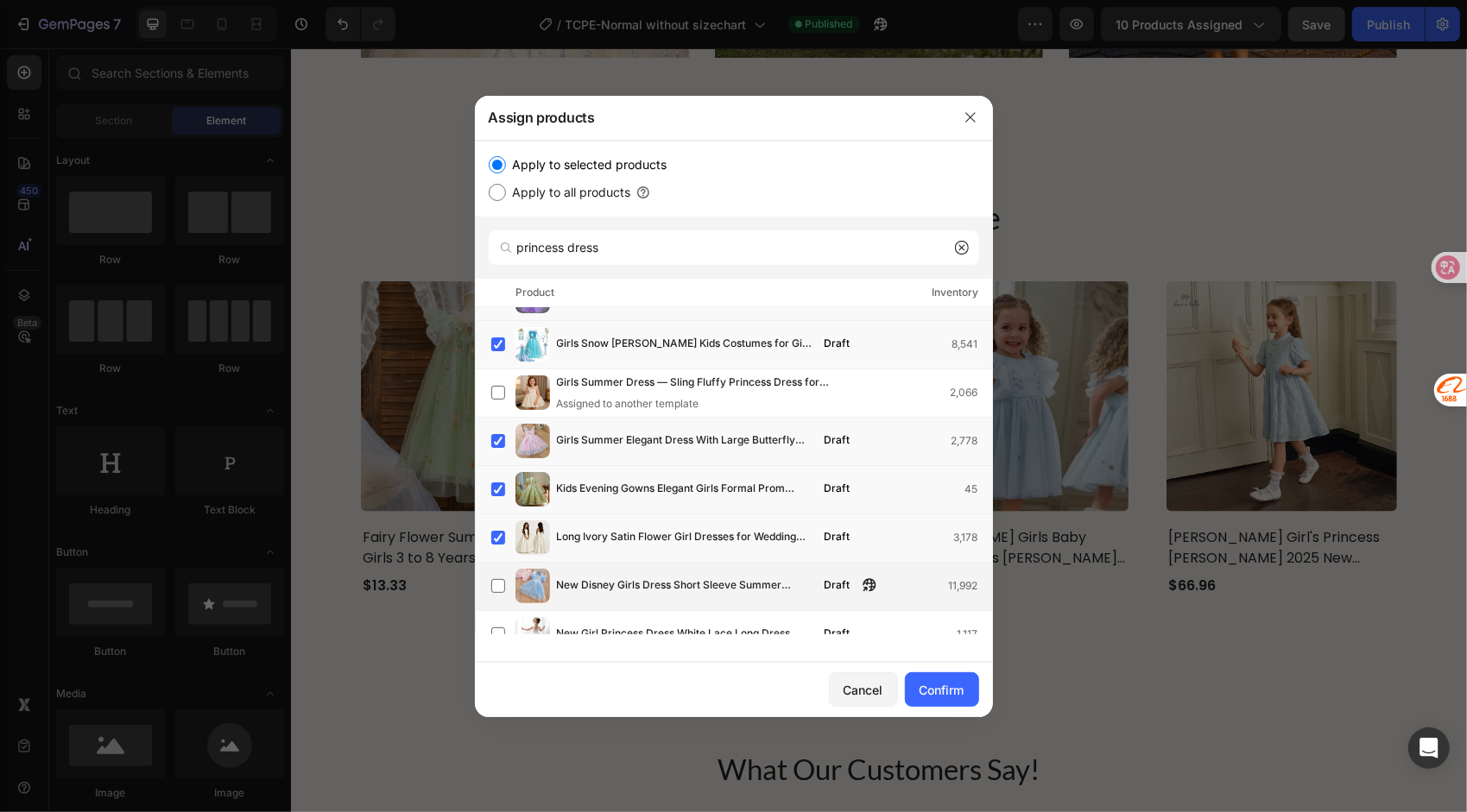
click at [612, 590] on span "New Disney Girls Dress Short Sleeve Summer Princess Dresses Frozen [PERSON_NAME…" at bounding box center [686, 586] width 257 height 19
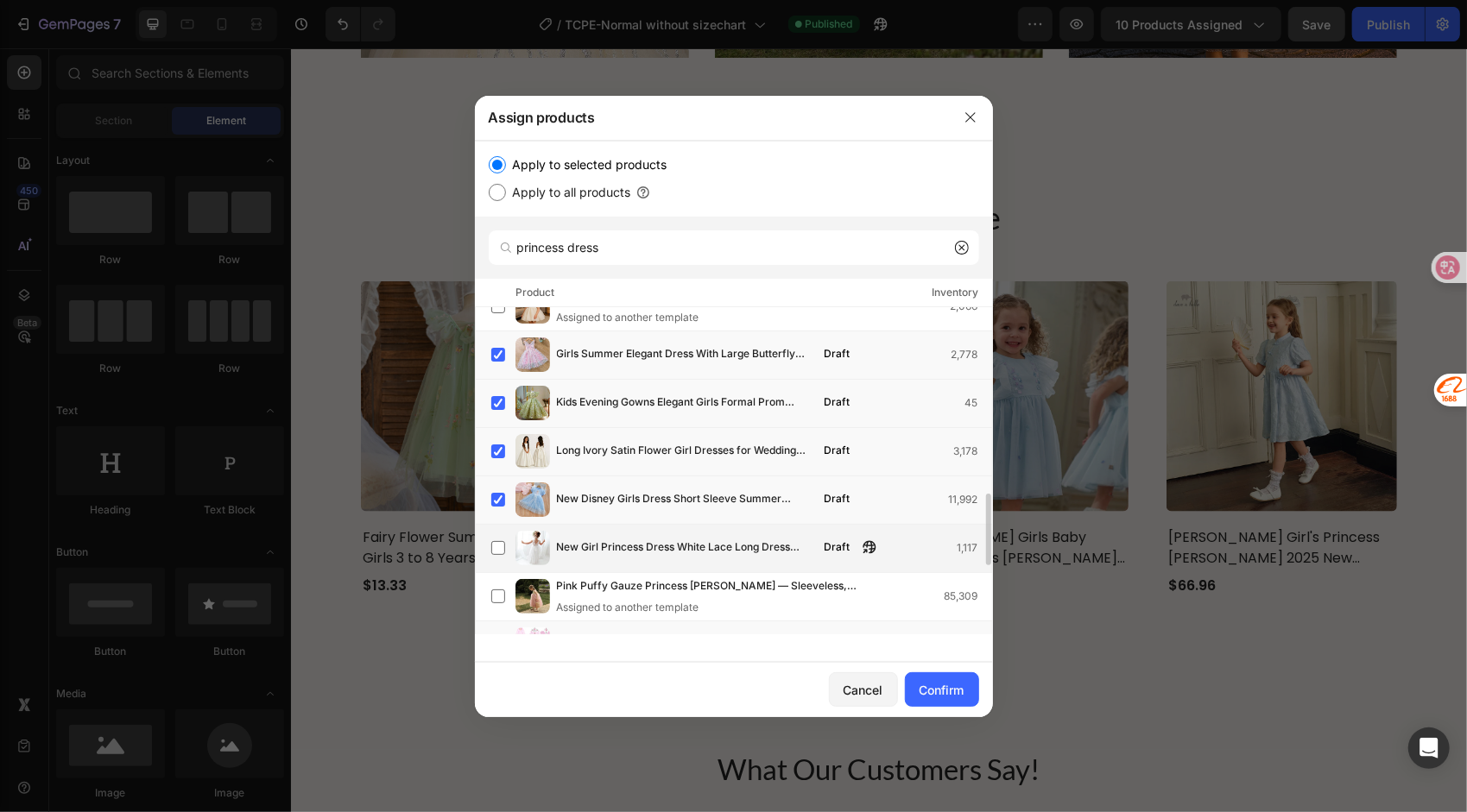
click at [605, 544] on span "New Girl Princess Dress White Lace Long Dress Wedding Flower Children Open Back…" at bounding box center [686, 548] width 257 height 19
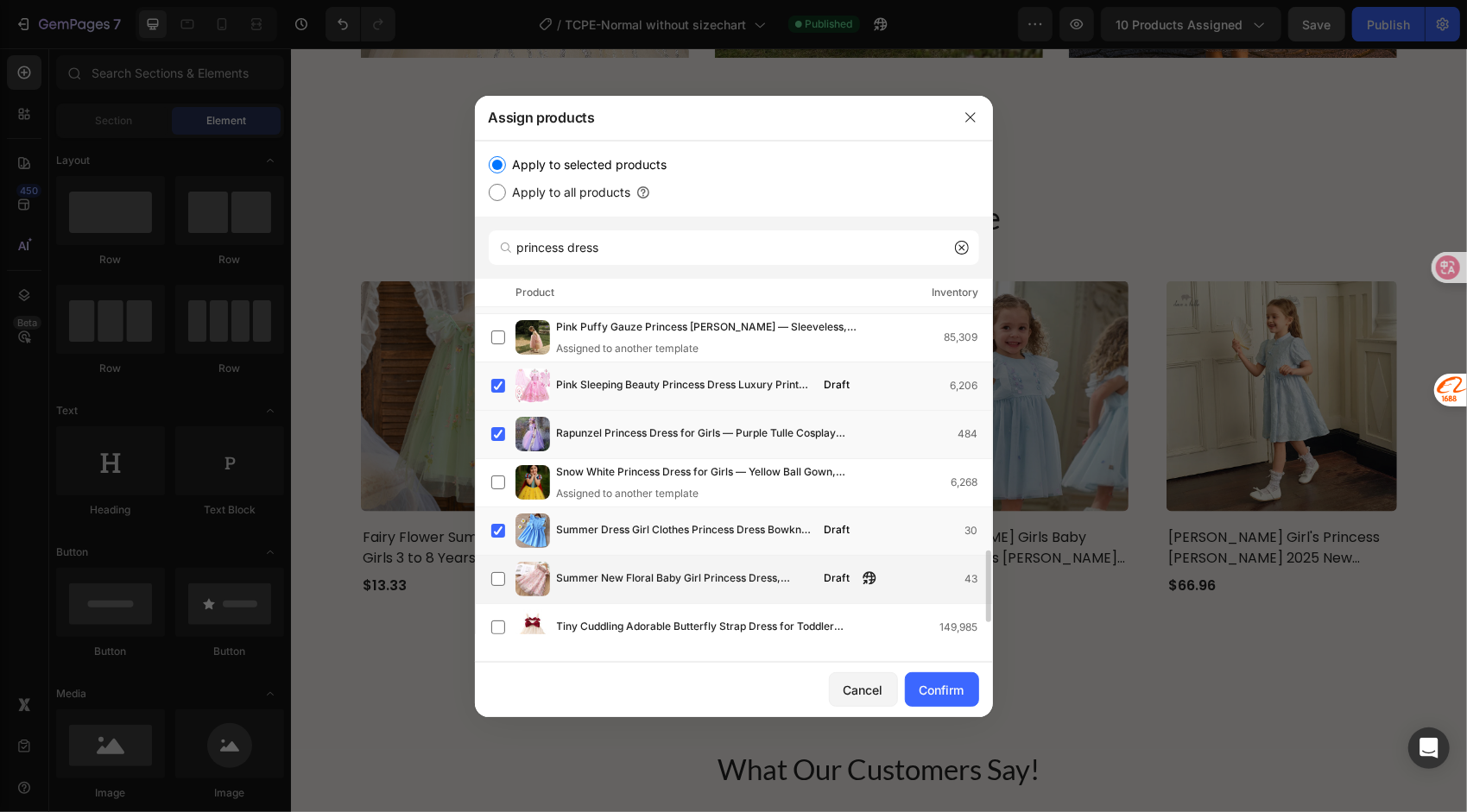
scroll to position [1157, 0]
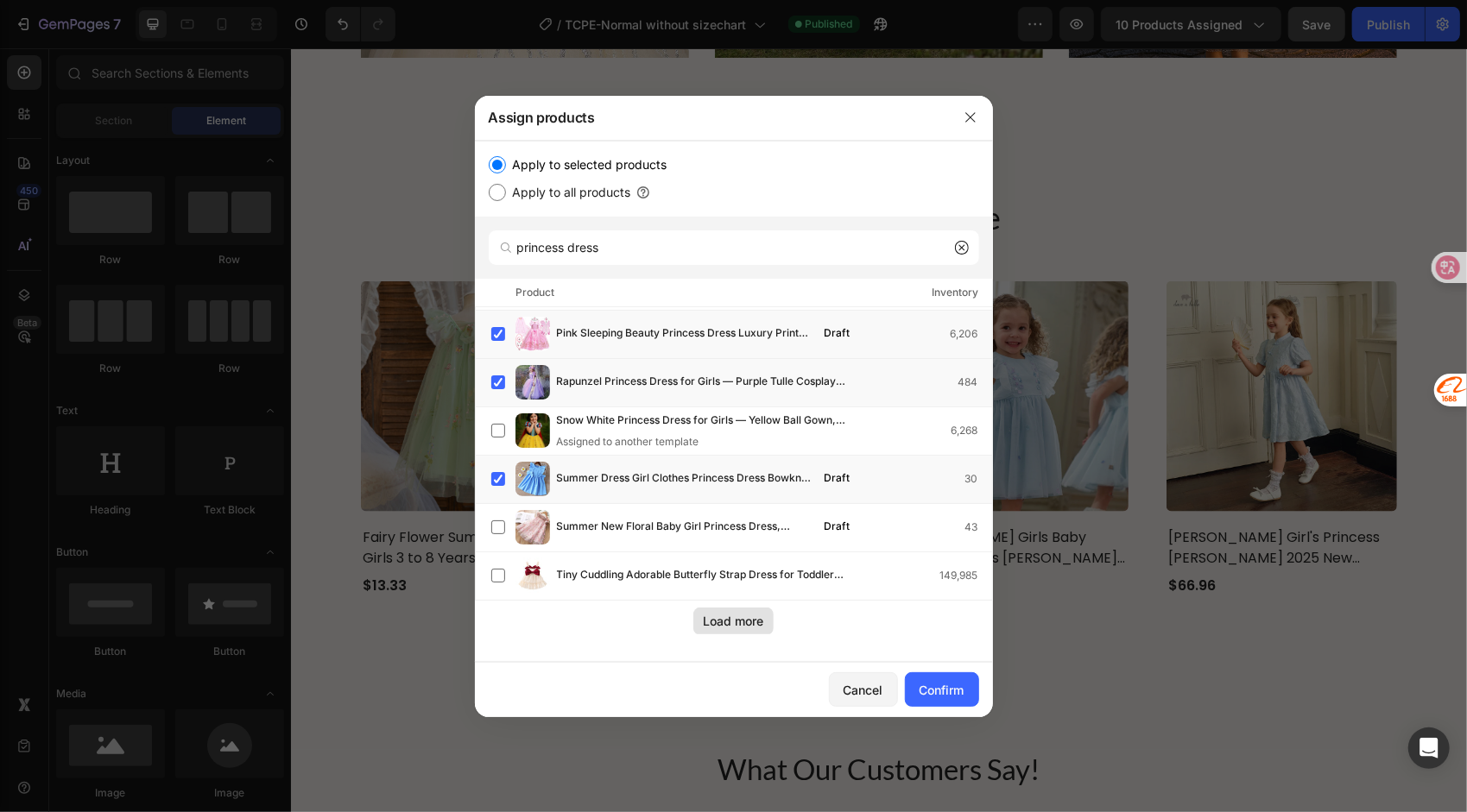
click at [715, 618] on div "Load more" at bounding box center [734, 621] width 61 height 18
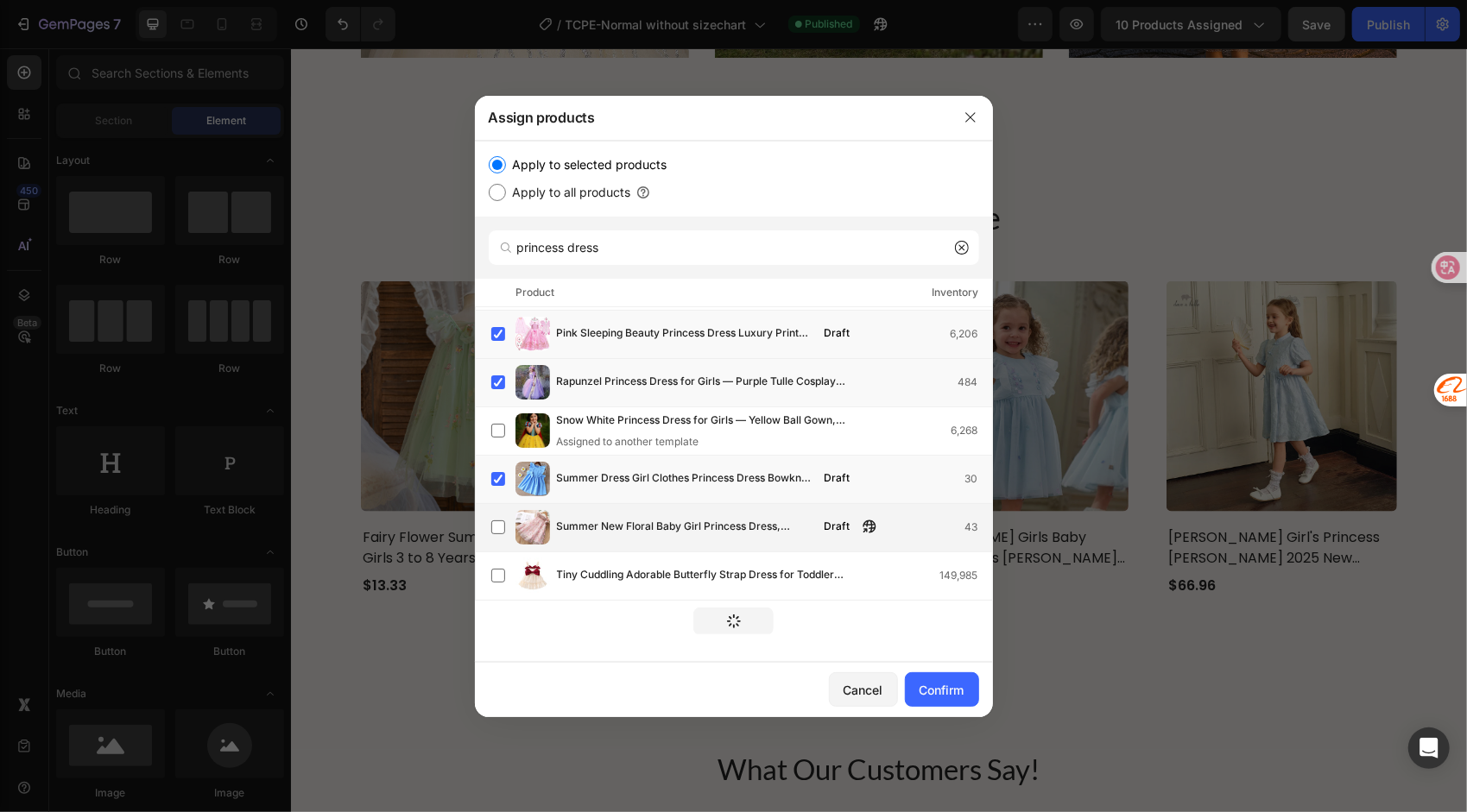
click at [593, 524] on span "Summer New Floral Baby Girl Princess Dress, Wedding Party Children'S Clothing" at bounding box center [686, 527] width 257 height 19
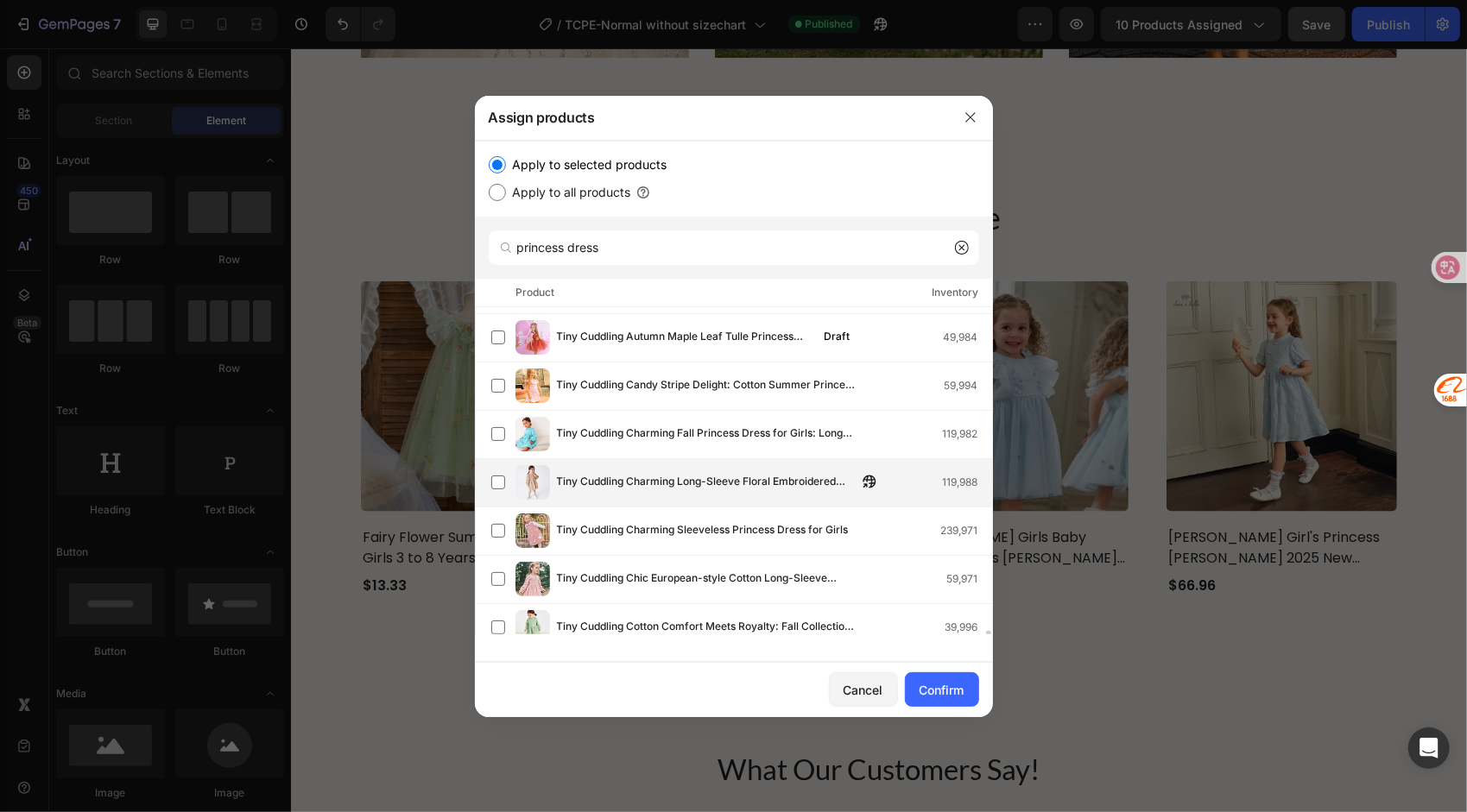
scroll to position [1640, 0]
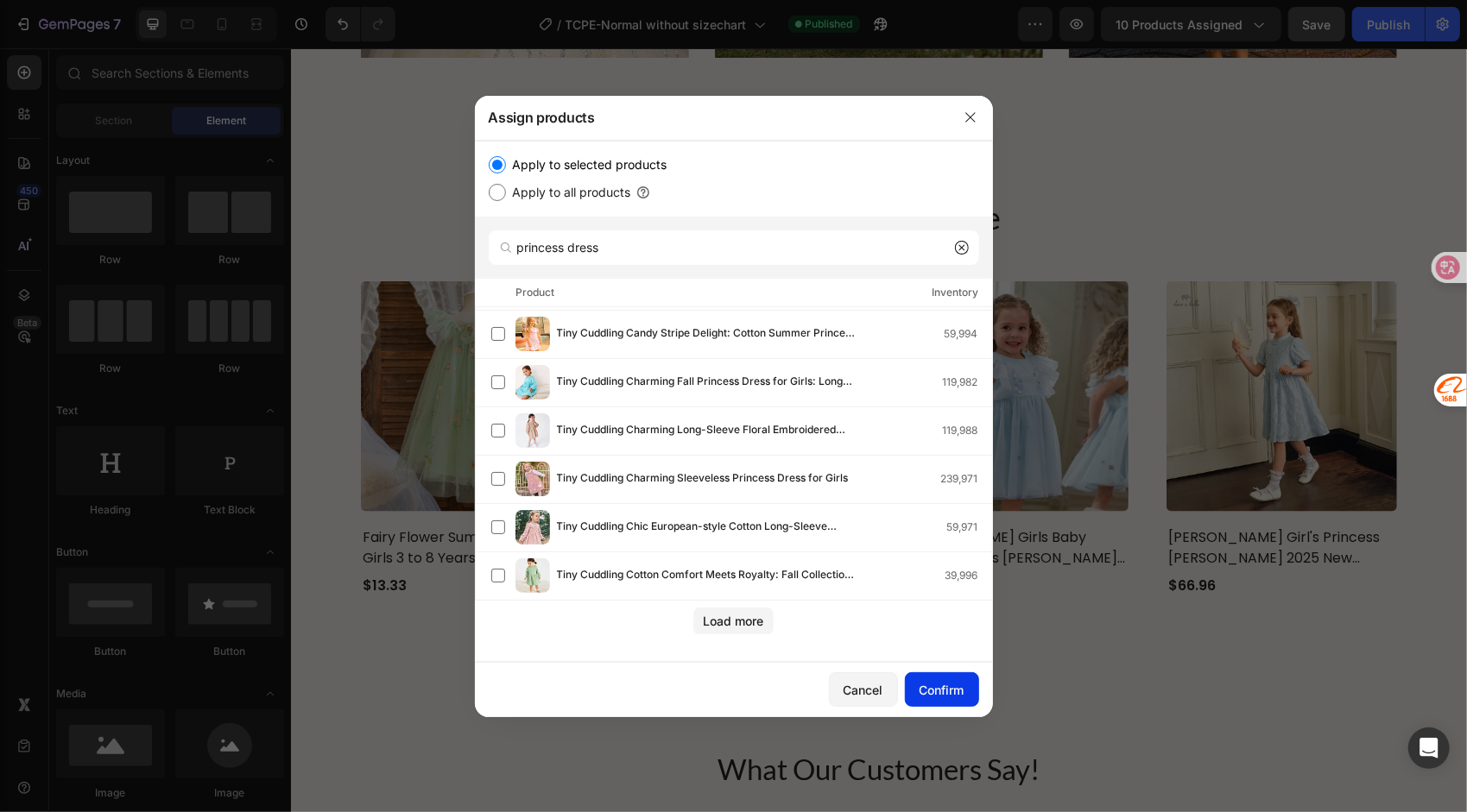
click at [957, 692] on div "Confirm" at bounding box center [943, 690] width 45 height 18
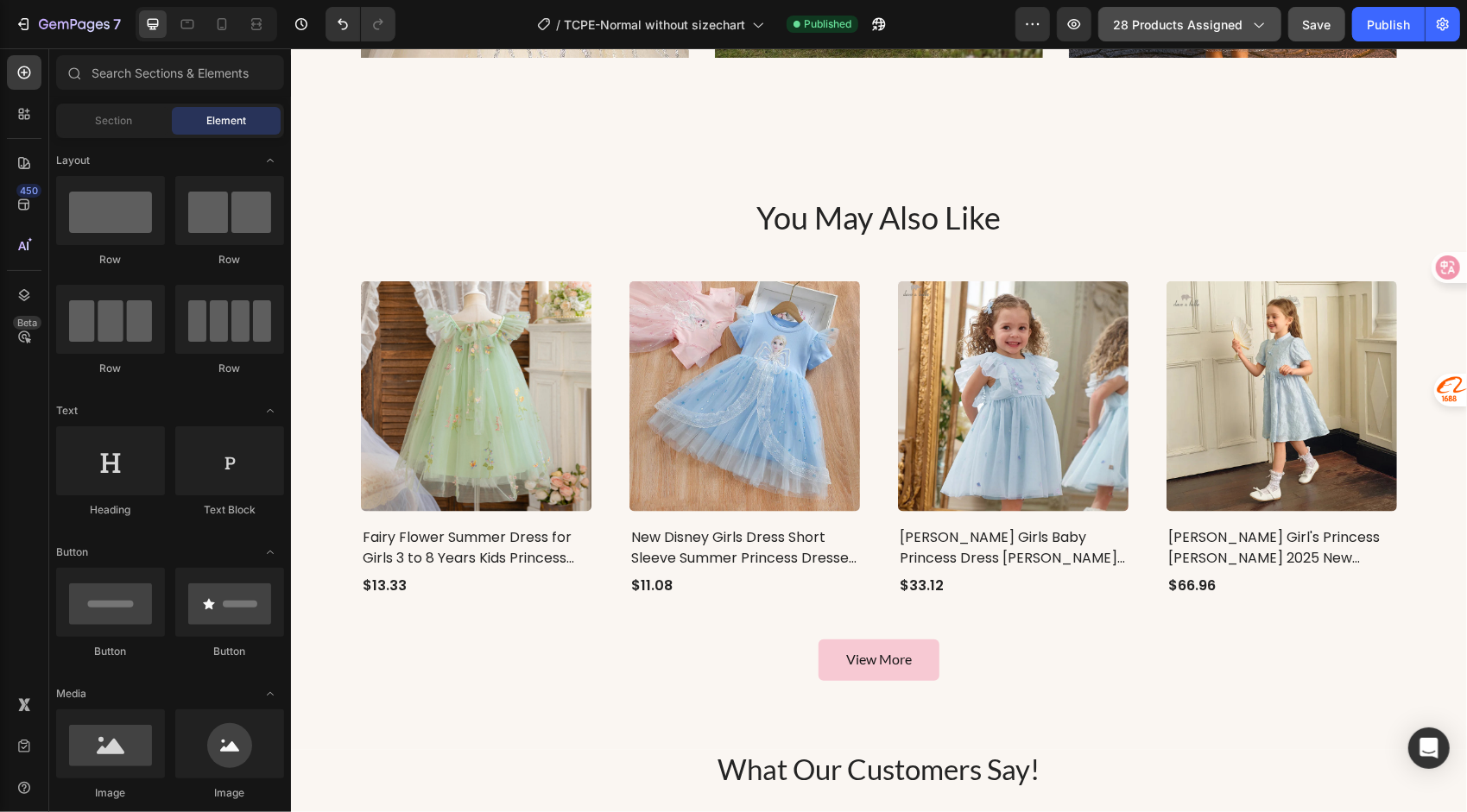
click at [1151, 32] on span "28 products assigned" at bounding box center [1177, 24] width 129 height 18
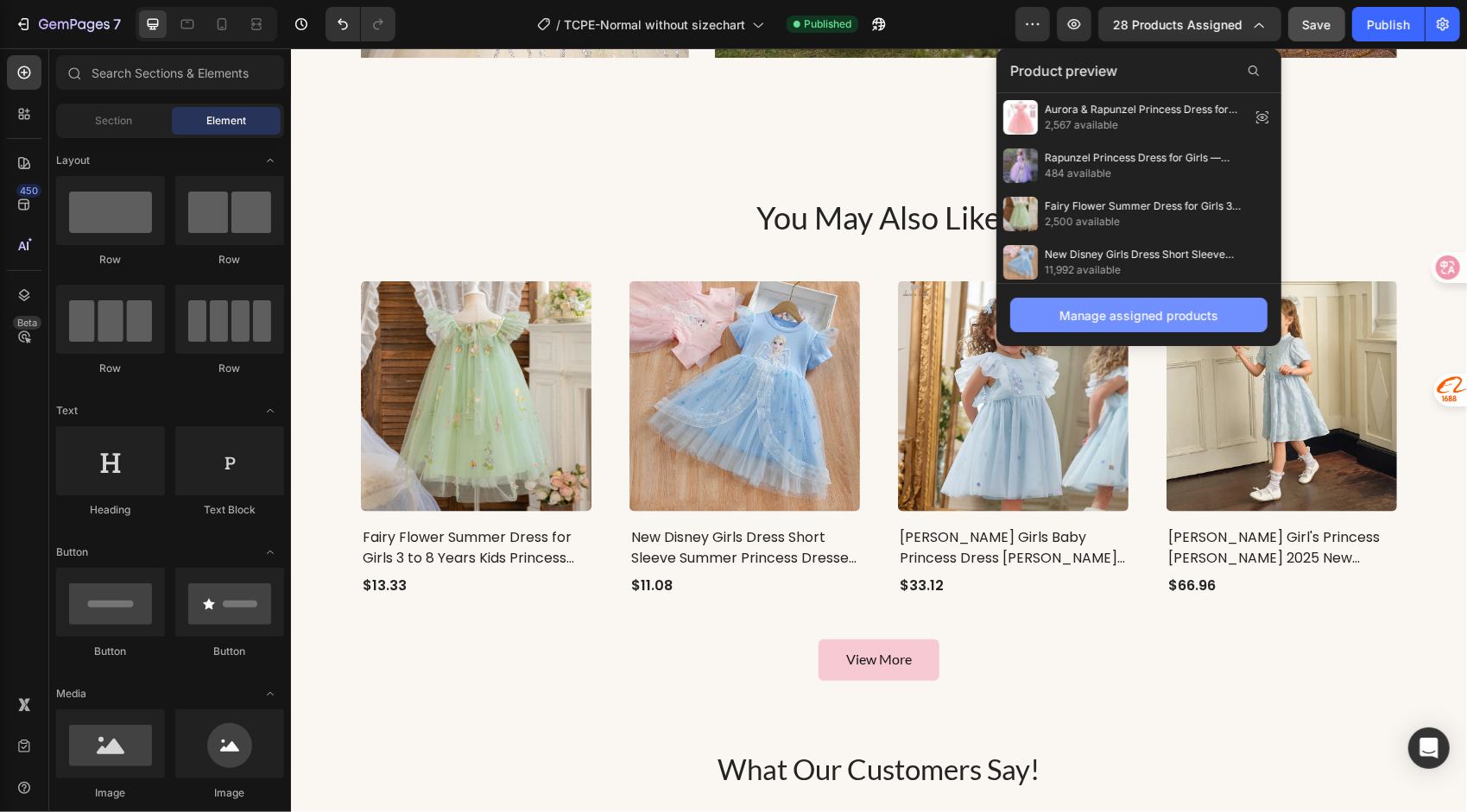
click at [1093, 319] on div "Manage assigned products" at bounding box center [1138, 316] width 158 height 18
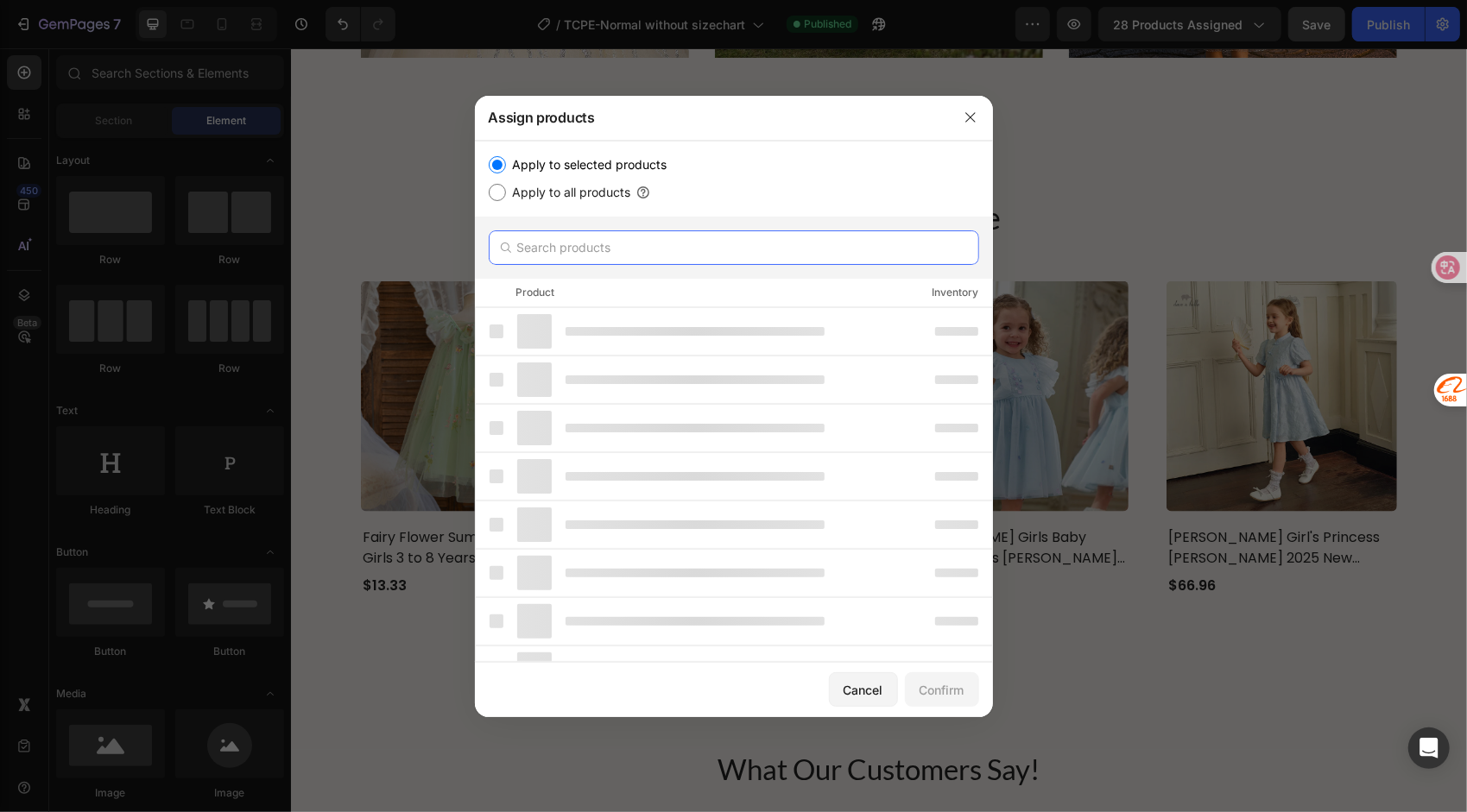
click at [601, 253] on input "text" at bounding box center [734, 248] width 491 height 34
paste input "Lace Princess"
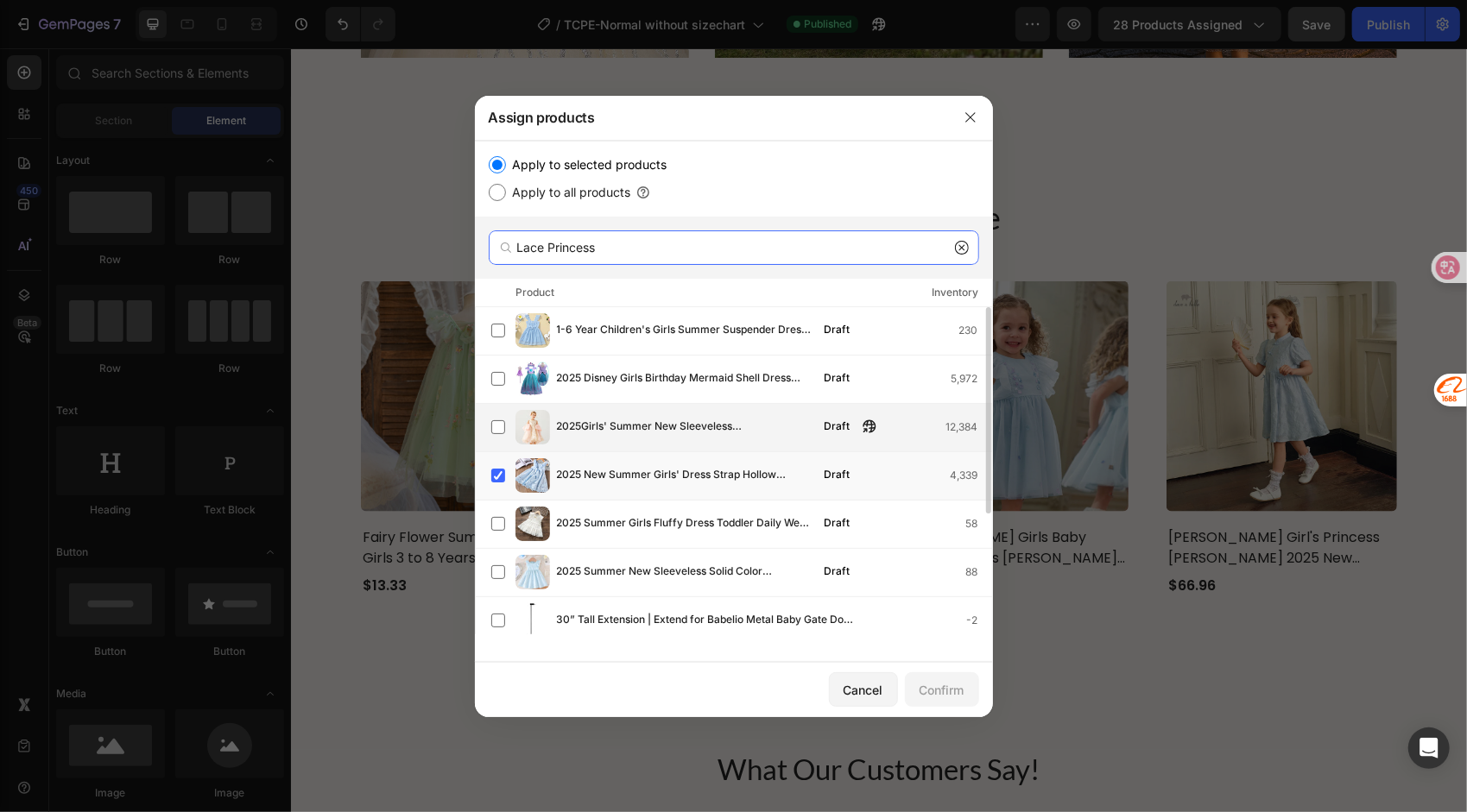
type input "Lace Princess"
click at [580, 429] on span "2025Girls' Summer New Sleeveless LaceAPatterned Runway Dress Princess Gown" at bounding box center [686, 427] width 257 height 19
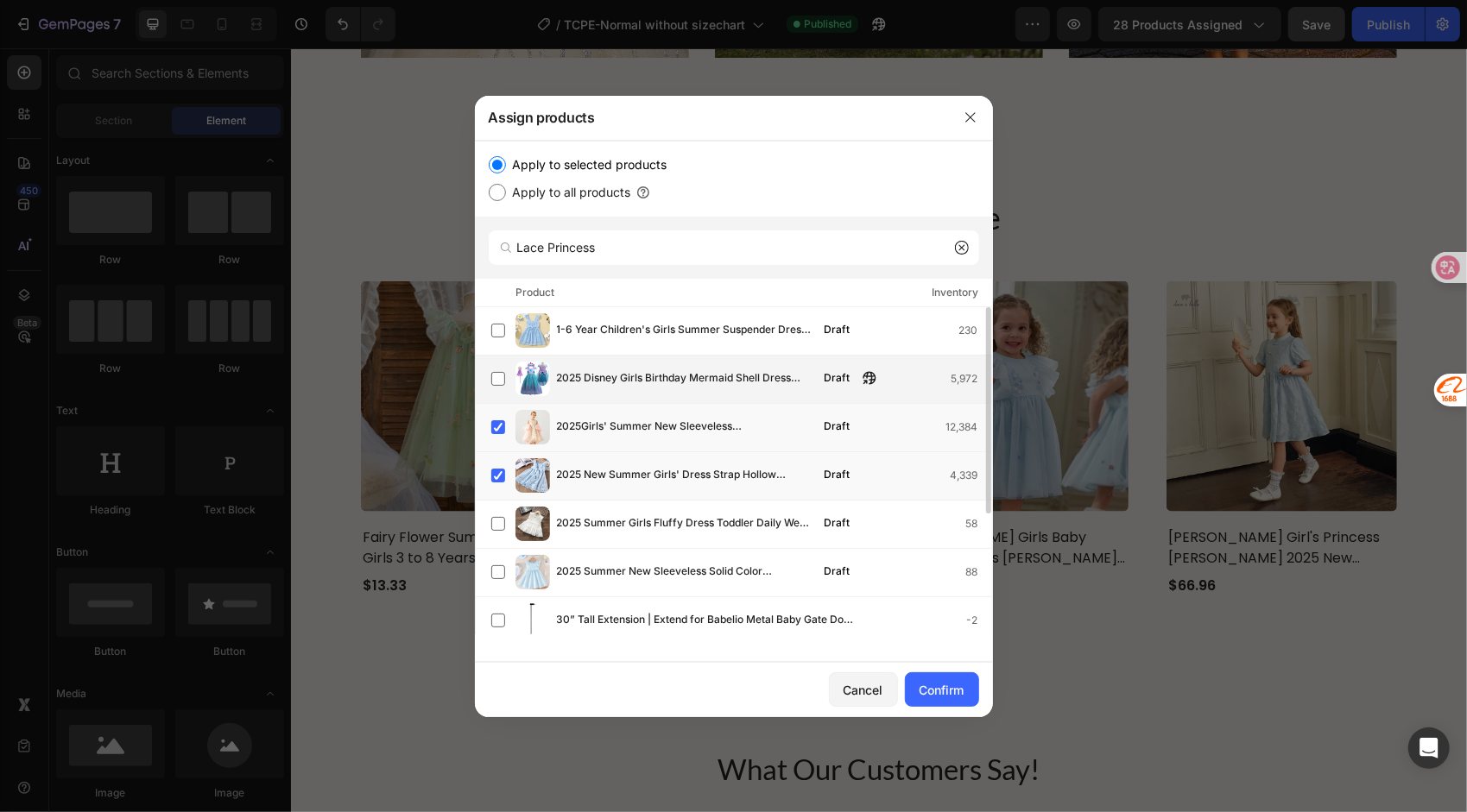
click at [569, 375] on span "2025 Disney Girls Birthday Mermaid Shell Dress Children Christmas Ball Gown Ari…" at bounding box center [686, 378] width 257 height 19
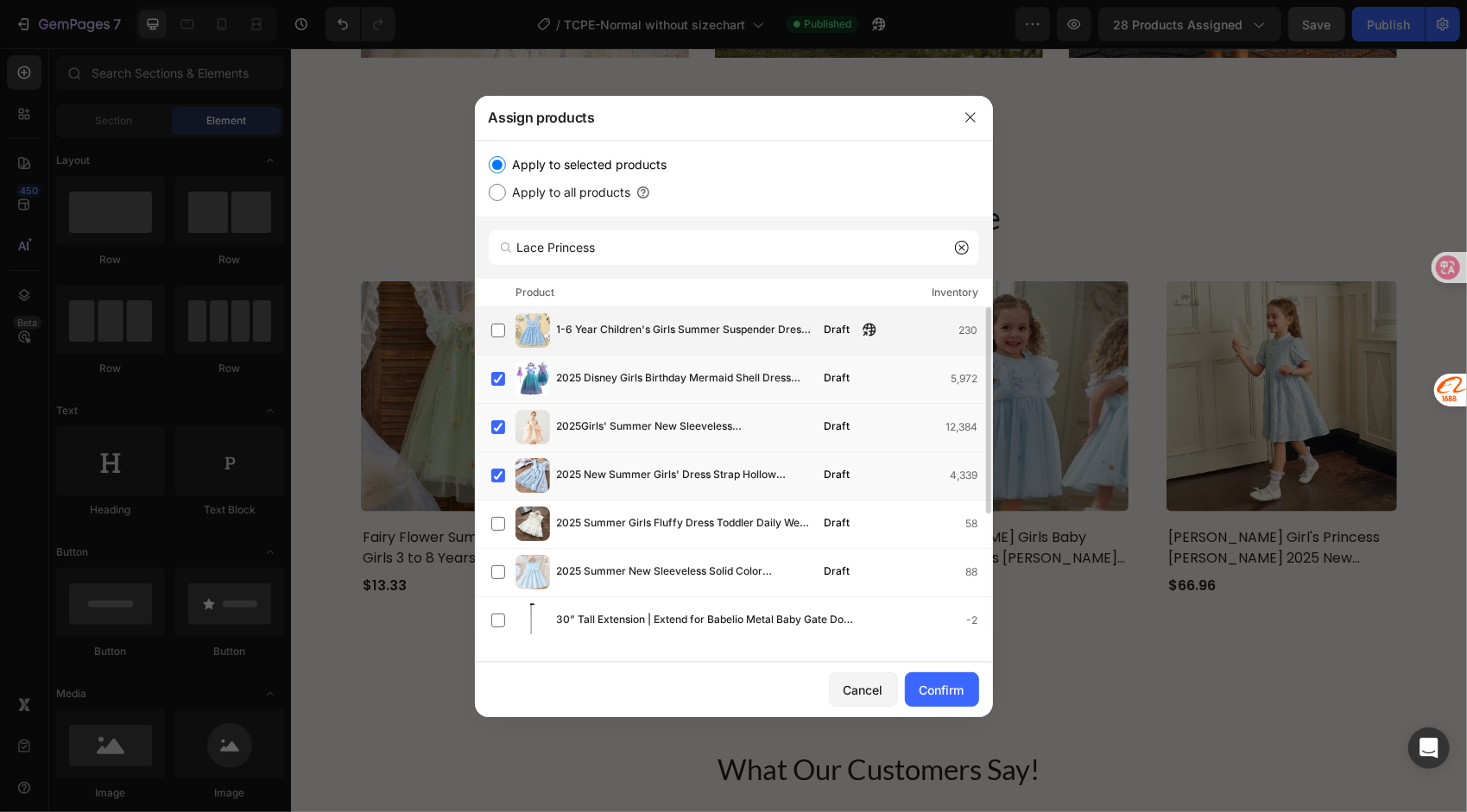
click at [596, 328] on span "1-6 Year Children's Girls Summer Suspender Dress Blue Bow Chiffon Ruffle Fashio…" at bounding box center [686, 330] width 257 height 19
click at [590, 533] on span "2025 Summer Girls Fluffy Dress Toddler Daily Wear Baby Princess Party Outfit Li…" at bounding box center [686, 523] width 257 height 19
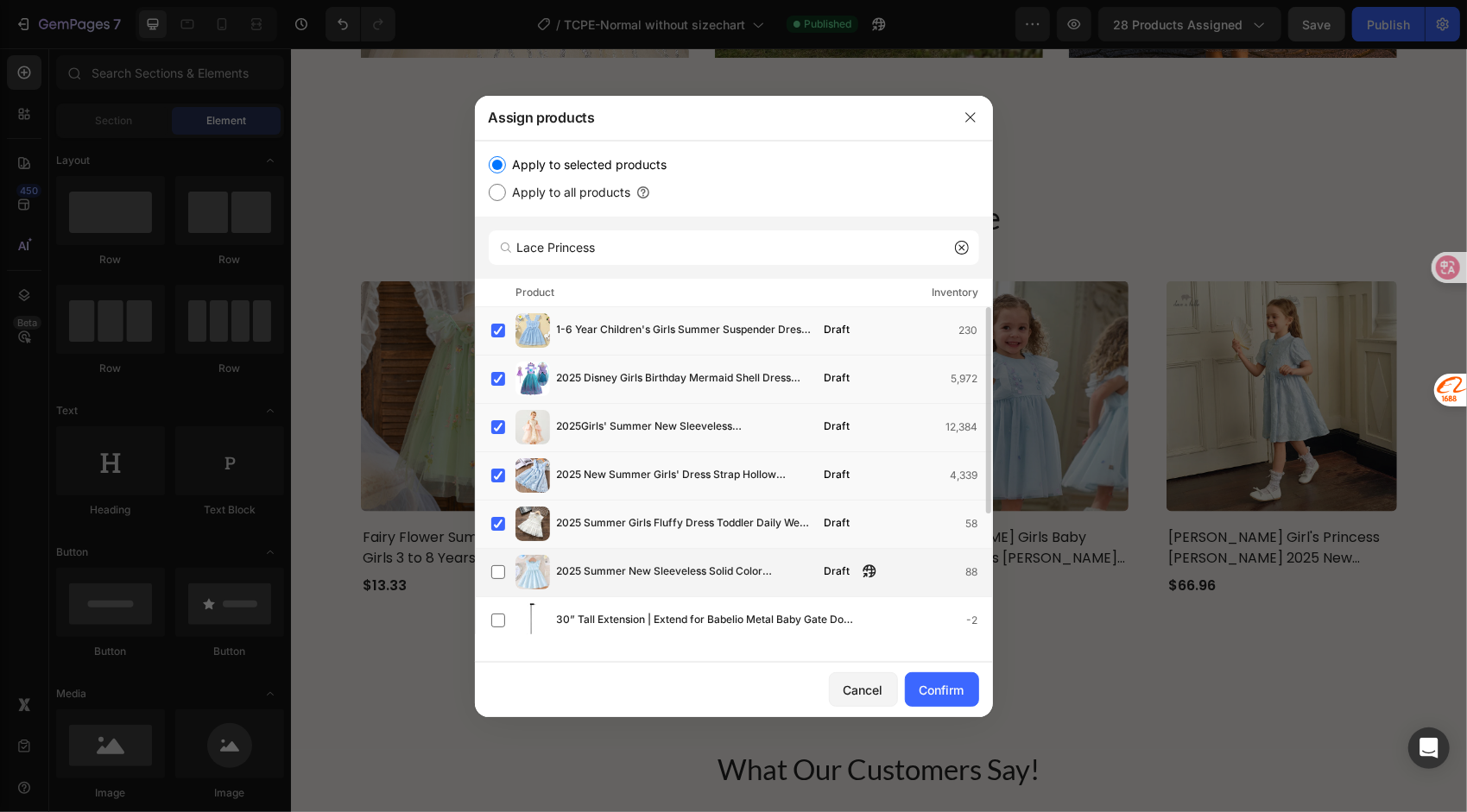
click at [609, 580] on span "2025 Summer New Sleeveless Solid Color Fashionable Casual Dress" at bounding box center [686, 572] width 257 height 19
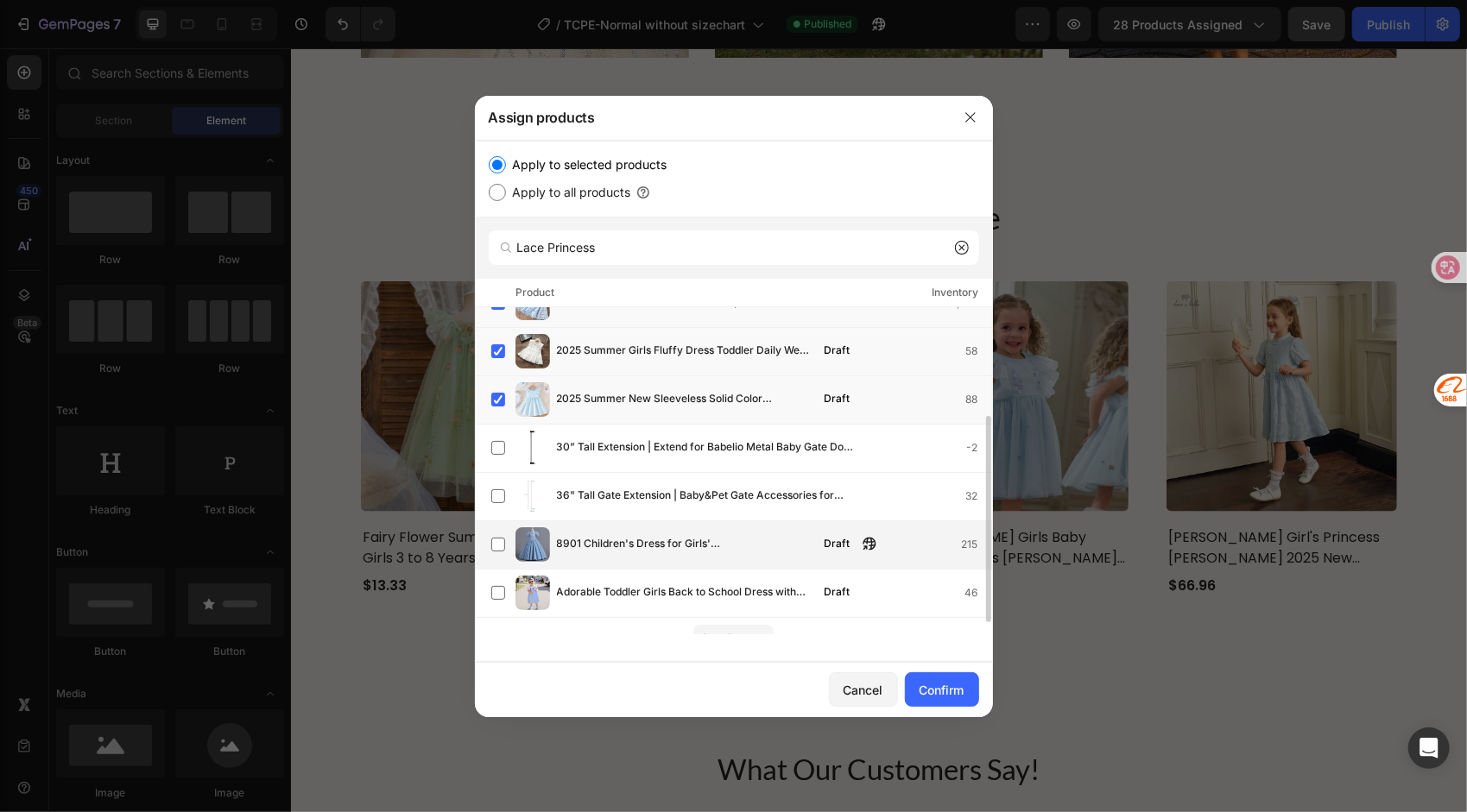
click at [672, 554] on span "8901 Children's Dress for Girls' [DEMOGRAPHIC_DATA] Princess [PERSON_NAME] Slee…" at bounding box center [686, 544] width 257 height 19
click at [681, 592] on span "Adorable Toddler Girls Back to School Dress with Sweet Apple Print and Plaid Pa…" at bounding box center [686, 593] width 257 height 19
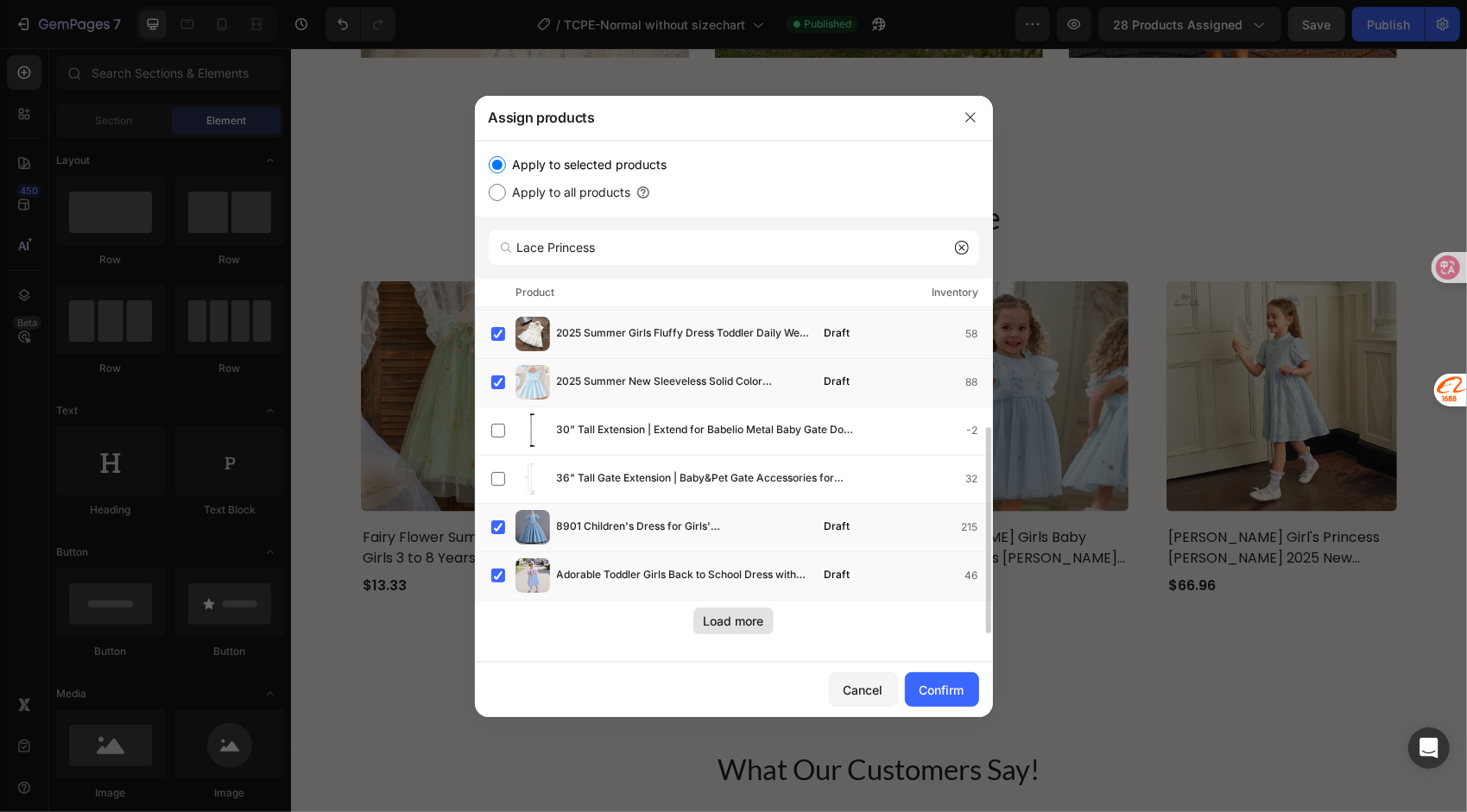
click at [725, 621] on div "Load more" at bounding box center [734, 621] width 61 height 18
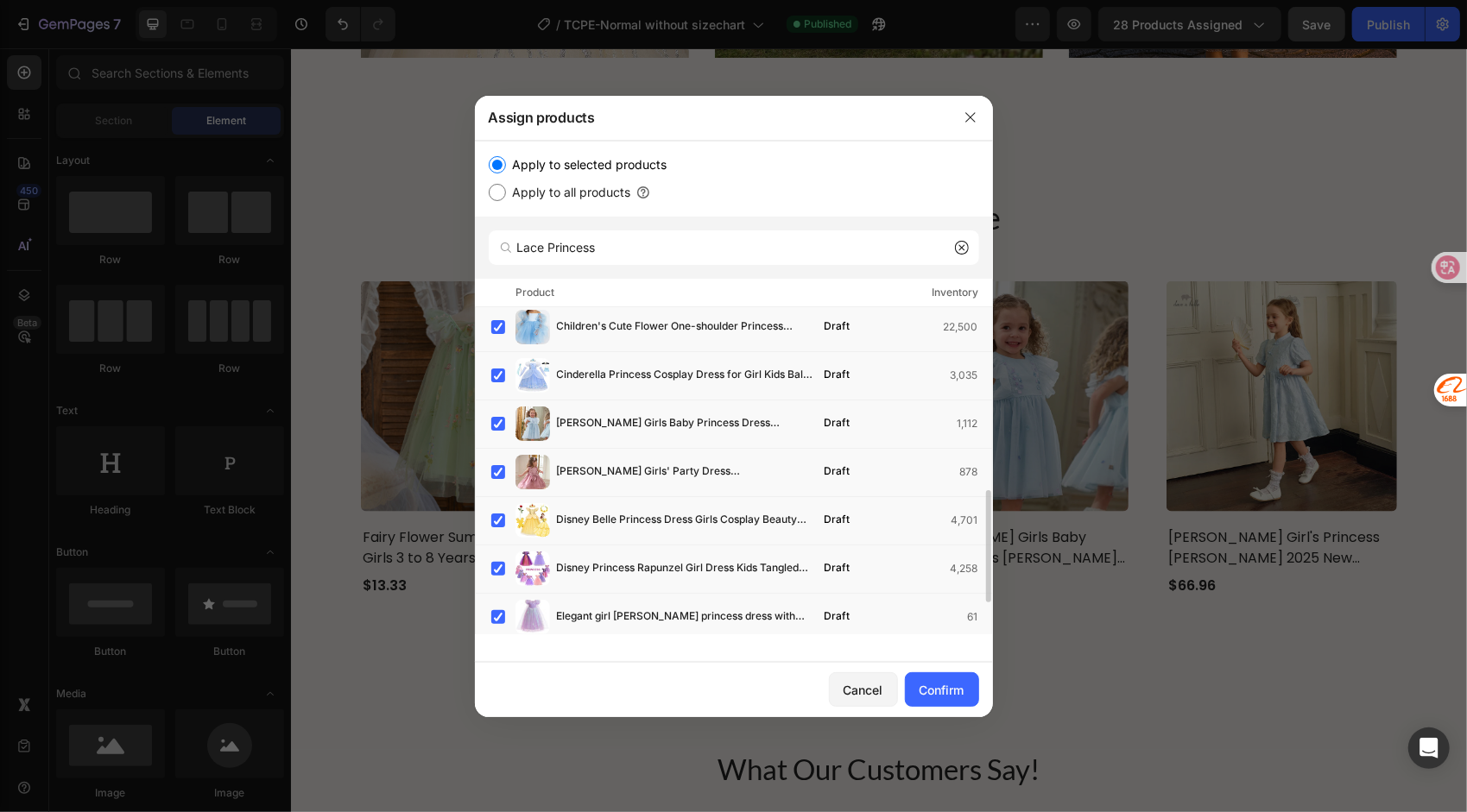
scroll to position [625, 0]
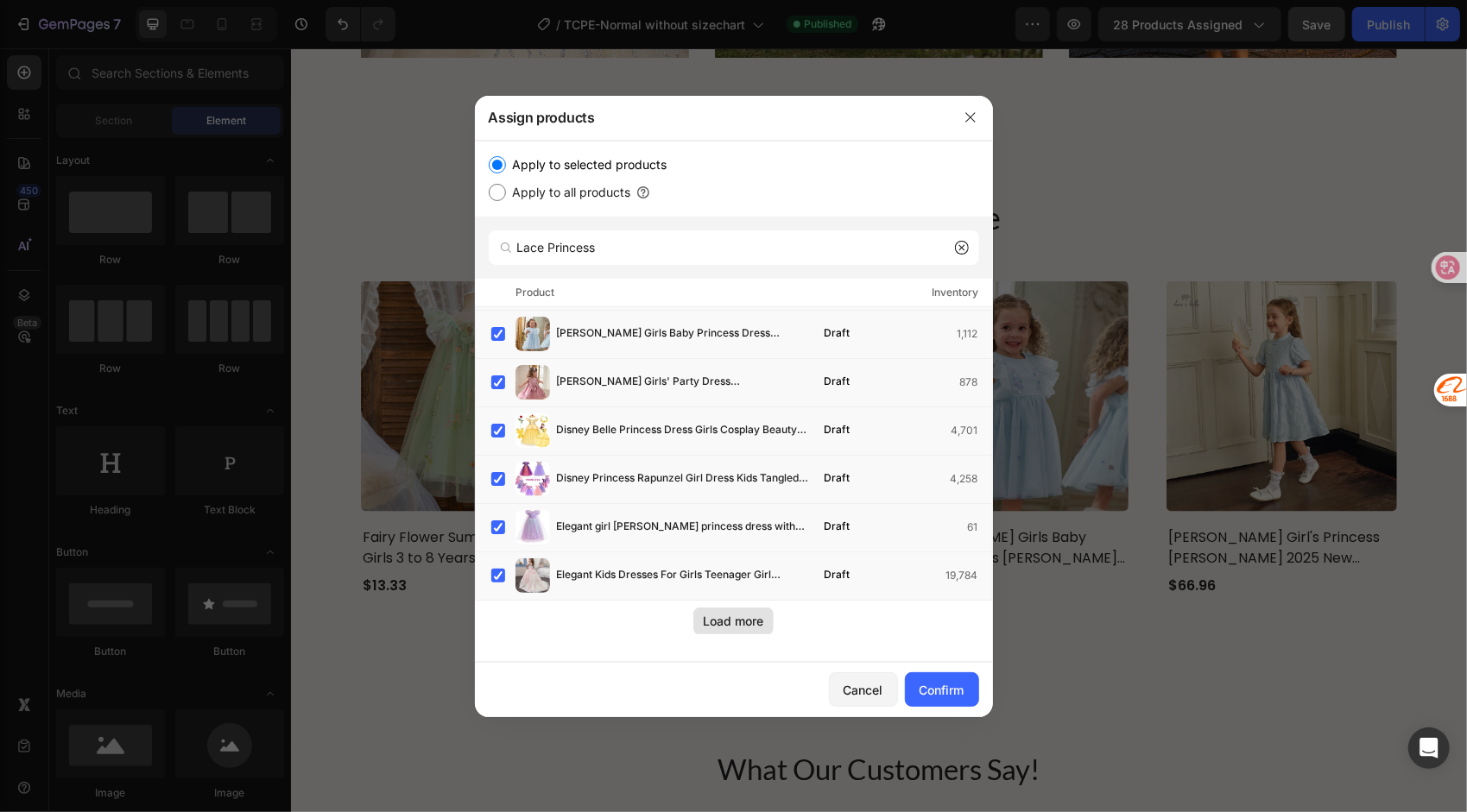
click at [746, 621] on div "Load more" at bounding box center [734, 621] width 61 height 18
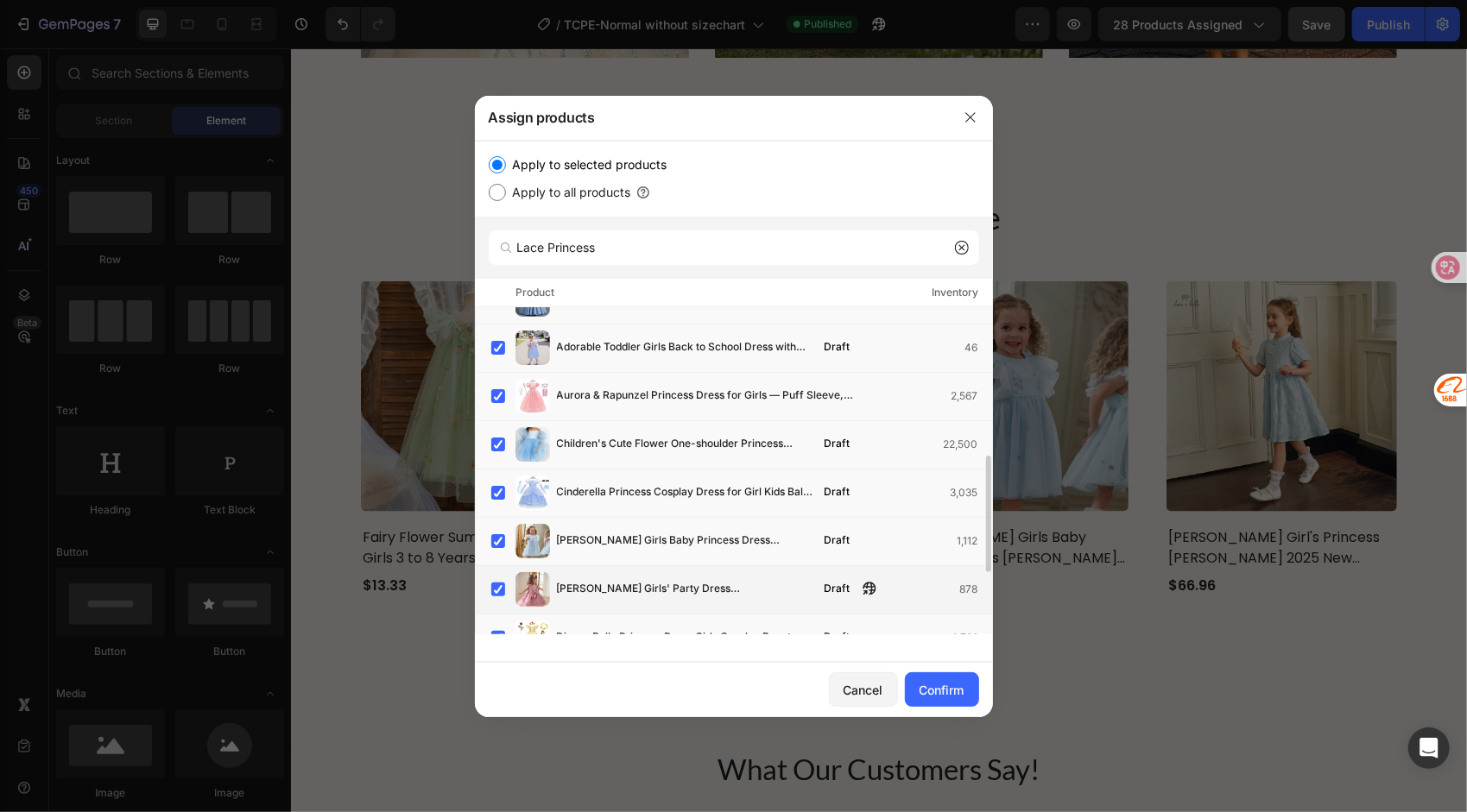
scroll to position [590, 0]
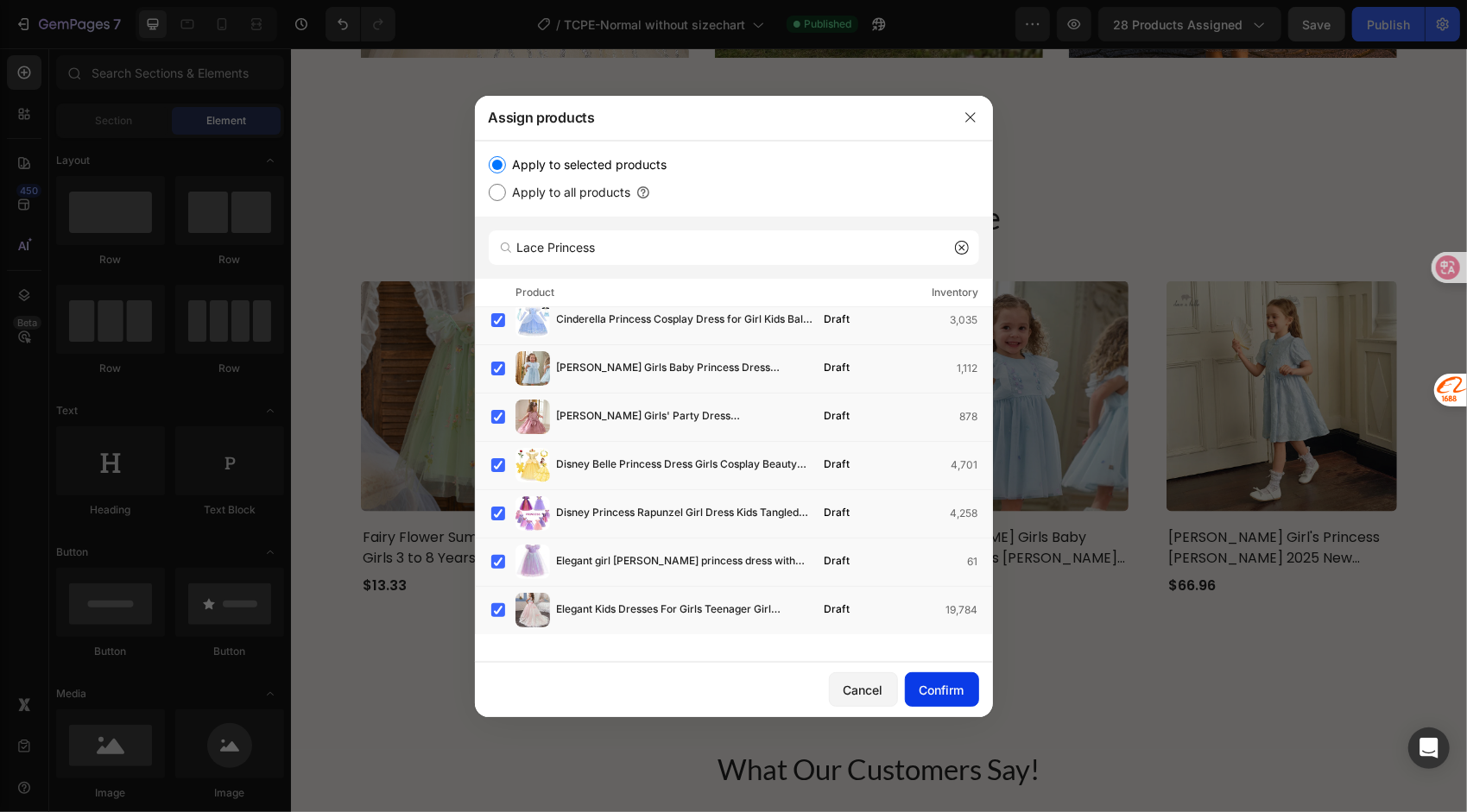
click at [938, 693] on div "Confirm" at bounding box center [943, 690] width 45 height 18
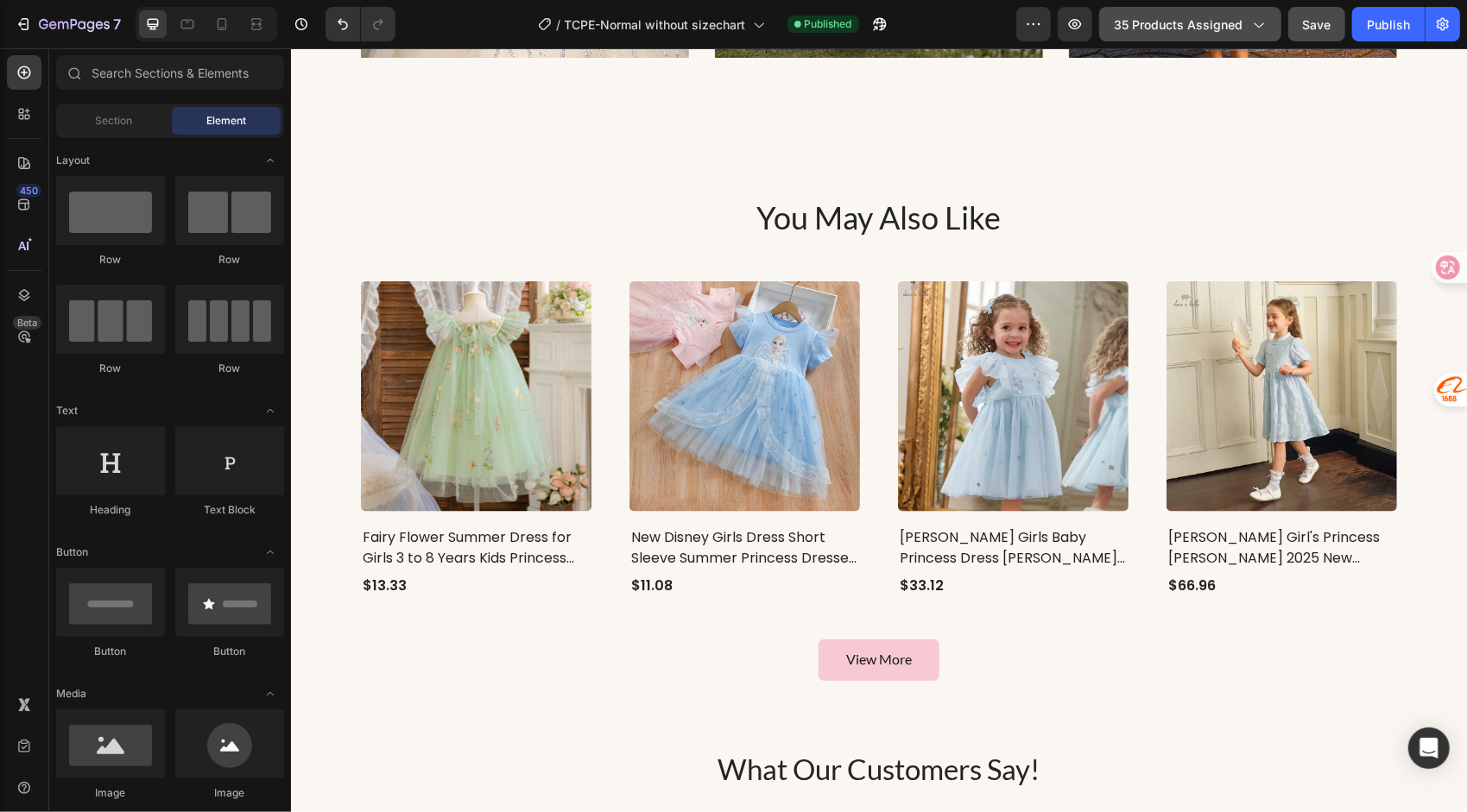
click at [1167, 24] on span "35 products assigned" at bounding box center [1178, 24] width 129 height 18
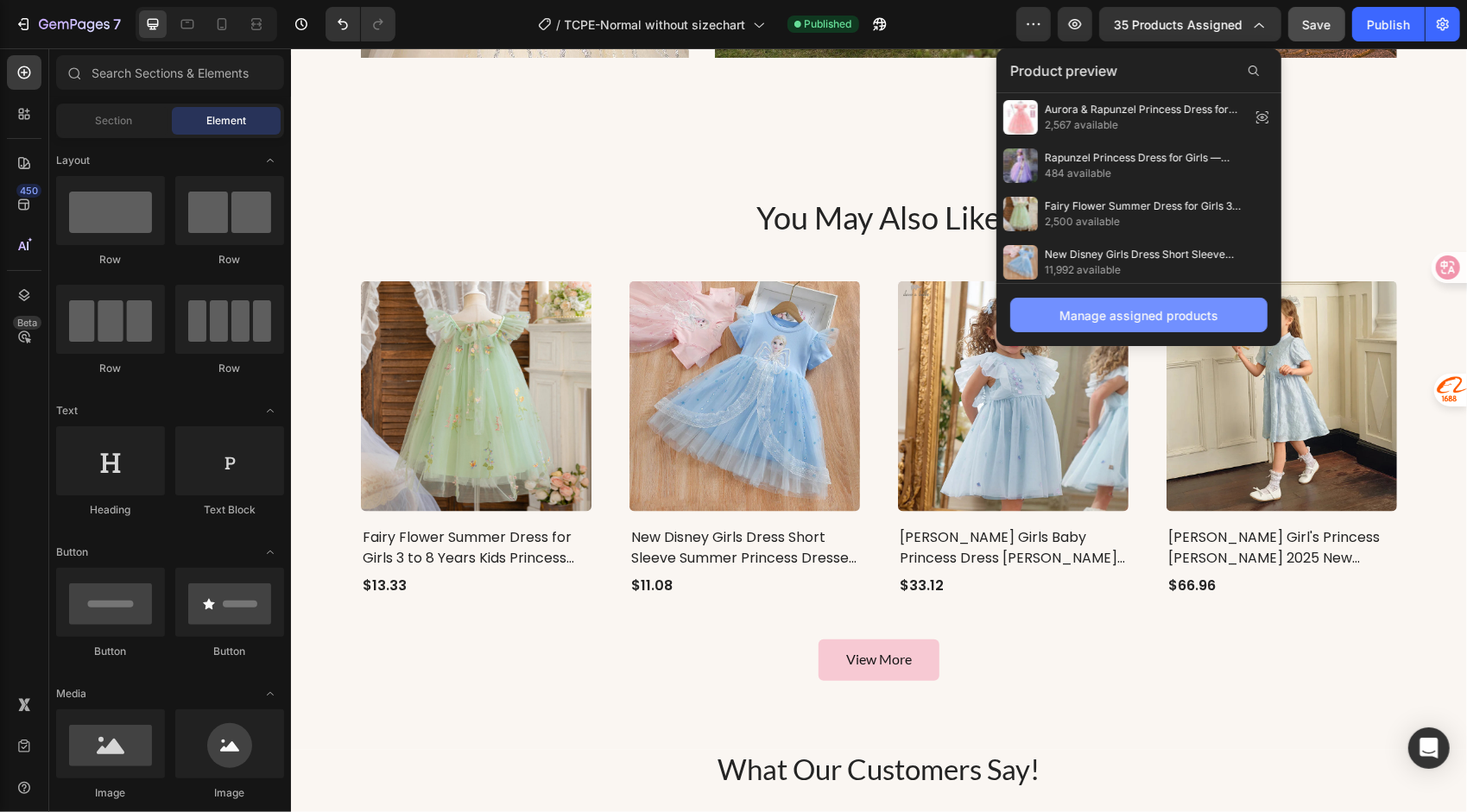
click at [1069, 314] on div "Manage assigned products" at bounding box center [1138, 316] width 158 height 18
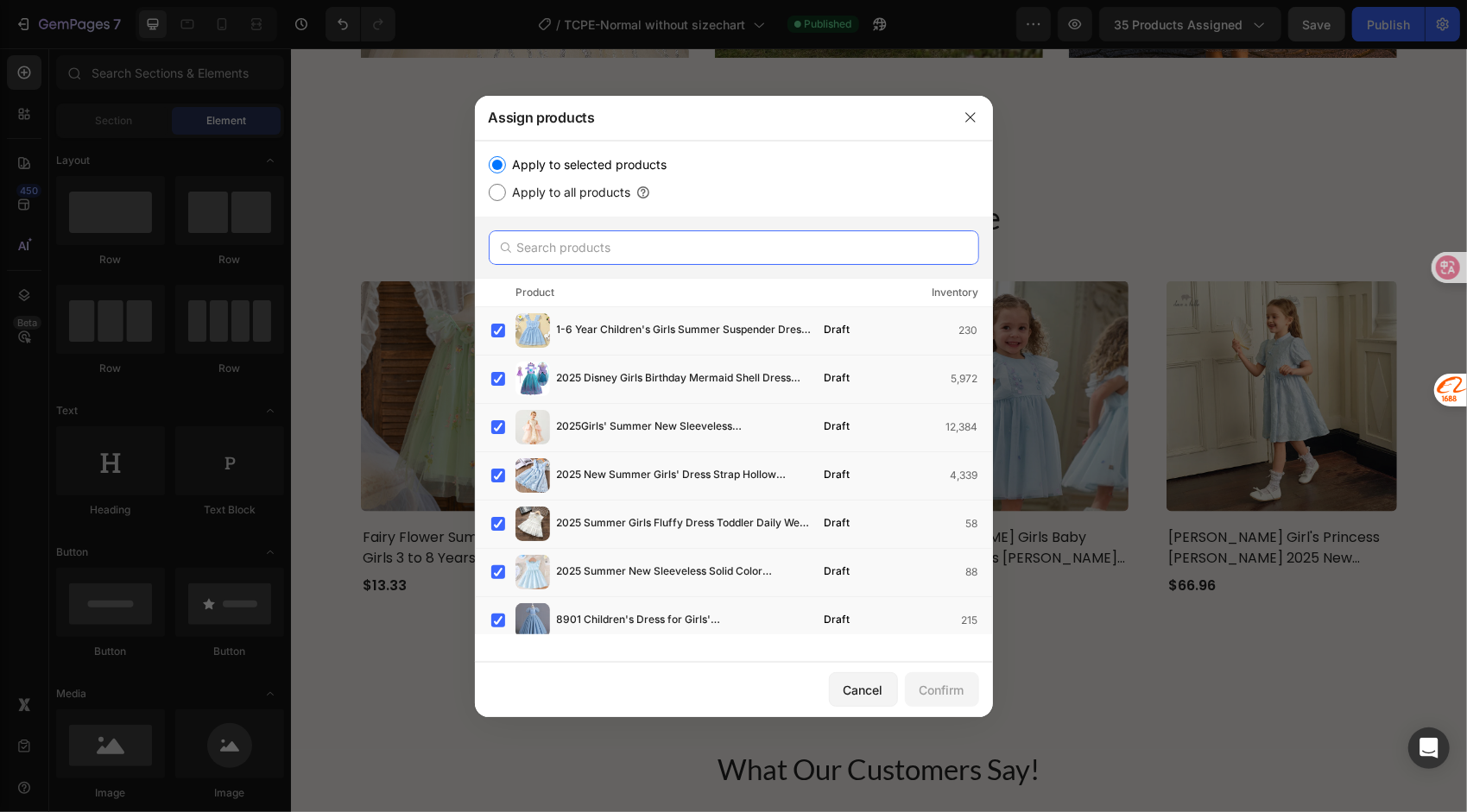
click at [588, 256] on input "text" at bounding box center [734, 248] width 491 height 34
paste input "Cinderella"
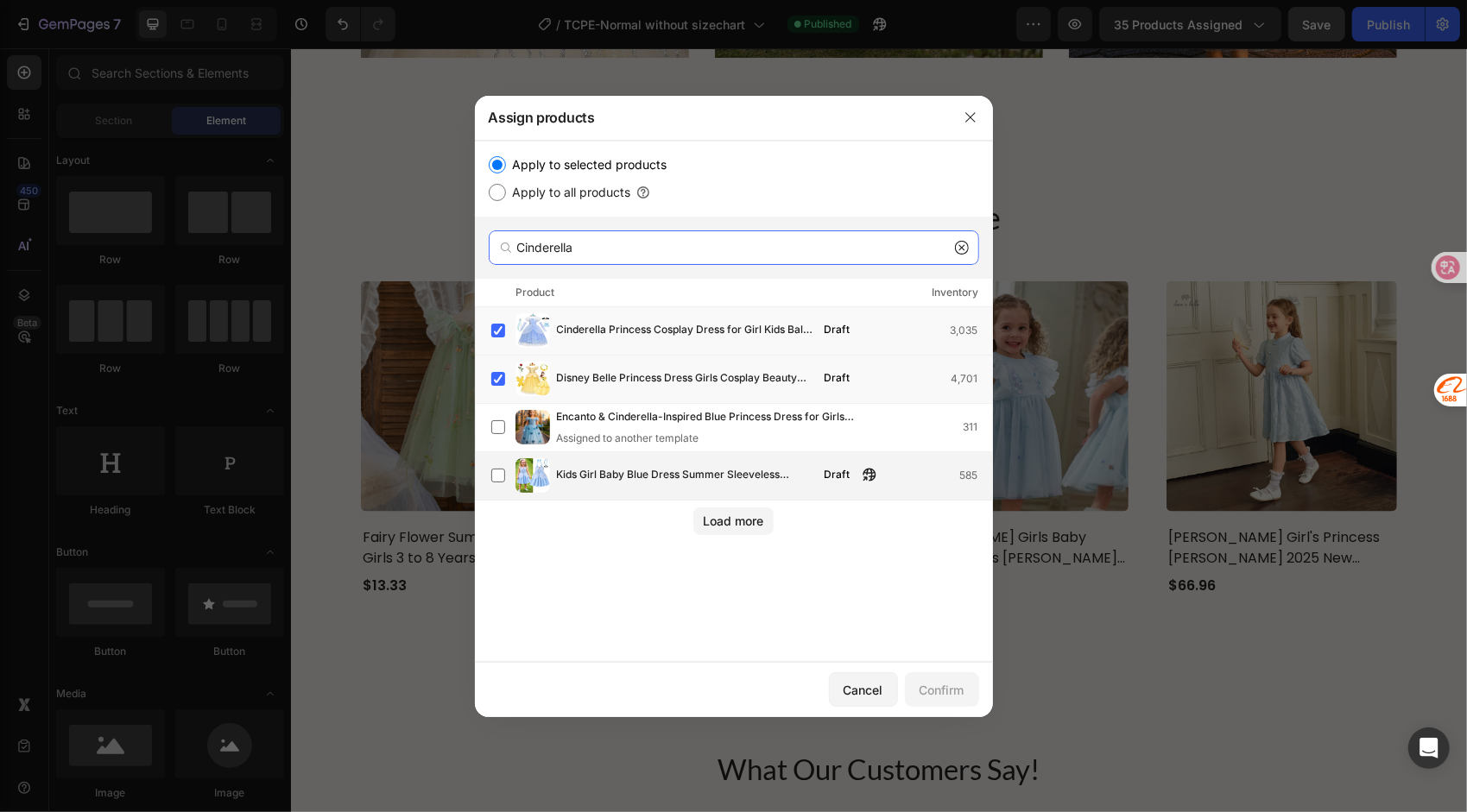
type input "Cinderella"
click at [555, 483] on div "Kids Girl Baby Blue Dress Summer Sleeveless Princess [PERSON_NAME] Casual Dress…" at bounding box center [742, 475] width 501 height 34
click at [945, 694] on div "Confirm" at bounding box center [943, 690] width 45 height 18
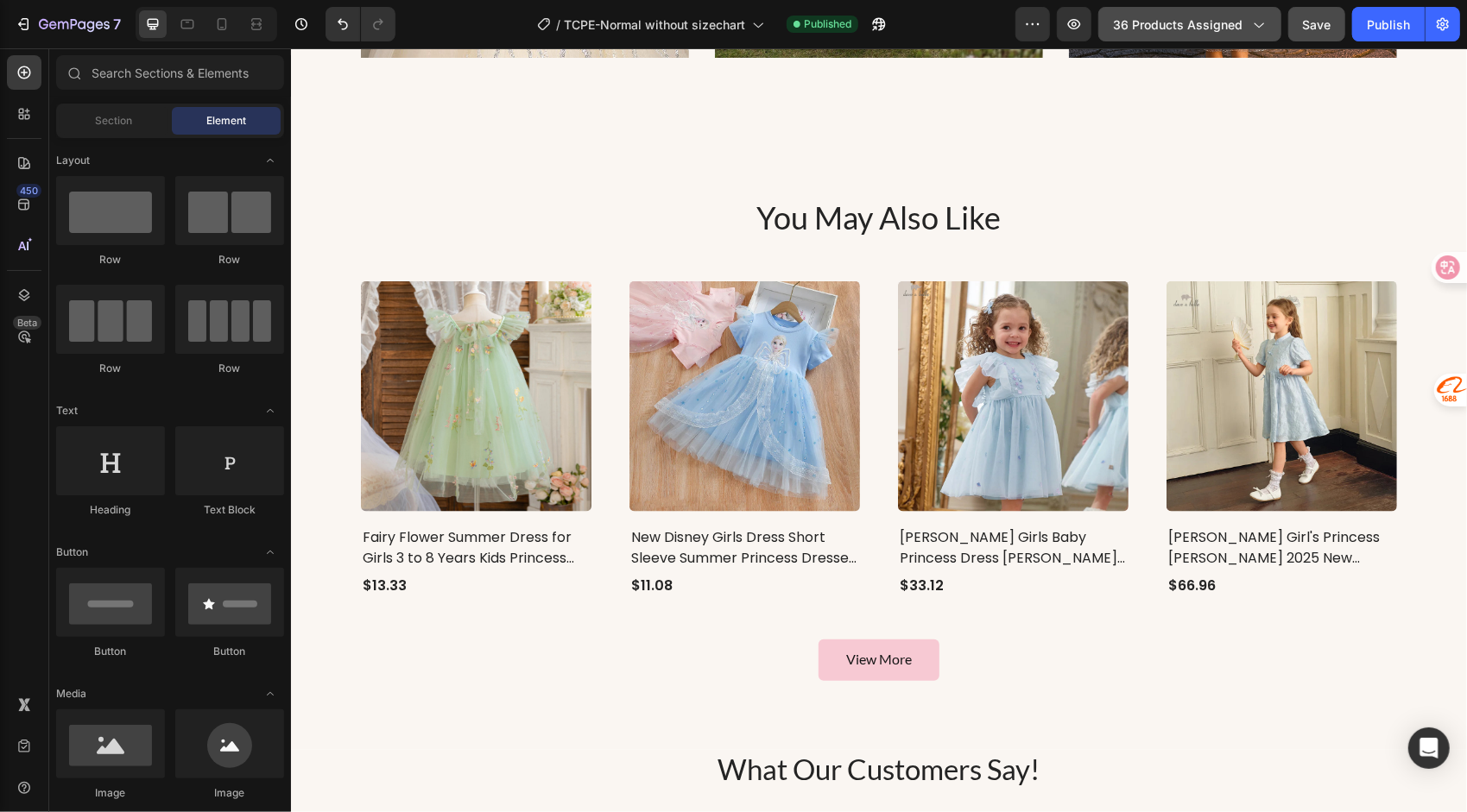
click at [1165, 27] on span "36 products assigned" at bounding box center [1177, 24] width 129 height 18
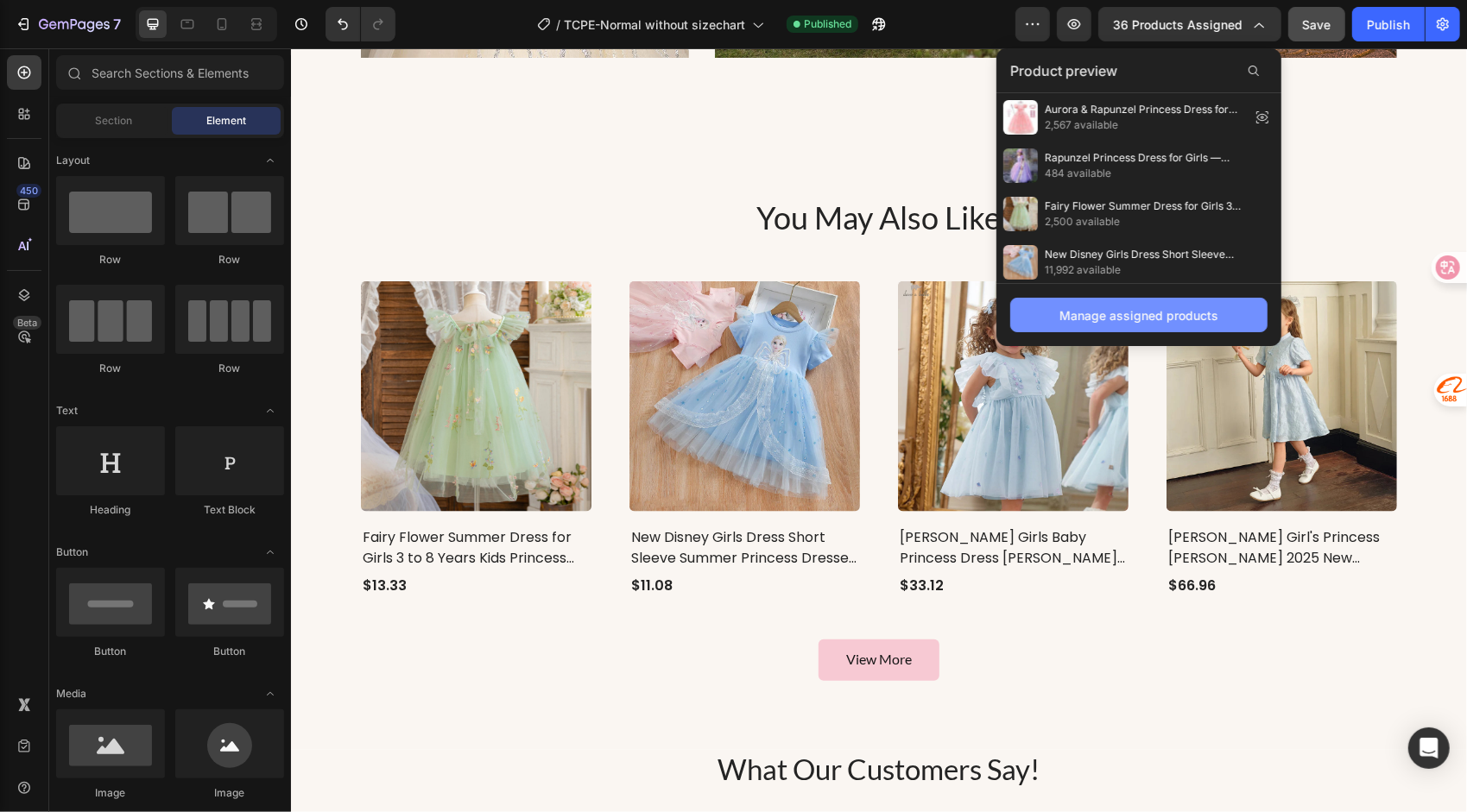
click at [1100, 321] on div "Manage assigned products" at bounding box center [1138, 316] width 158 height 18
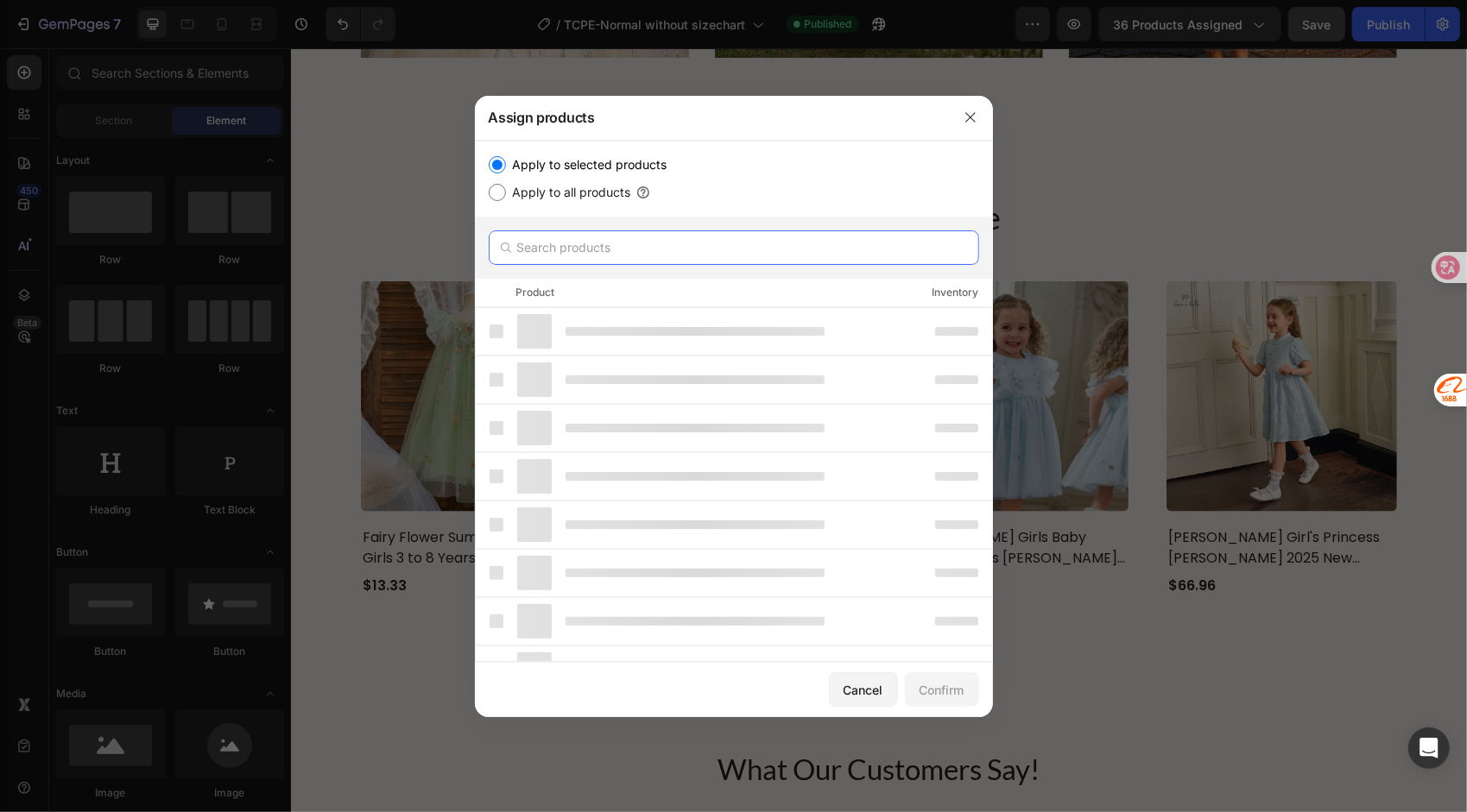
click at [579, 248] on input "text" at bounding box center [734, 248] width 491 height 34
paste input "Snow White"
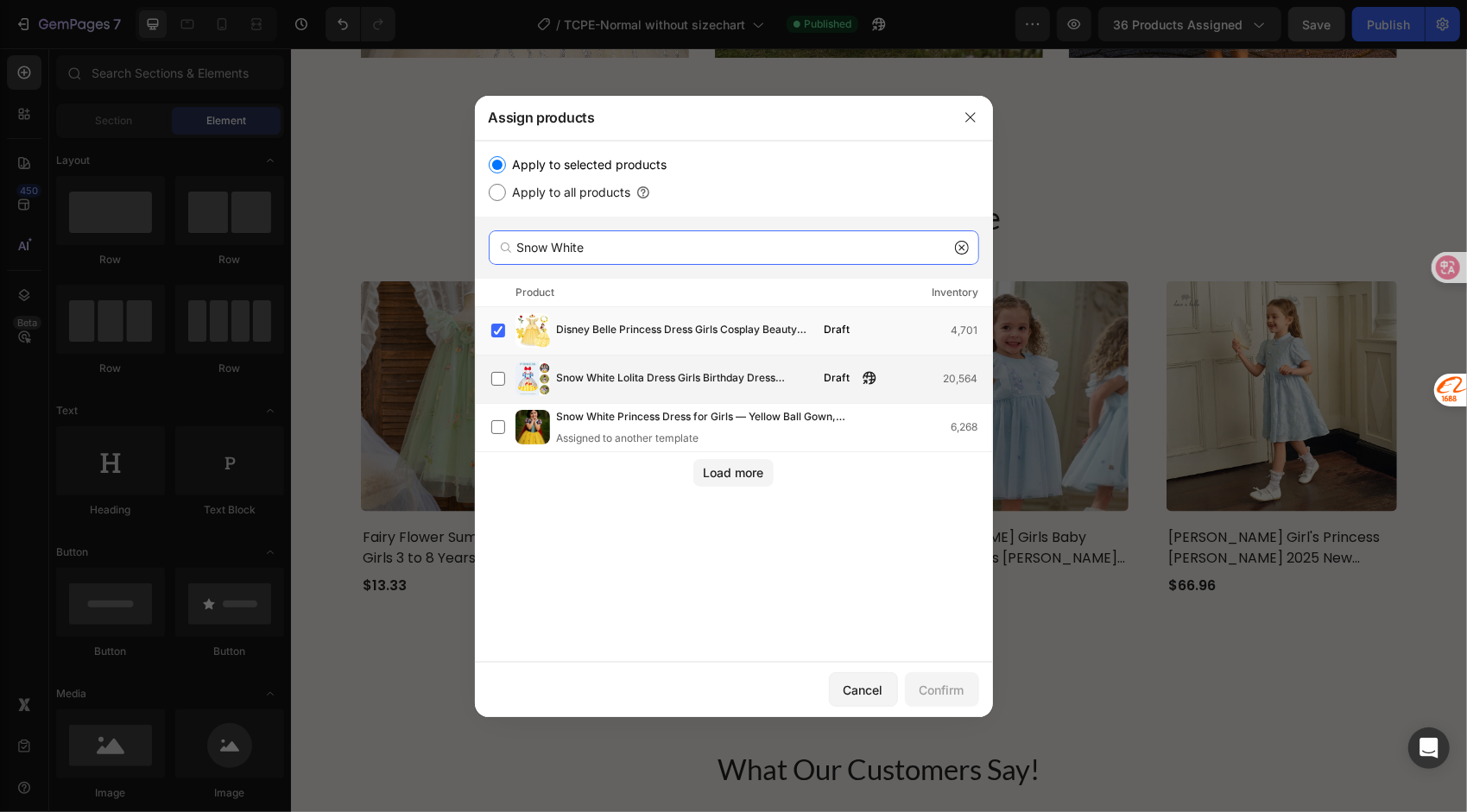
type input "Snow White"
click at [615, 380] on span "Snow White Lolita Dress Girls Birthday Dress Summer New Children One Year Old P…" at bounding box center [686, 378] width 257 height 19
click at [935, 695] on div "Confirm" at bounding box center [943, 690] width 45 height 18
